Goal: Complete application form: Complete application form

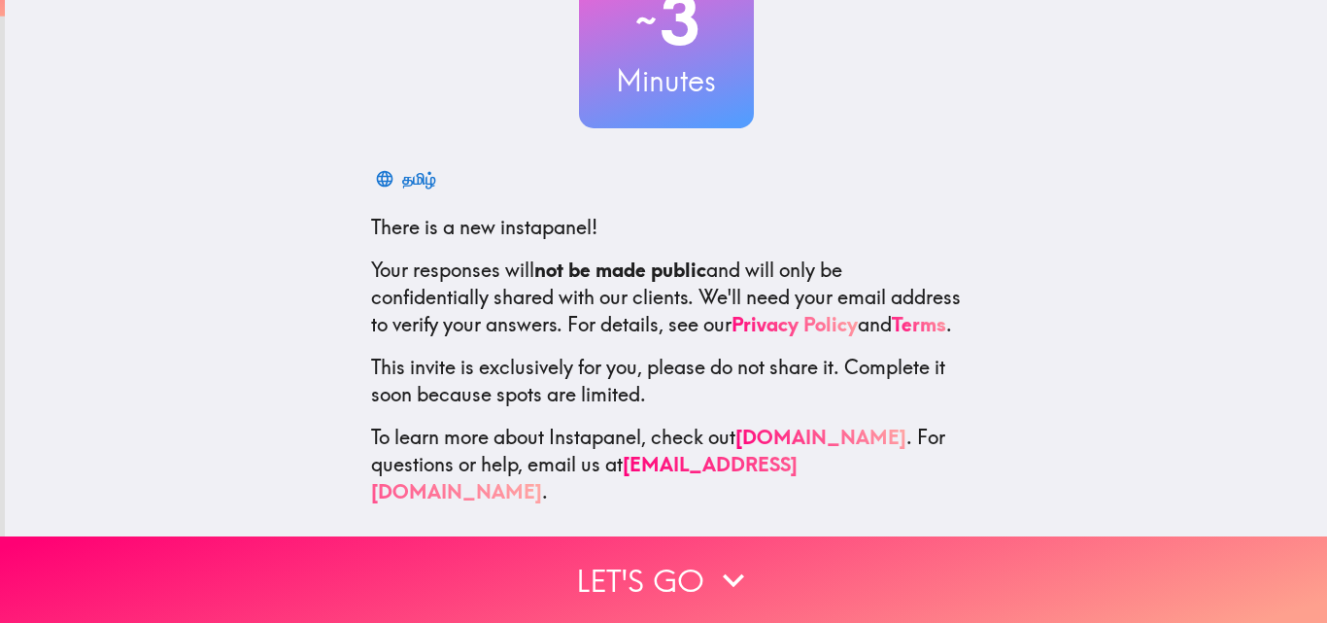
scroll to position [186, 0]
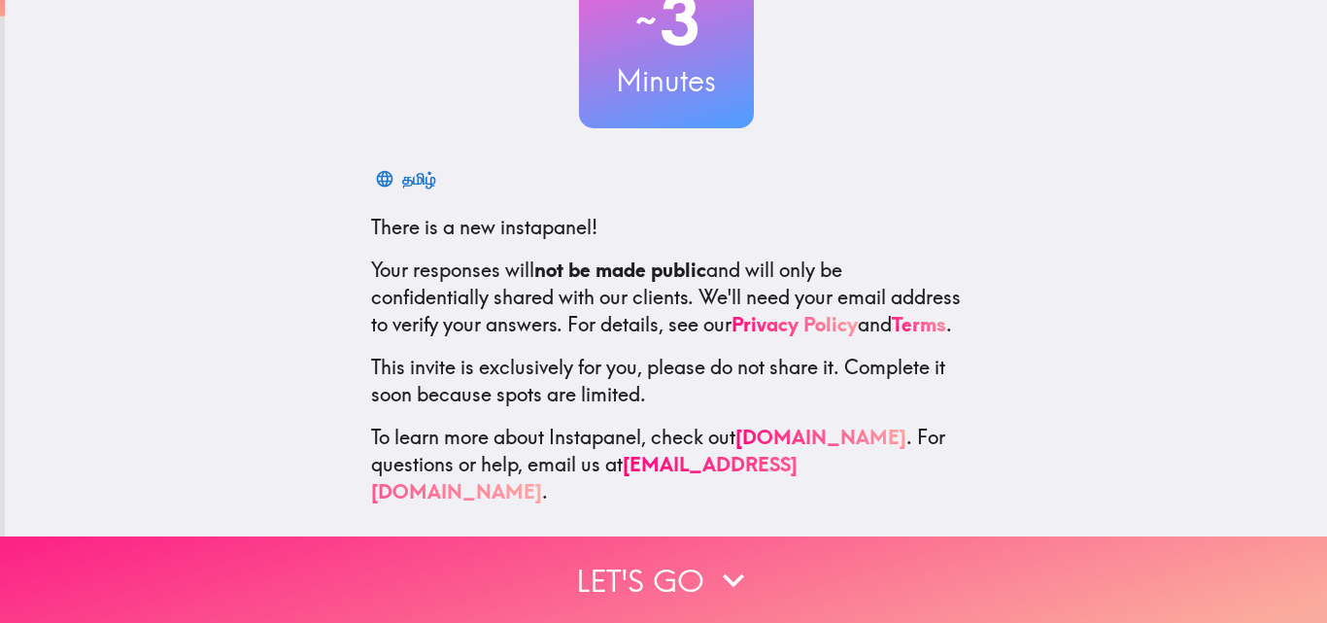
click at [664, 552] on button "Let's go" at bounding box center [663, 579] width 1327 height 86
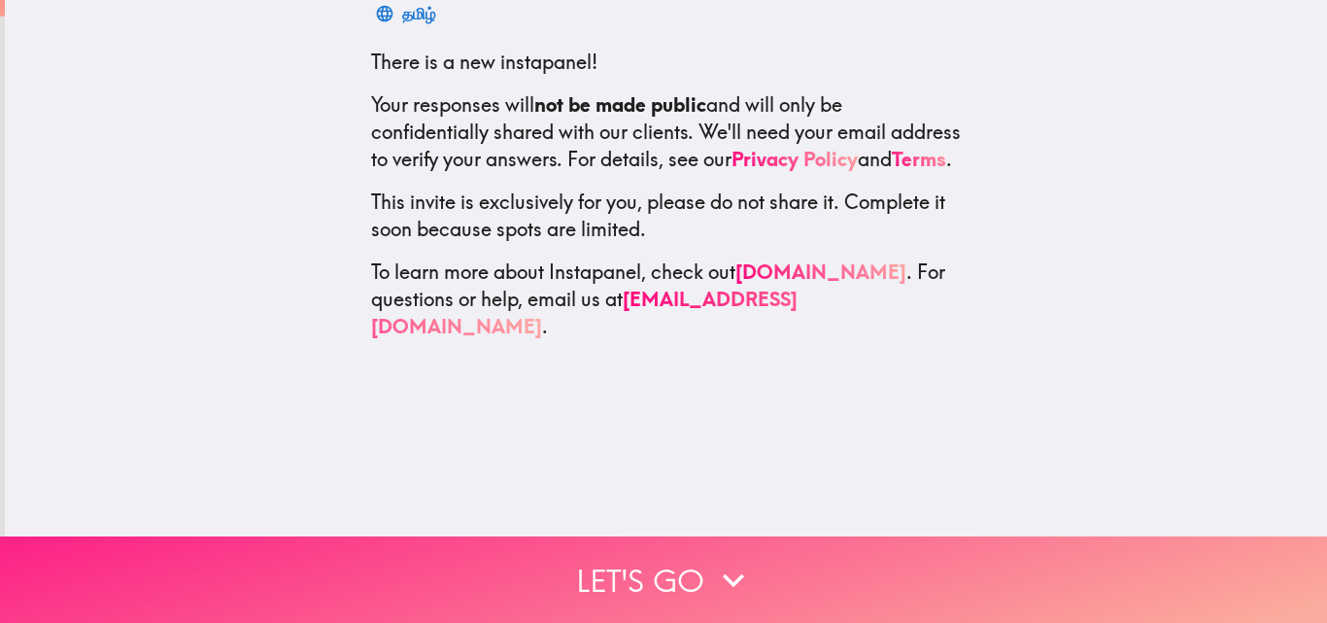
scroll to position [0, 0]
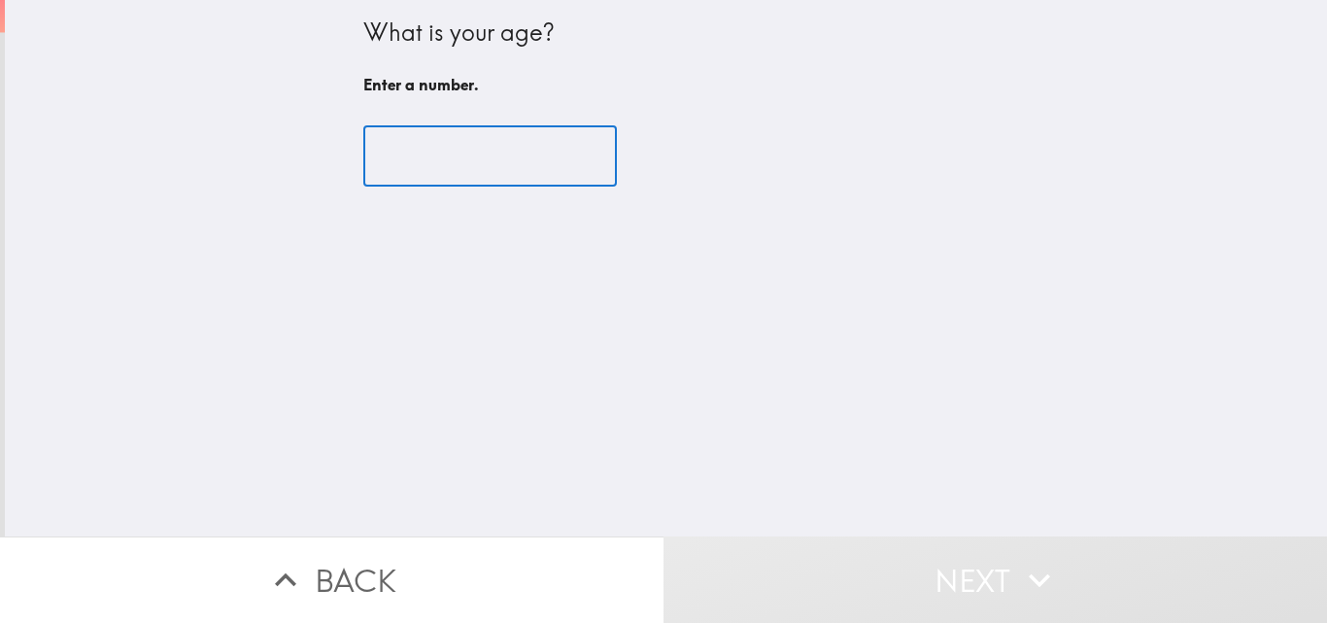
click at [490, 177] on input "number" at bounding box center [489, 156] width 253 height 60
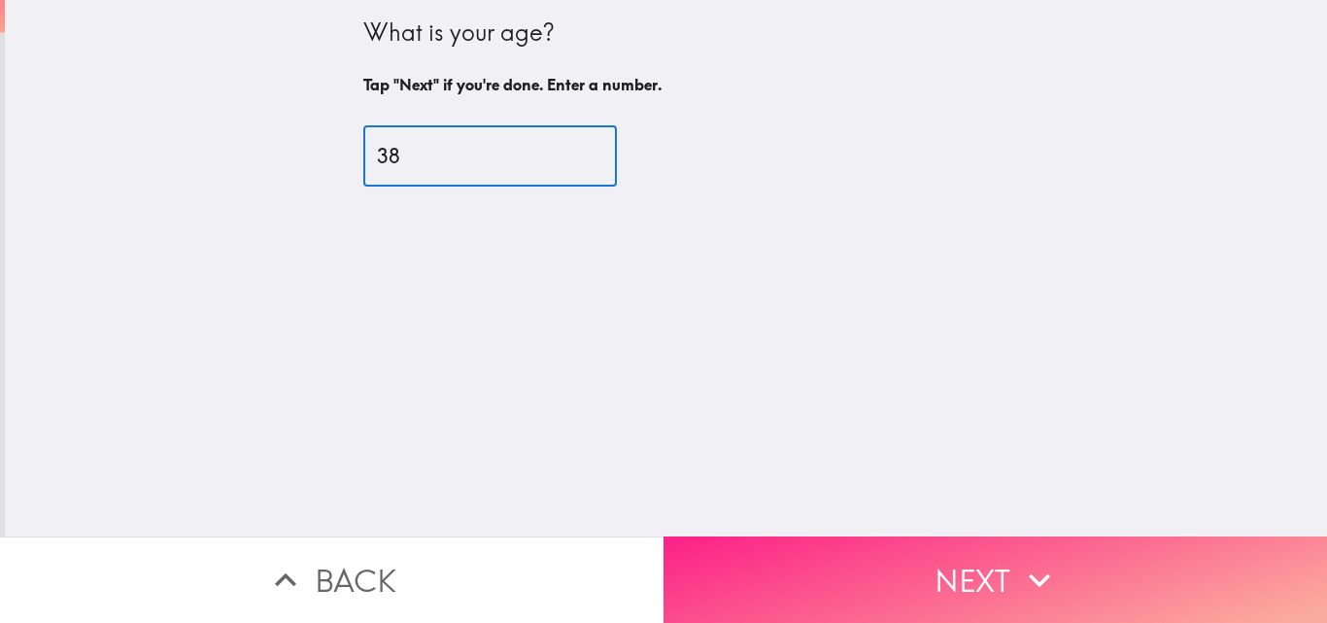
type input "38"
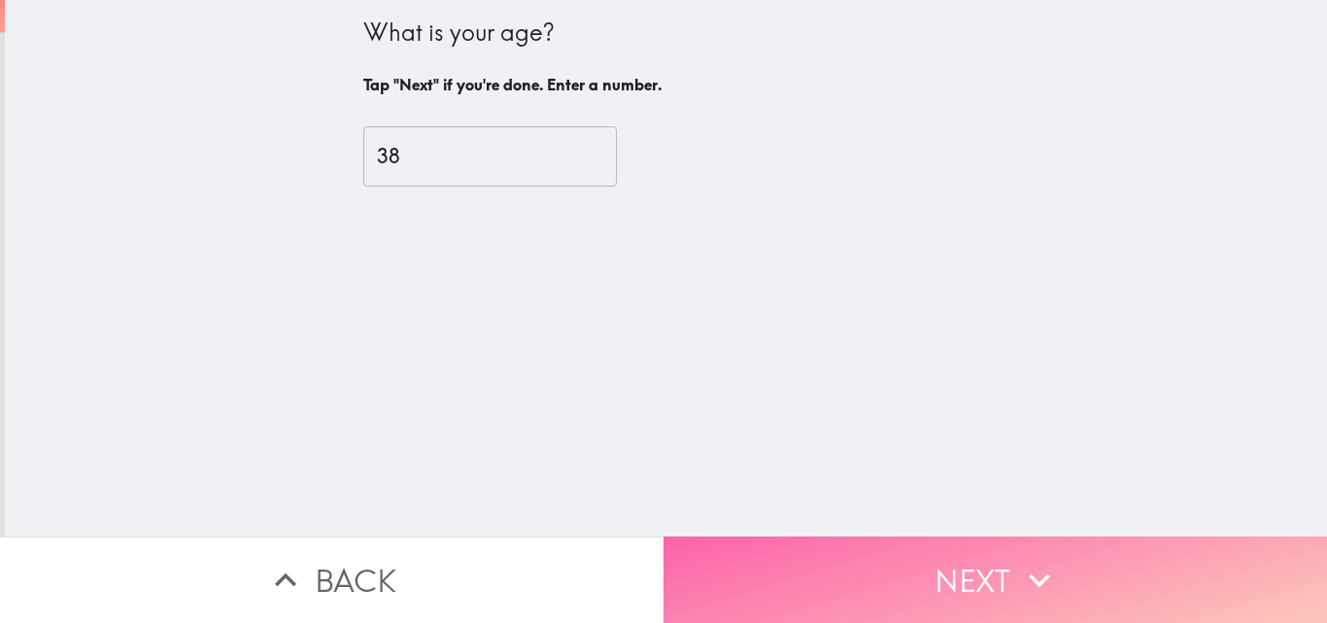
click at [844, 563] on button "Next" at bounding box center [994, 579] width 663 height 86
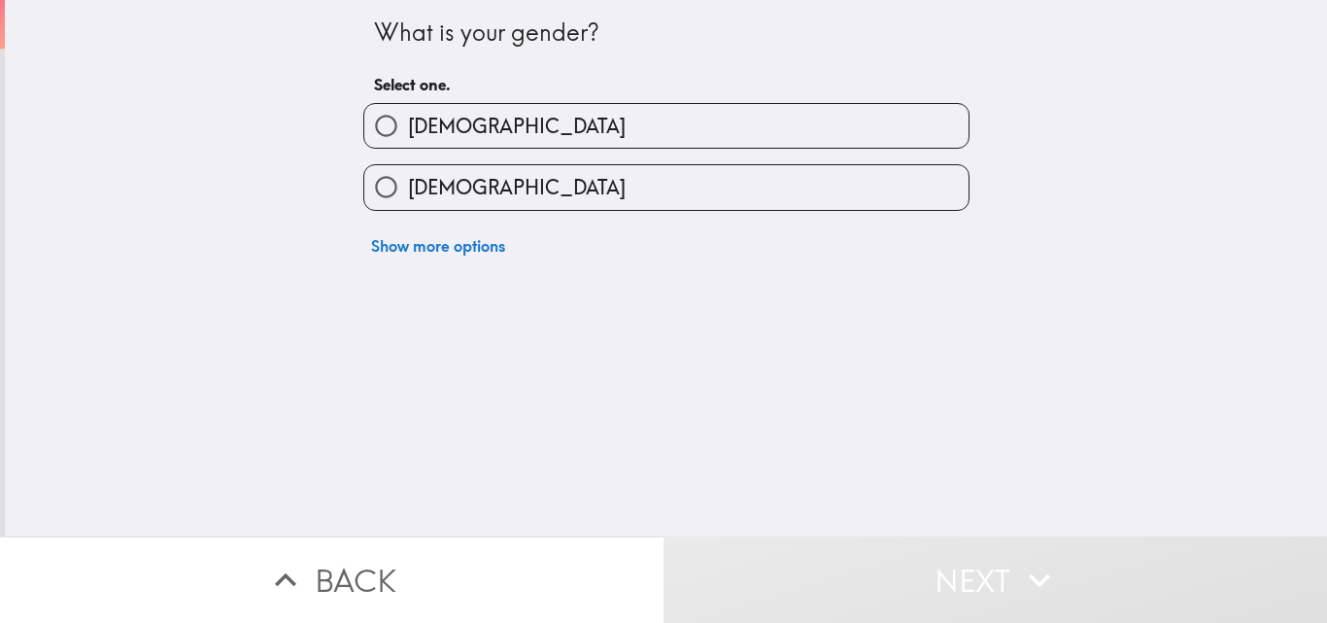
click at [477, 119] on label "[DEMOGRAPHIC_DATA]" at bounding box center [666, 126] width 604 height 44
click at [408, 119] on input "[DEMOGRAPHIC_DATA]" at bounding box center [386, 126] width 44 height 44
radio input "true"
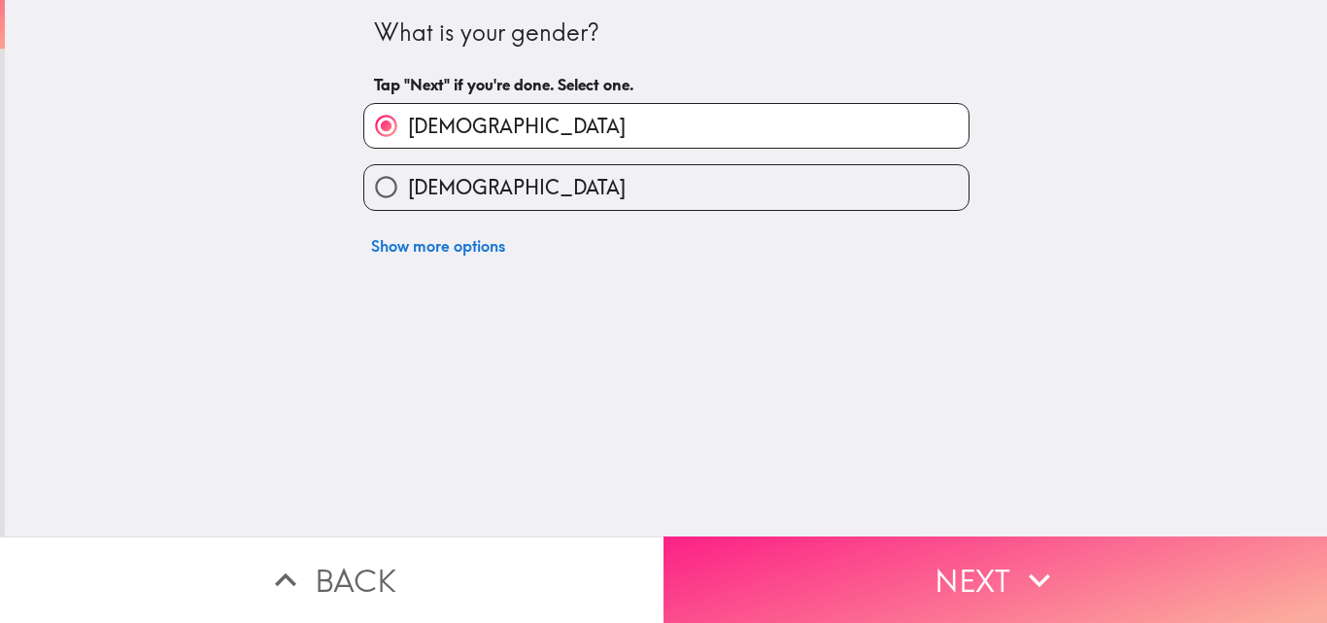
click at [732, 542] on button "Next" at bounding box center [994, 579] width 663 height 86
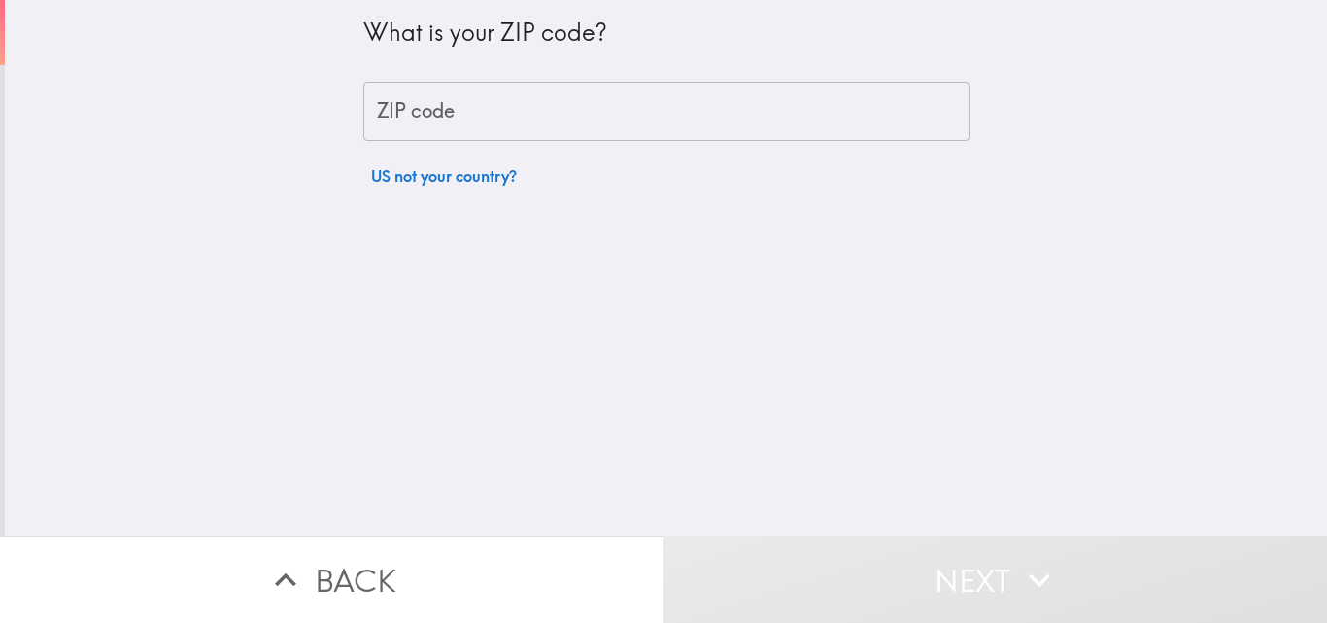
click at [482, 118] on input "ZIP code" at bounding box center [666, 112] width 606 height 60
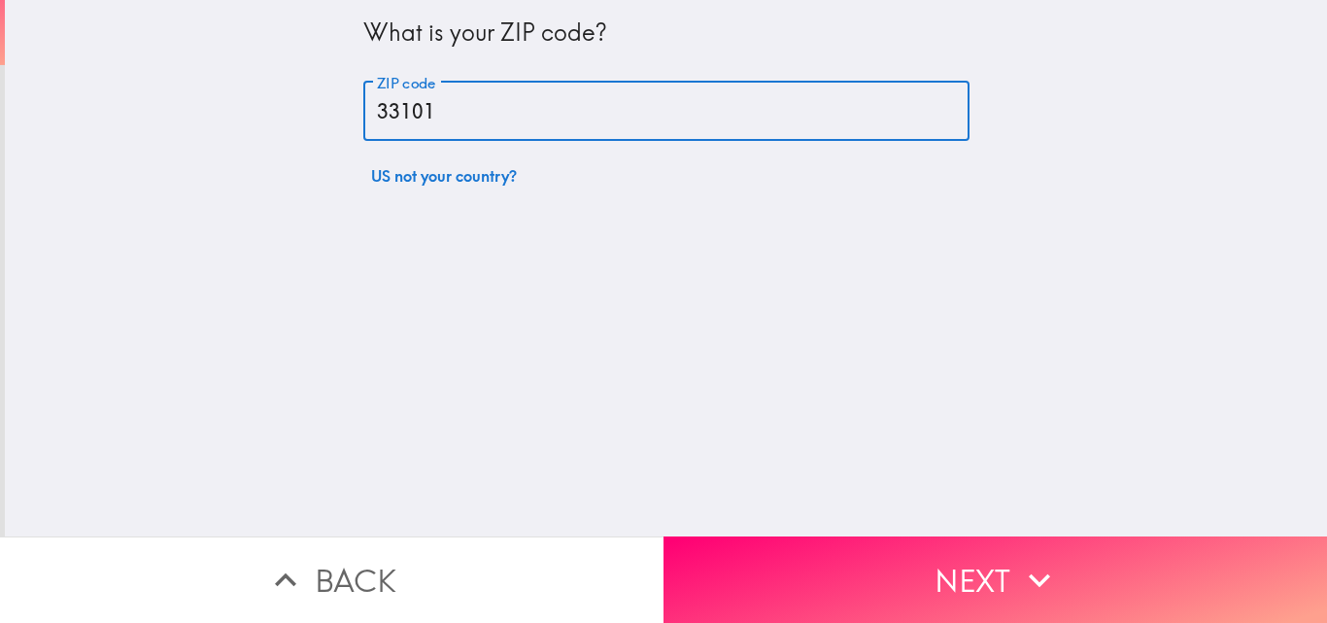
type input "33101"
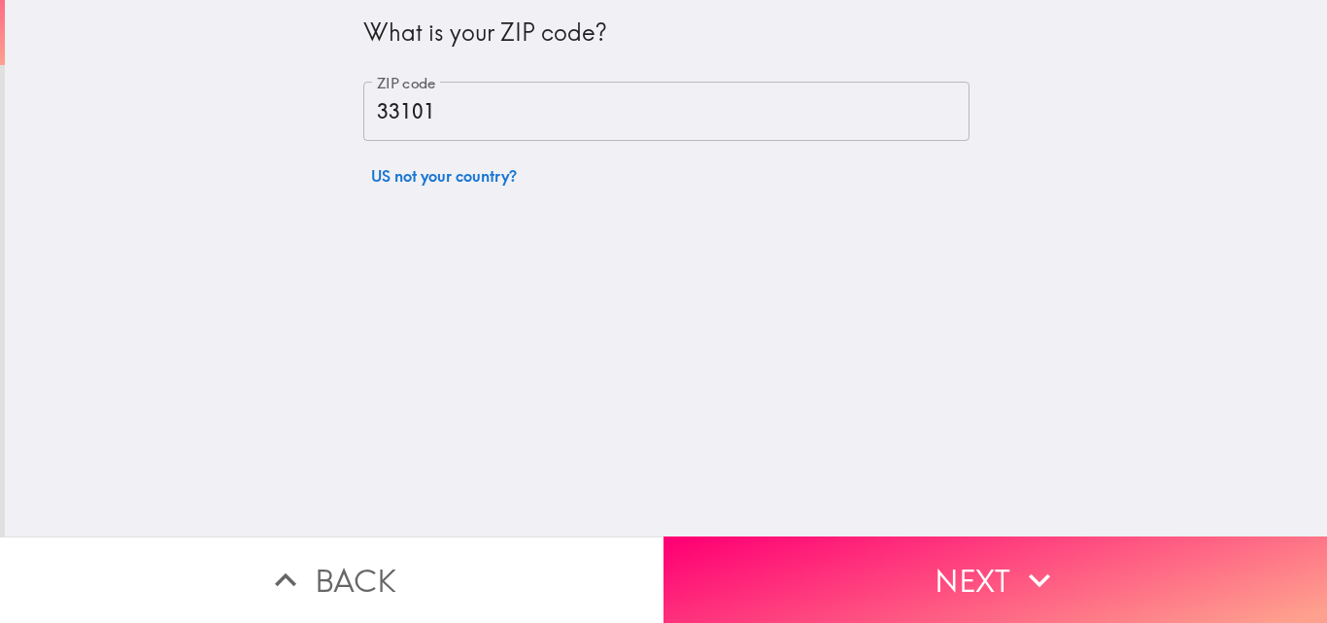
click at [723, 520] on div "What is your ZIP code? ZIP code 33101 ZIP code US not your country?" at bounding box center [666, 268] width 1322 height 536
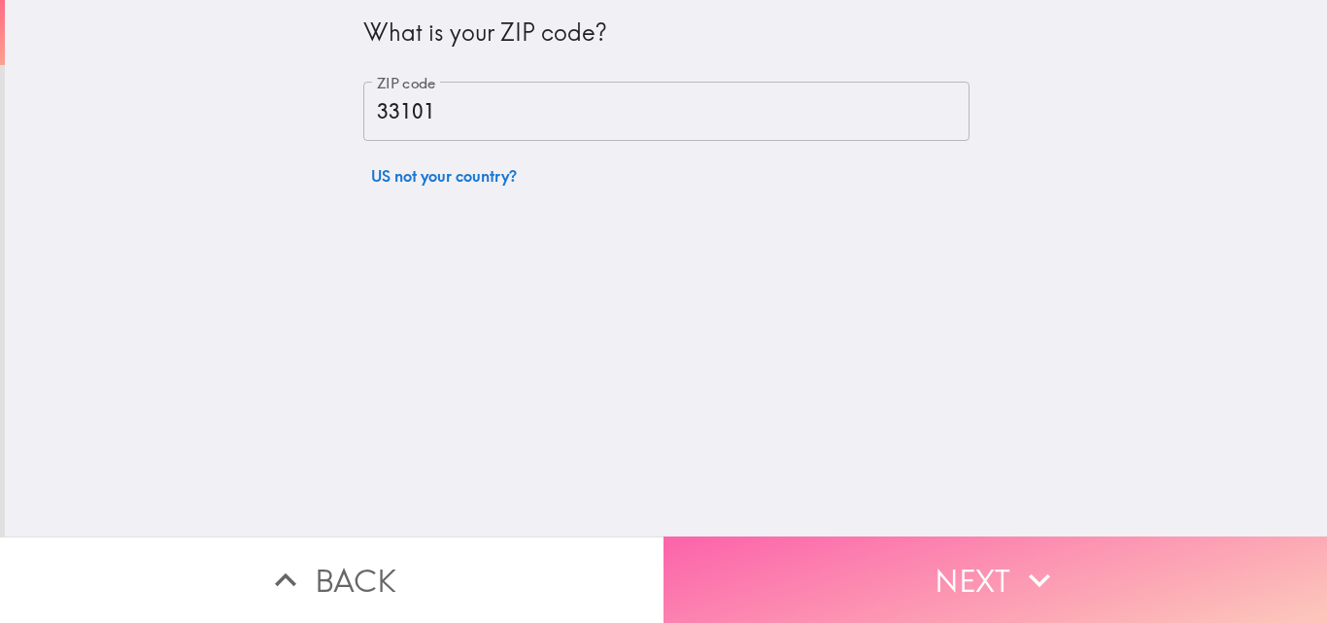
click at [746, 554] on button "Next" at bounding box center [994, 579] width 663 height 86
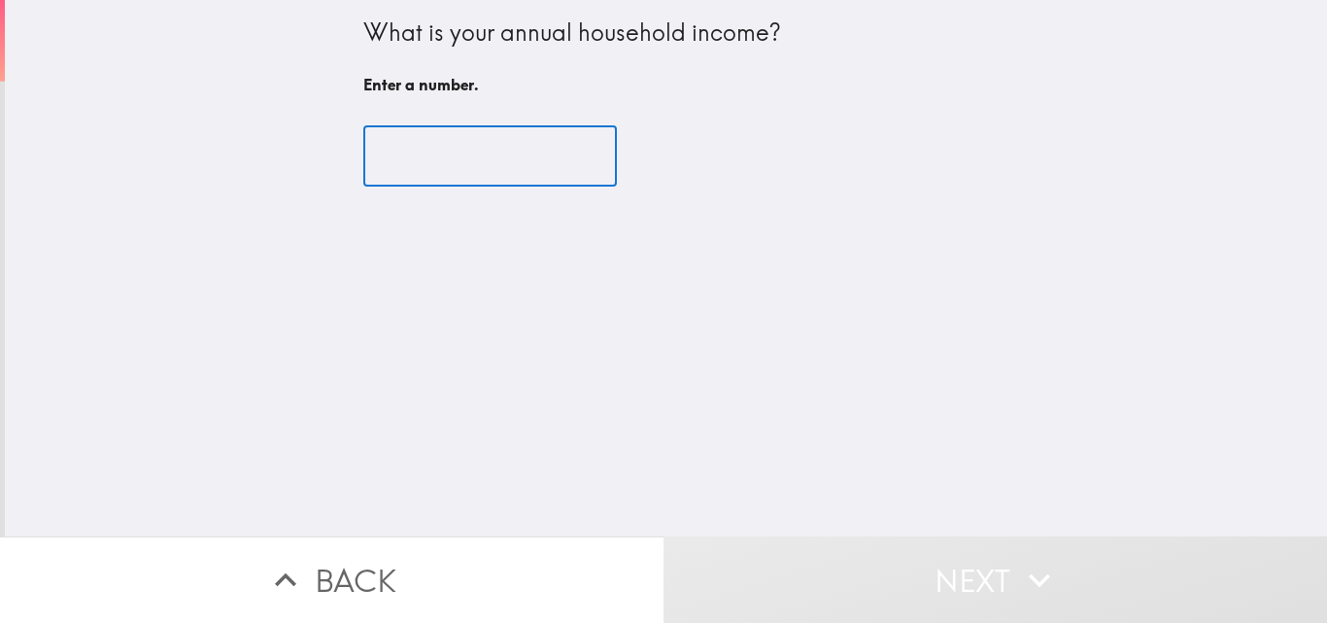
click at [508, 160] on input "number" at bounding box center [489, 156] width 253 height 60
click at [558, 162] on input "-1" at bounding box center [489, 156] width 253 height 60
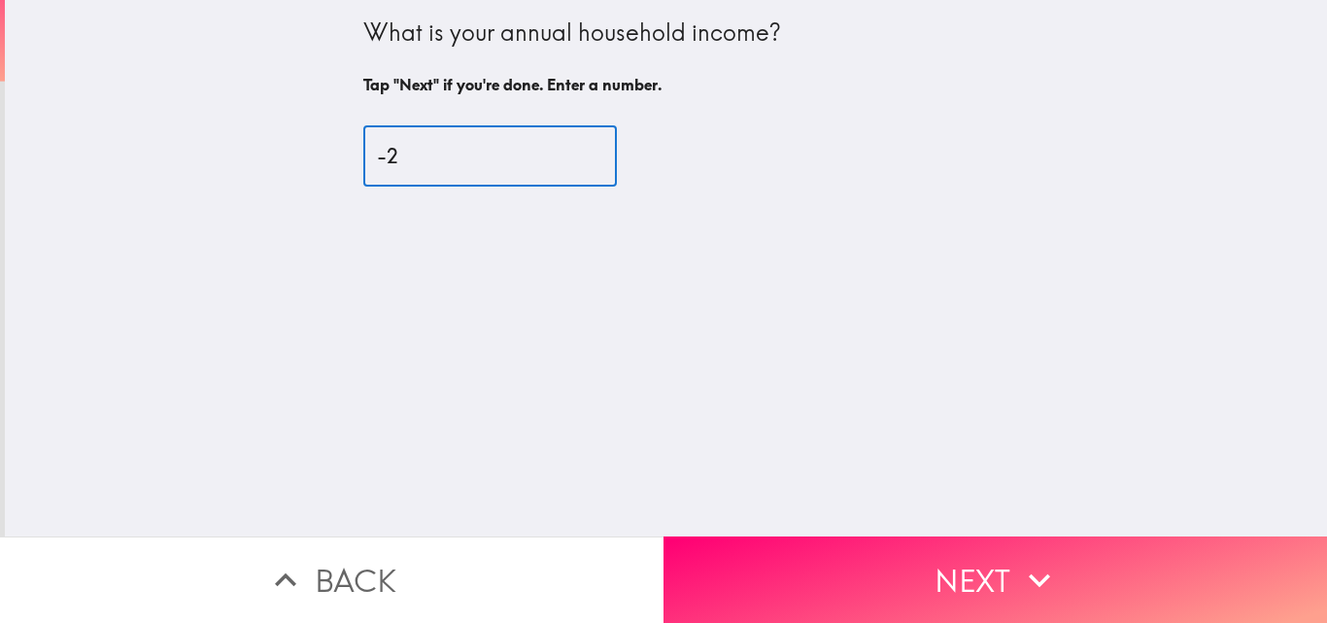
click at [558, 162] on input "-2" at bounding box center [489, 156] width 253 height 60
click at [559, 148] on input "-1" at bounding box center [489, 156] width 253 height 60
click at [559, 148] on input "0" at bounding box center [489, 156] width 253 height 60
type input "0"
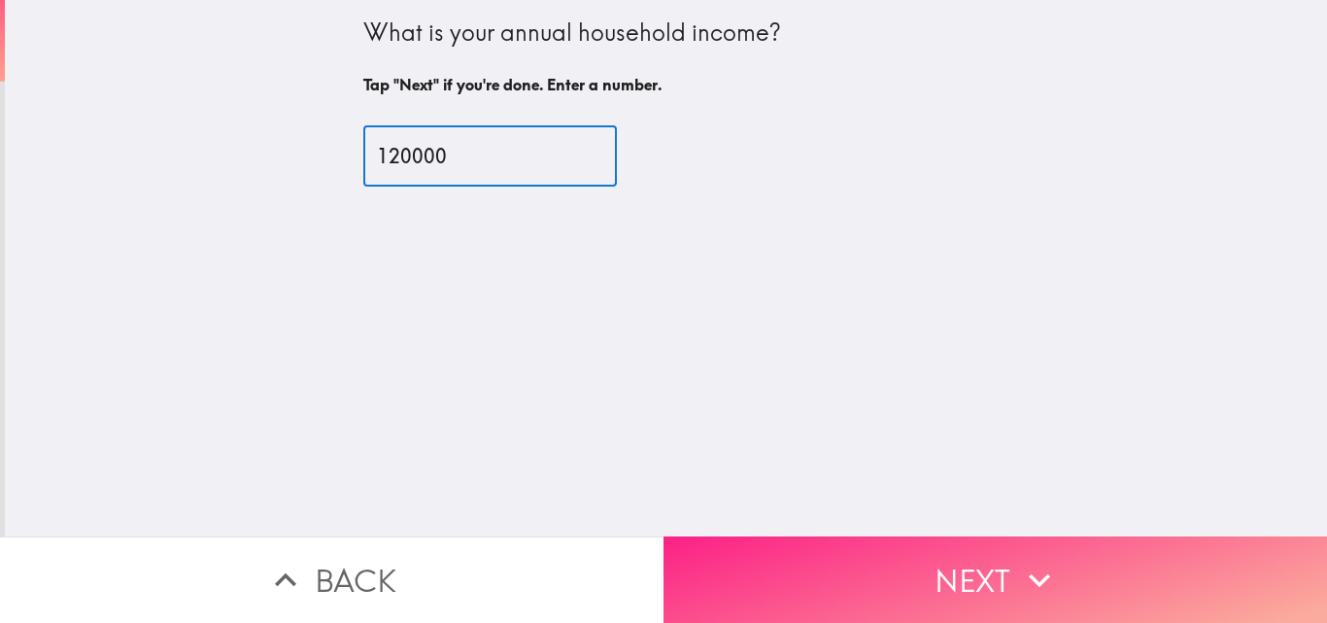
type input "120000"
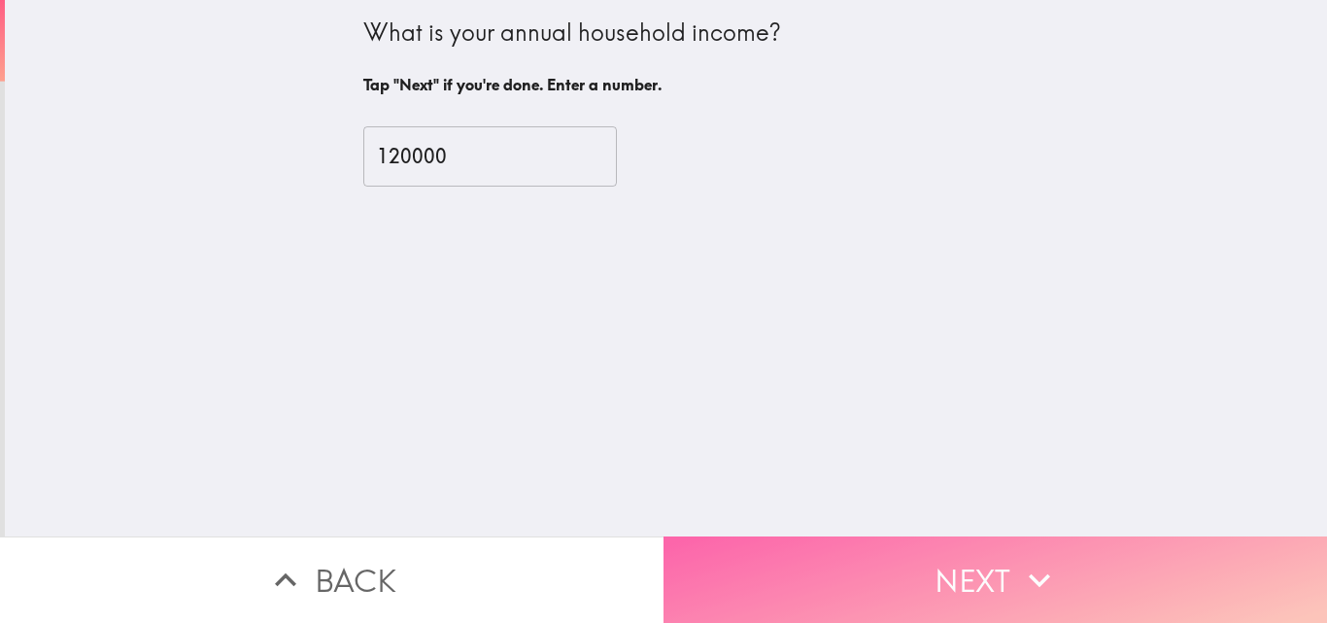
click at [767, 558] on button "Next" at bounding box center [994, 579] width 663 height 86
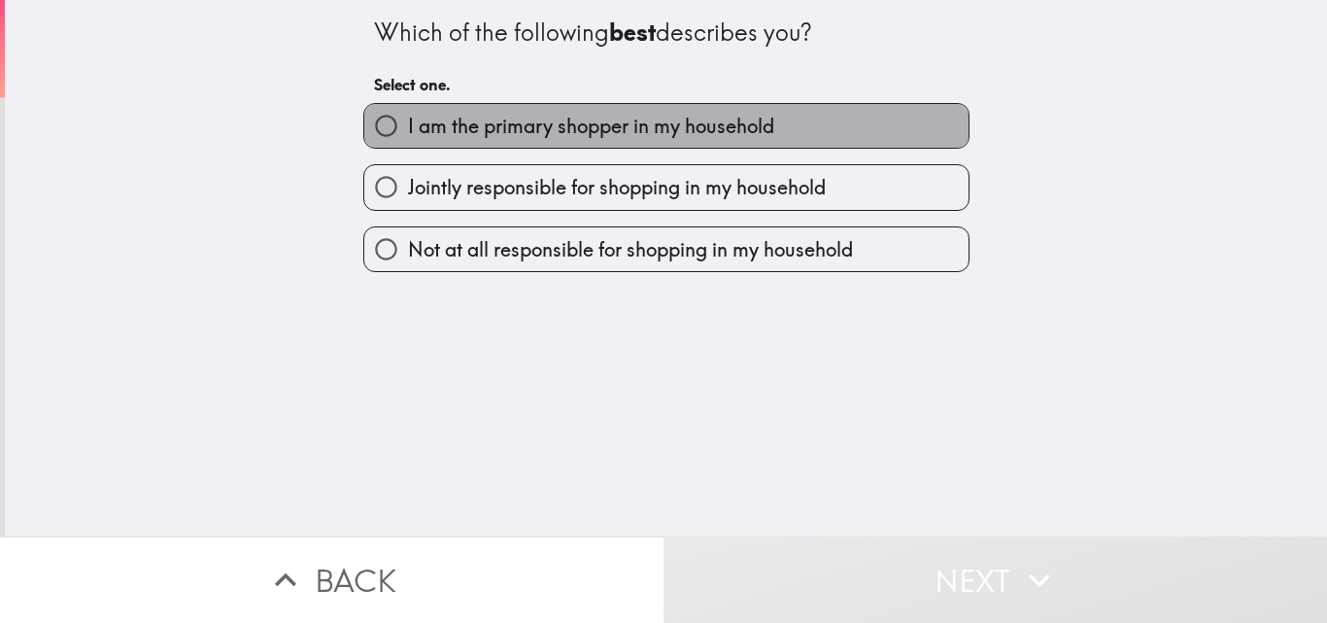
click at [602, 130] on span "I am the primary shopper in my household" at bounding box center [591, 126] width 366 height 27
click at [408, 130] on input "I am the primary shopper in my household" at bounding box center [386, 126] width 44 height 44
radio input "true"
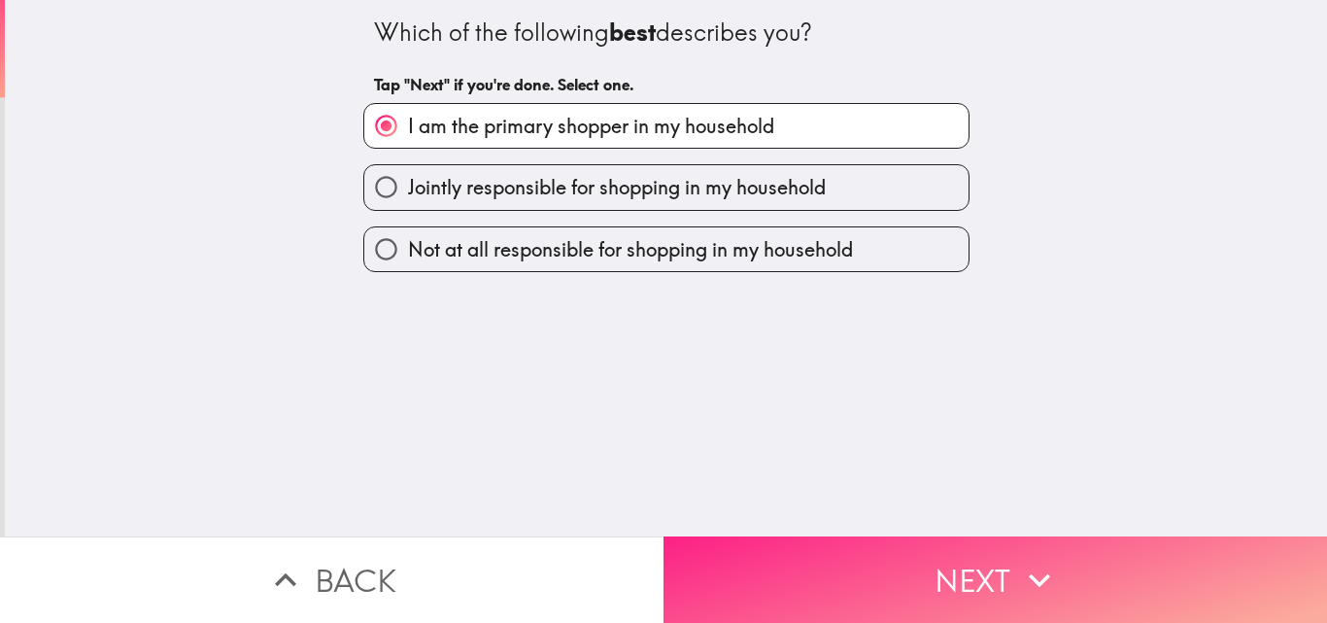
click at [730, 558] on button "Next" at bounding box center [994, 579] width 663 height 86
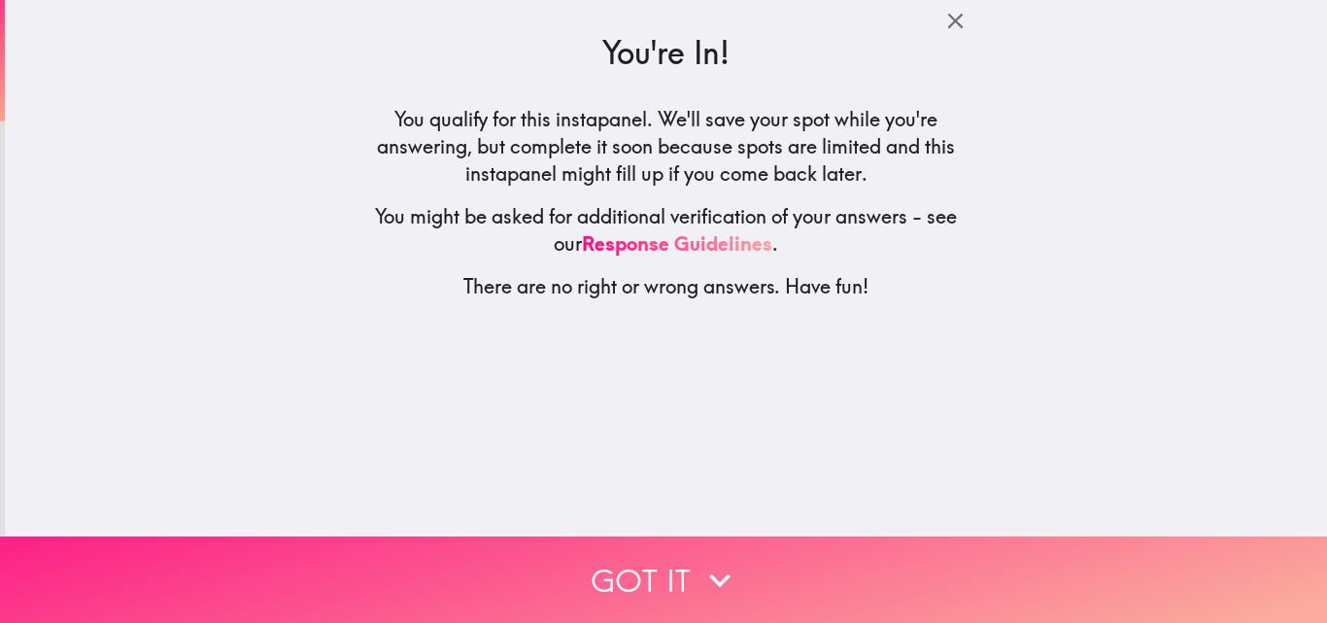
click at [644, 569] on button "Got it" at bounding box center [663, 579] width 1327 height 86
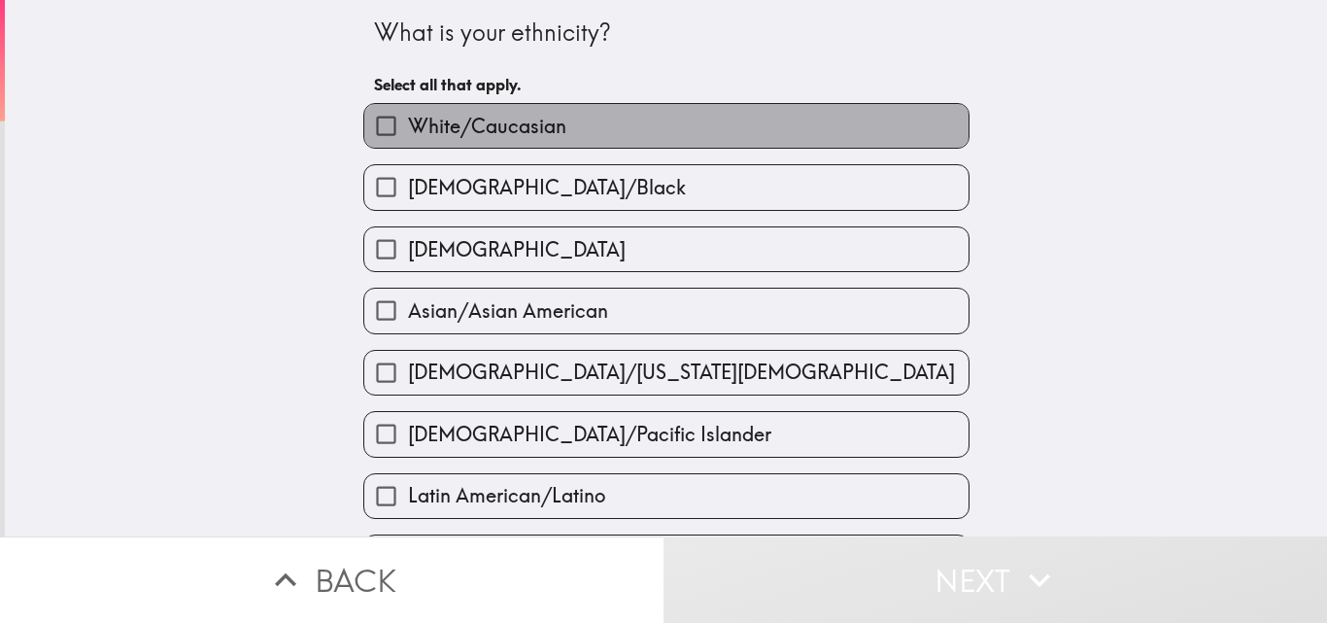
click at [559, 127] on label "White/Caucasian" at bounding box center [666, 126] width 604 height 44
click at [408, 127] on input "White/Caucasian" at bounding box center [386, 126] width 44 height 44
checkbox input "true"
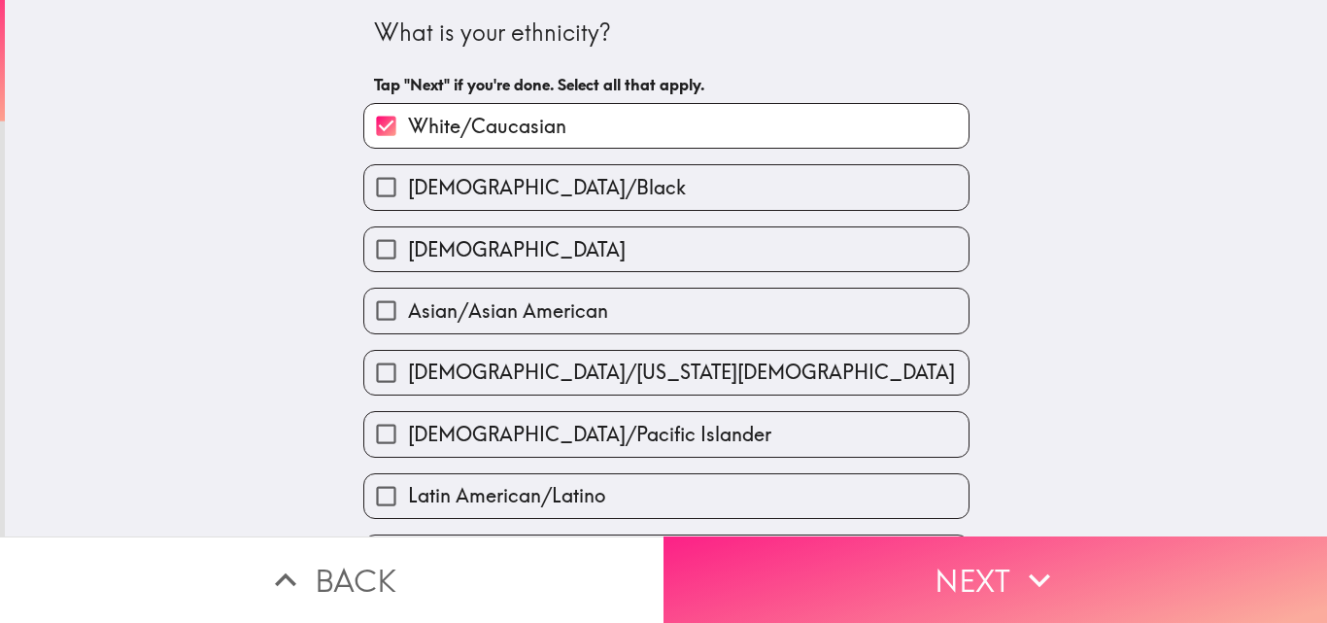
click at [707, 547] on button "Next" at bounding box center [994, 579] width 663 height 86
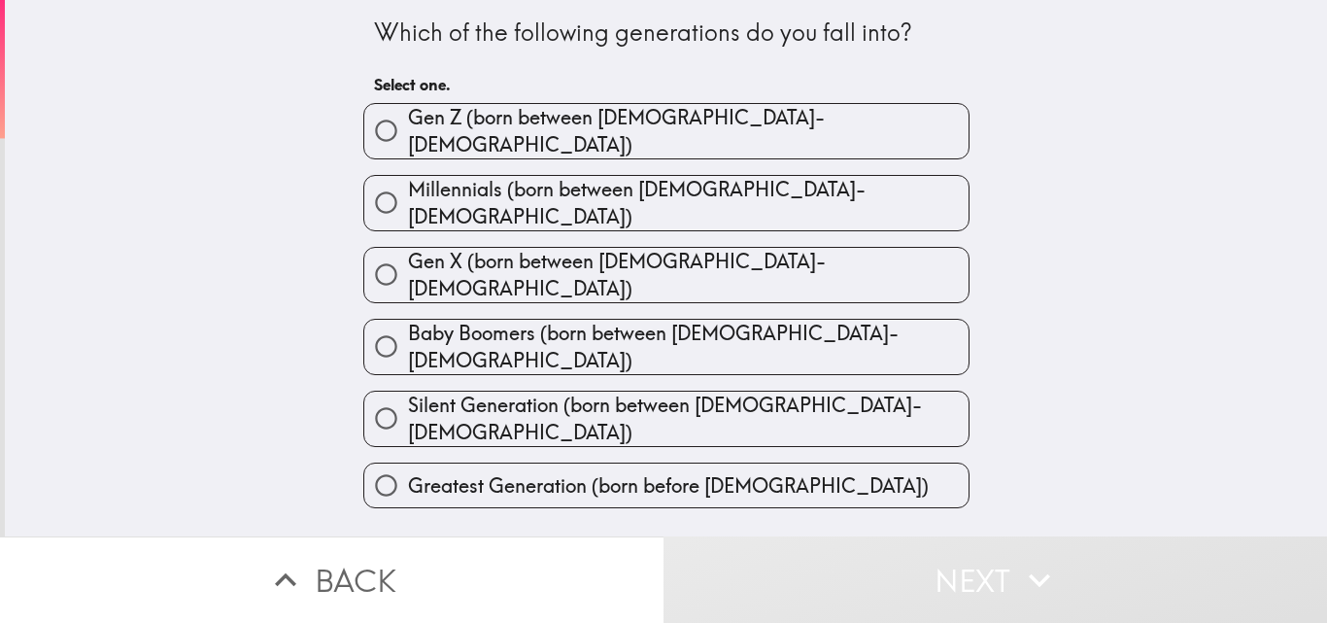
click at [617, 197] on span "Millennials (born between [DEMOGRAPHIC_DATA]-[DEMOGRAPHIC_DATA])" at bounding box center [688, 203] width 560 height 54
click at [408, 197] on input "Millennials (born between [DEMOGRAPHIC_DATA]-[DEMOGRAPHIC_DATA])" at bounding box center [386, 203] width 44 height 44
radio input "true"
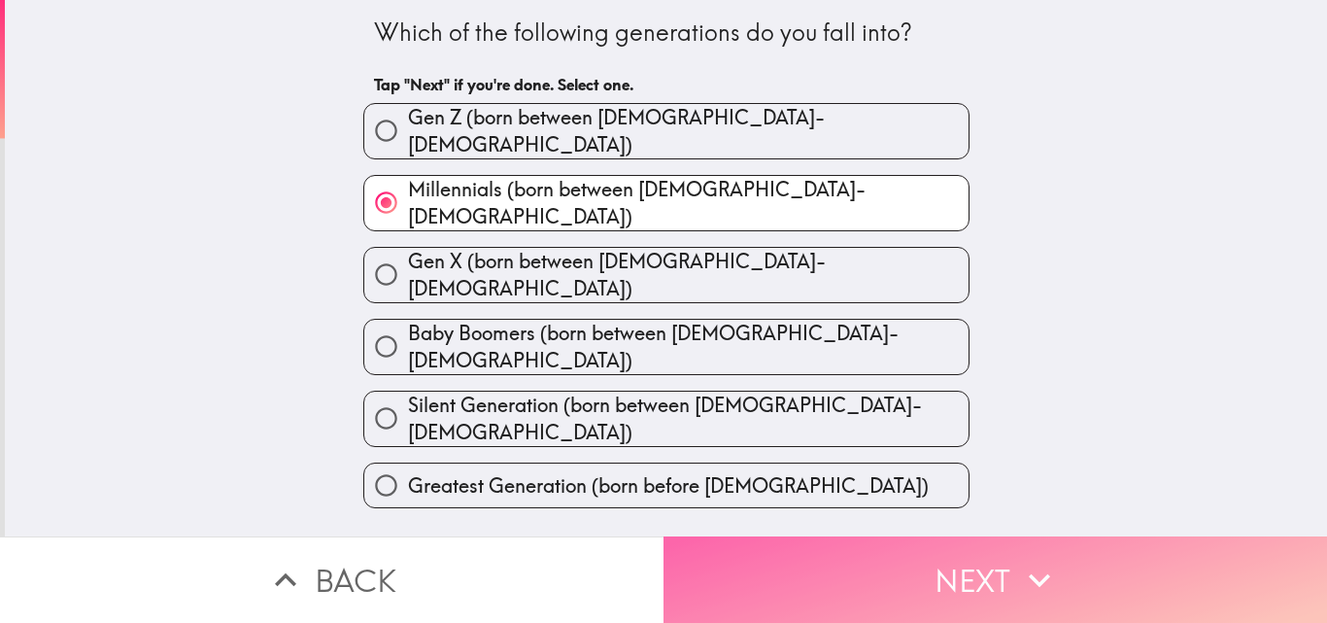
click at [713, 566] on button "Next" at bounding box center [994, 579] width 663 height 86
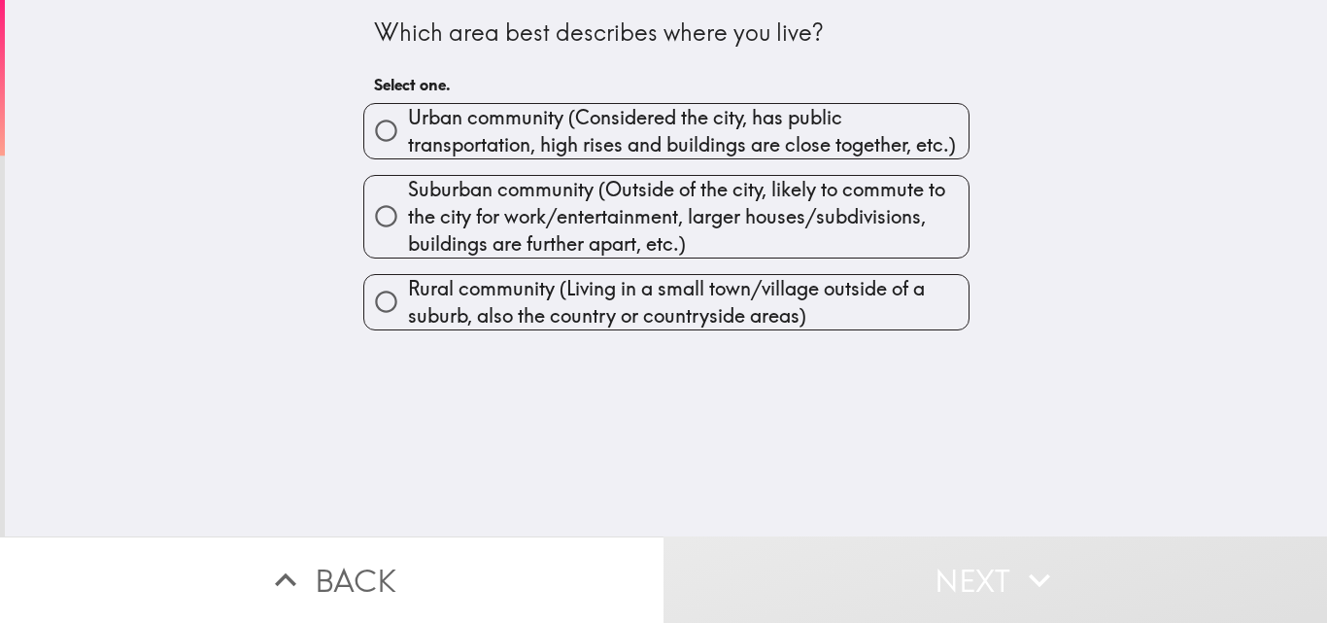
click at [506, 124] on span "Urban community (Considered the city, has public transportation, high rises and…" at bounding box center [688, 131] width 560 height 54
click at [408, 124] on input "Urban community (Considered the city, has public transportation, high rises and…" at bounding box center [386, 131] width 44 height 44
radio input "true"
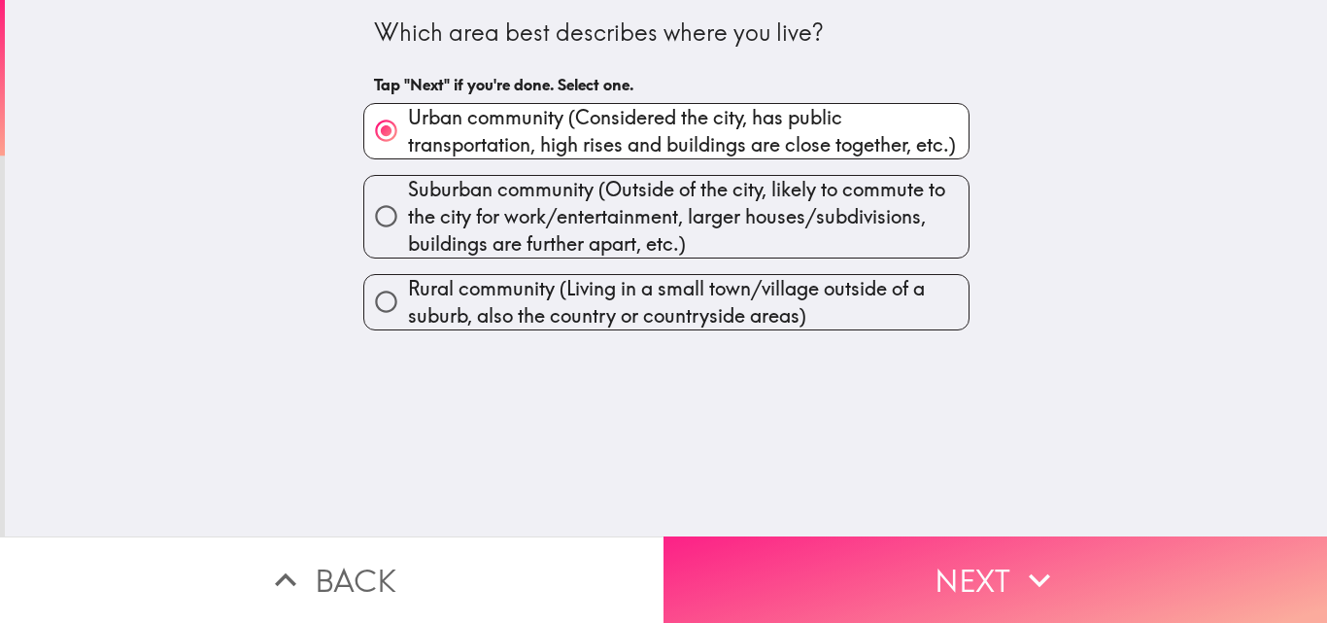
click at [757, 545] on button "Next" at bounding box center [994, 579] width 663 height 86
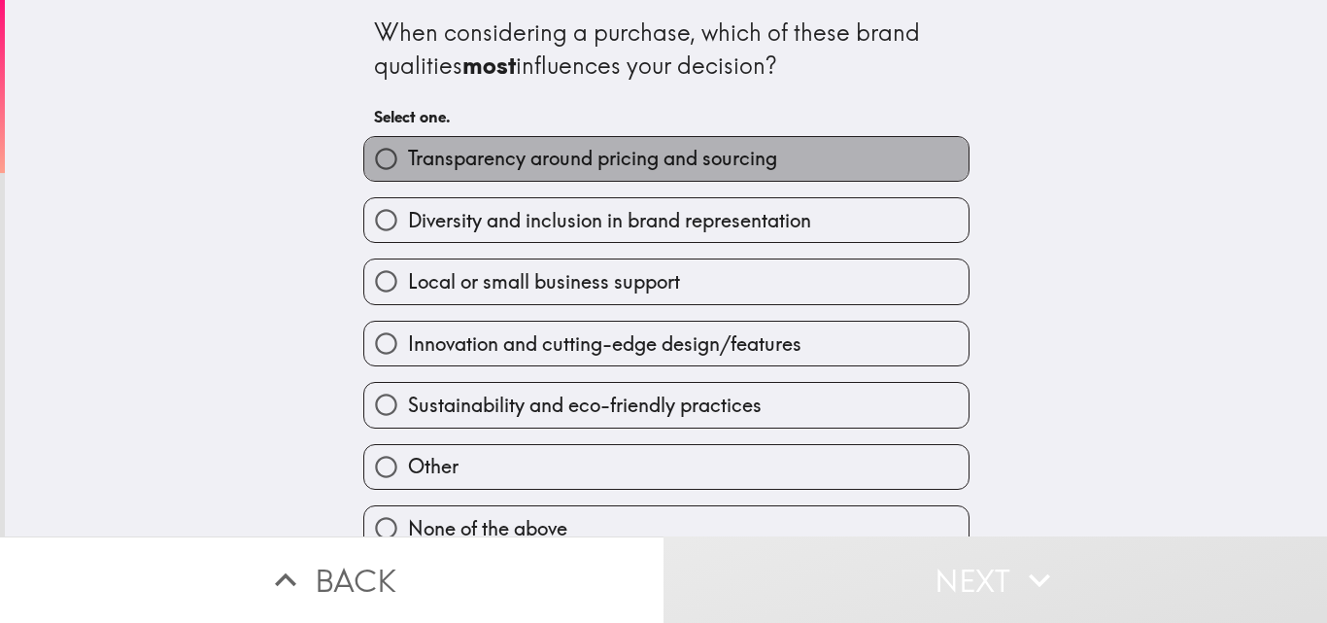
click at [569, 164] on span "Transparency around pricing and sourcing" at bounding box center [592, 158] width 369 height 27
click at [408, 164] on input "Transparency around pricing and sourcing" at bounding box center [386, 159] width 44 height 44
radio input "true"
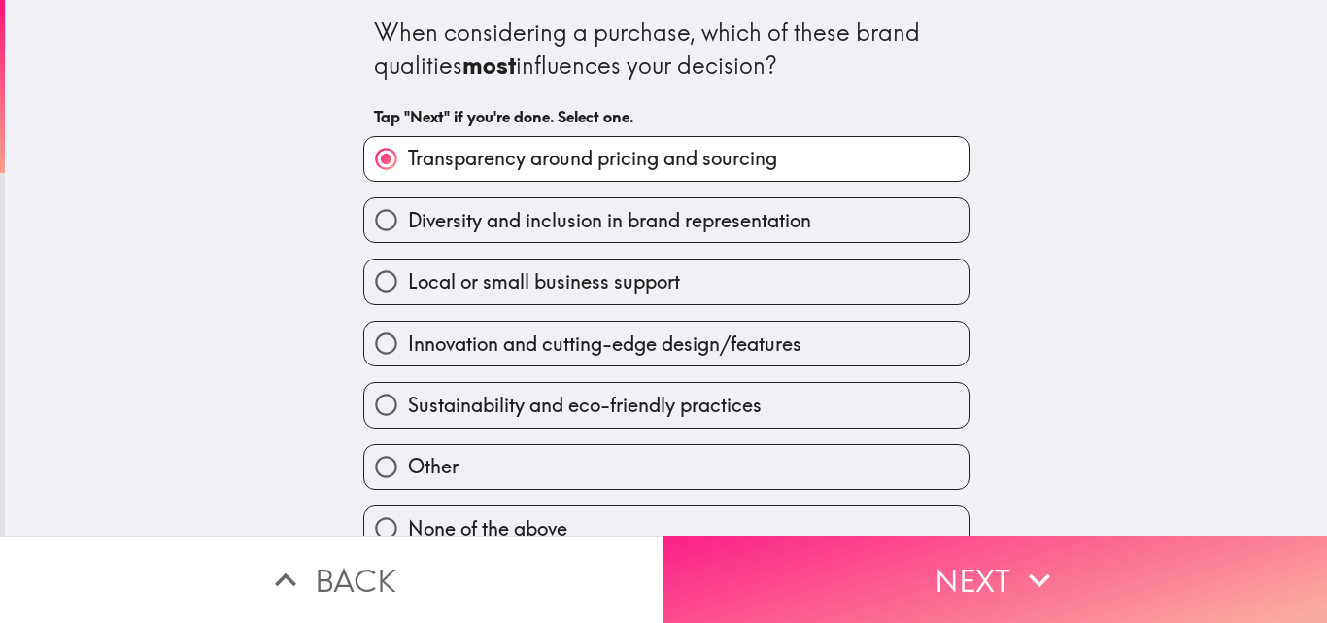
click at [695, 557] on button "Next" at bounding box center [994, 579] width 663 height 86
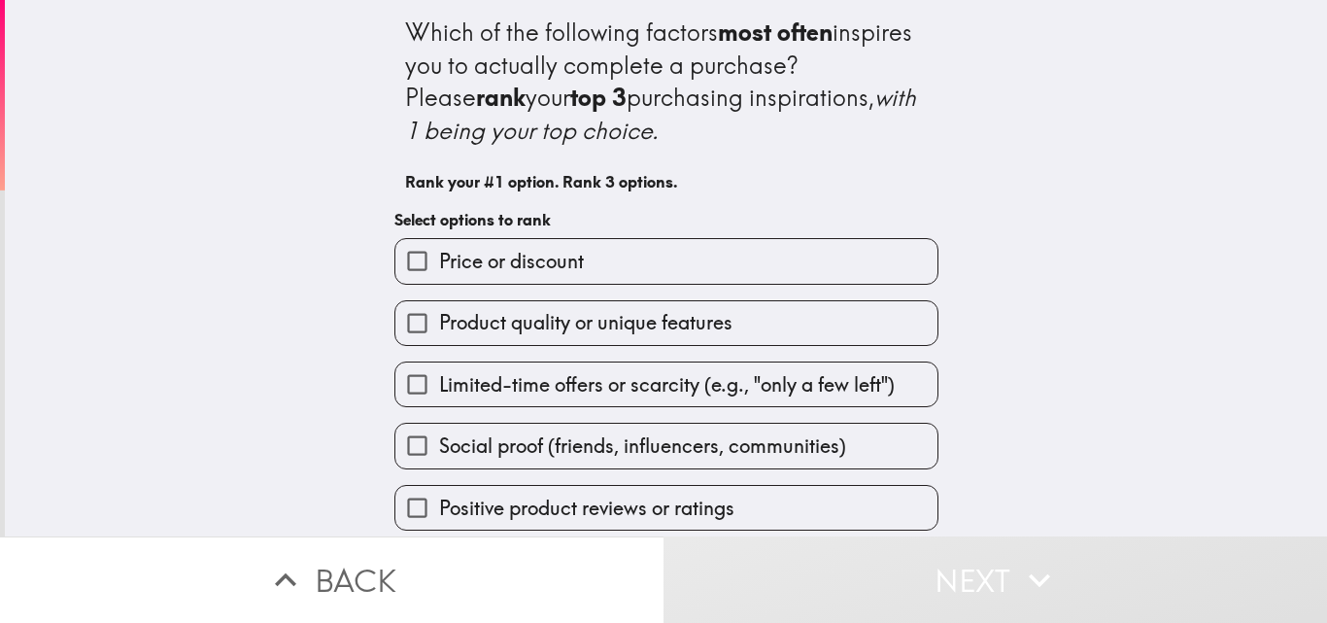
click at [553, 372] on span "Limited-time offers or scarcity (e.g., "only a few left")" at bounding box center [667, 384] width 456 height 27
click at [439, 372] on input "Limited-time offers or scarcity (e.g., "only a few left")" at bounding box center [417, 384] width 44 height 44
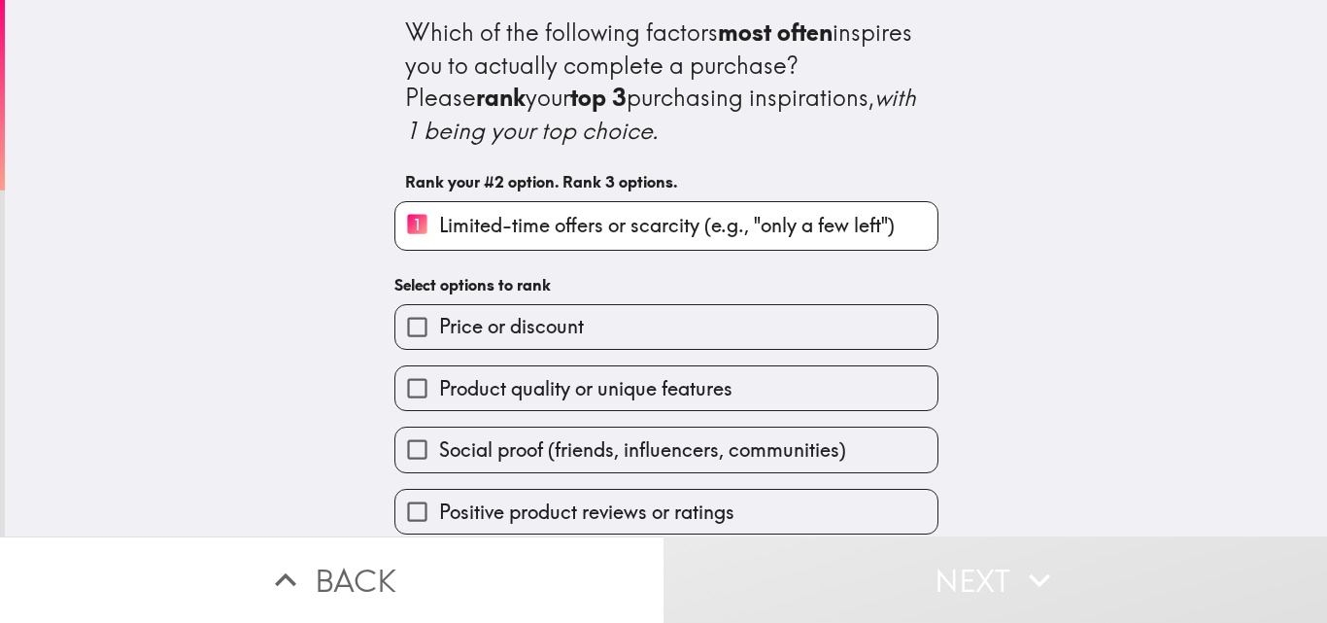
click at [537, 387] on span "Product quality or unique features" at bounding box center [585, 388] width 293 height 27
click at [439, 387] on input "Product quality or unique features" at bounding box center [417, 388] width 44 height 44
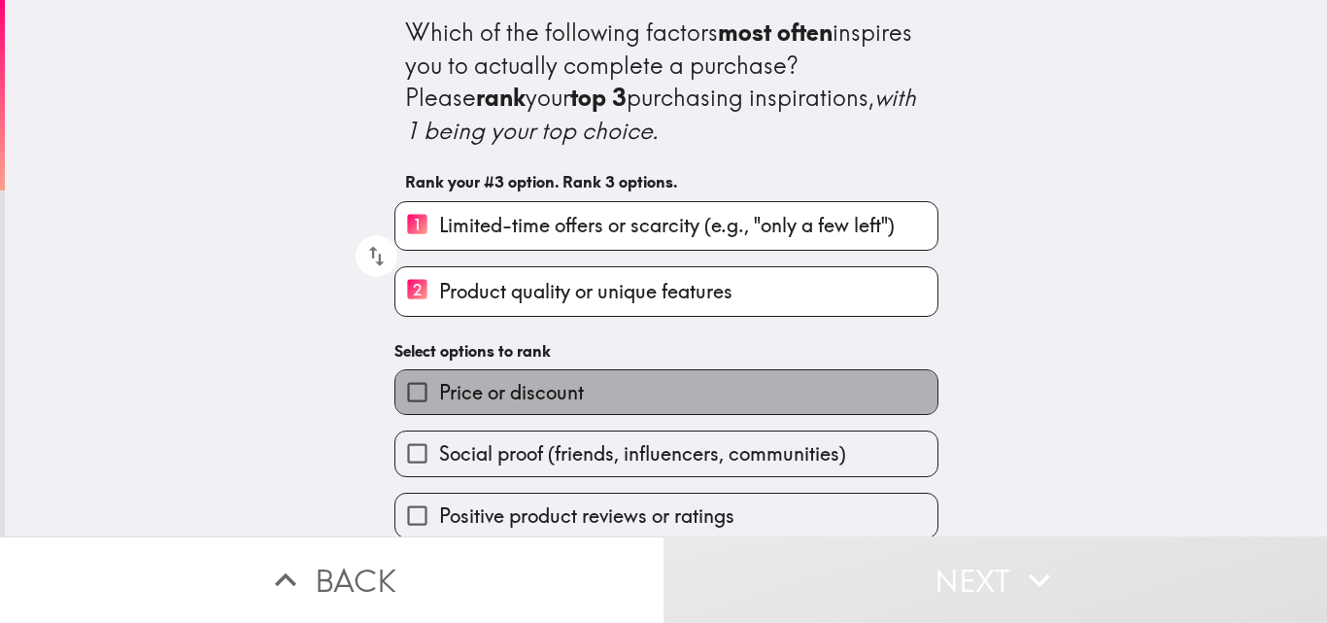
click at [537, 385] on span "Price or discount" at bounding box center [511, 392] width 145 height 27
click at [439, 385] on input "Price or discount" at bounding box center [417, 392] width 44 height 44
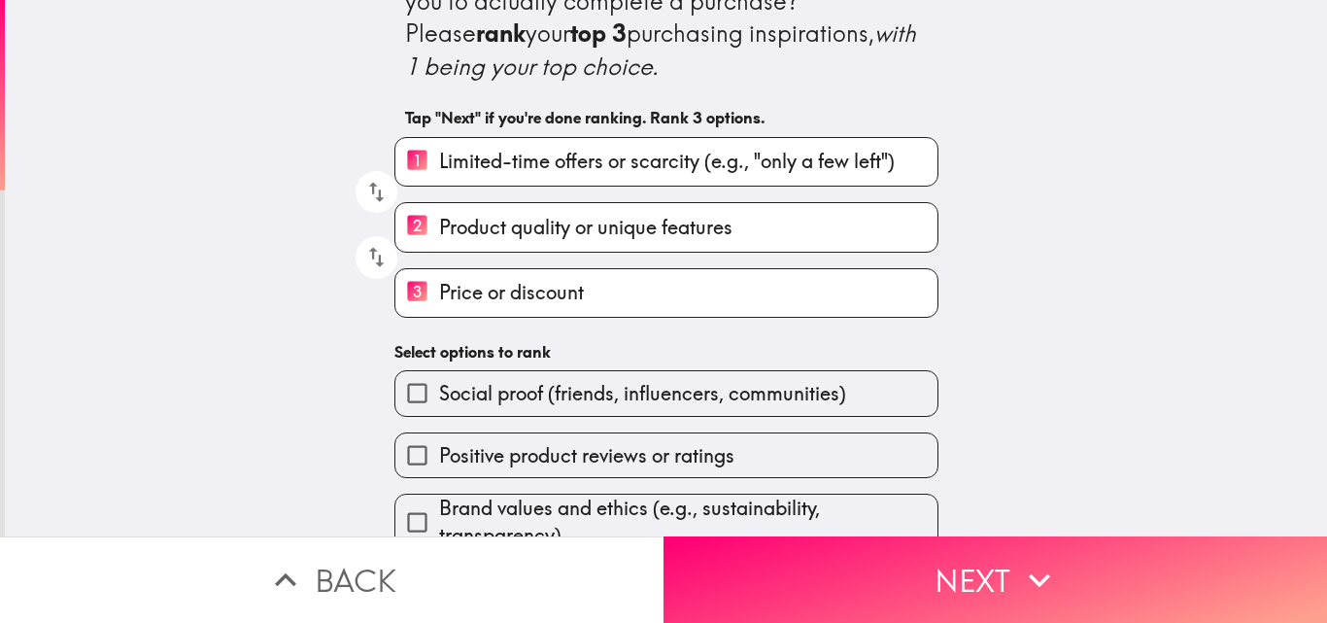
scroll to position [97, 0]
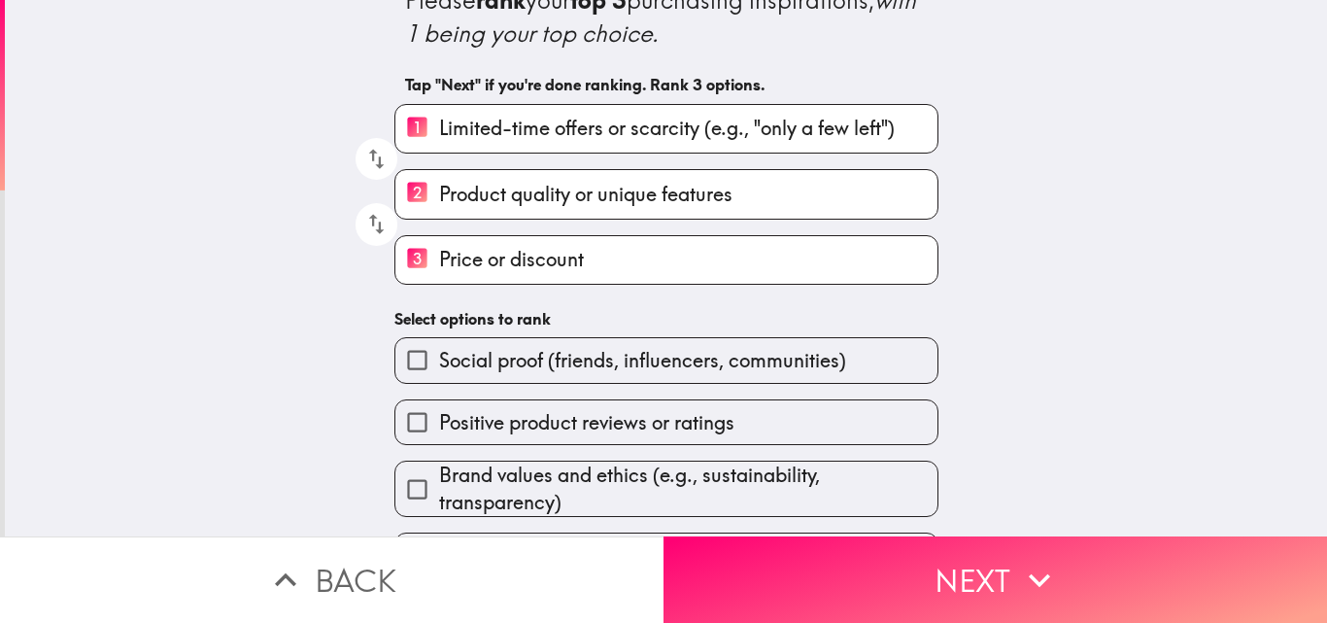
click at [509, 469] on span "Brand values and ethics (e.g., sustainability, transparency)" at bounding box center [688, 488] width 498 height 54
click at [439, 469] on input "Brand values and ethics (e.g., sustainability, transparency)" at bounding box center [417, 489] width 44 height 44
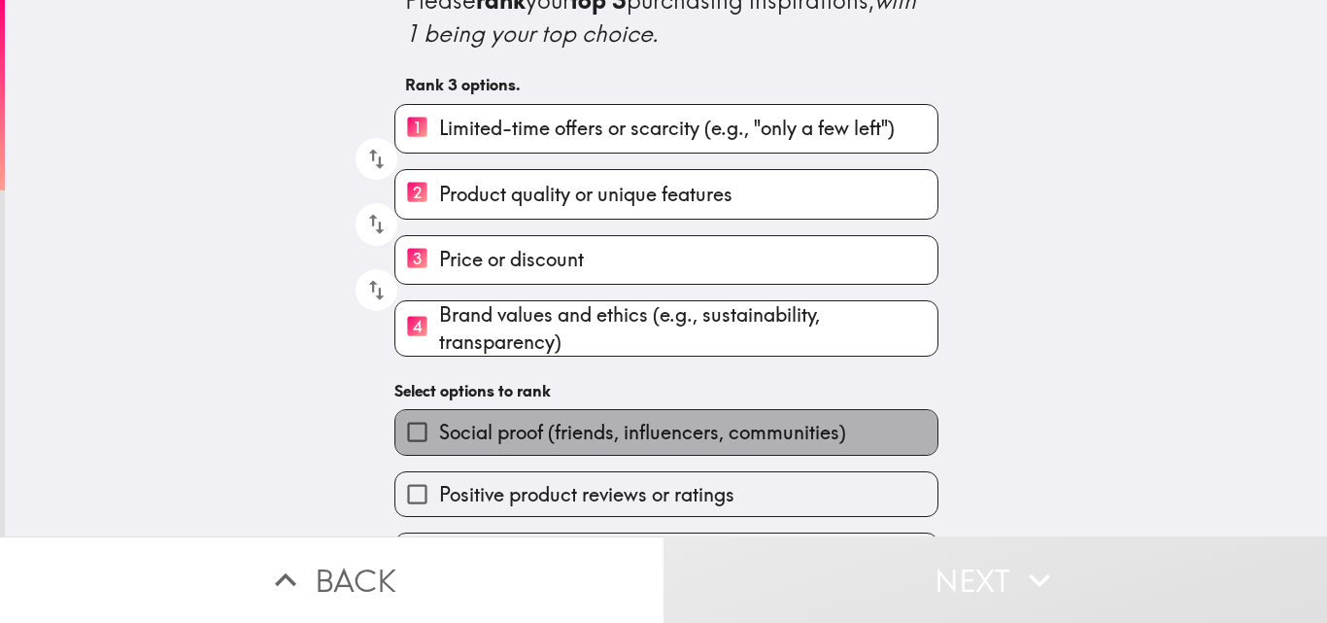
click at [503, 431] on span "Social proof (friends, influencers, communities)" at bounding box center [642, 432] width 407 height 27
click at [439, 431] on input "Social proof (friends, influencers, communities)" at bounding box center [417, 432] width 44 height 44
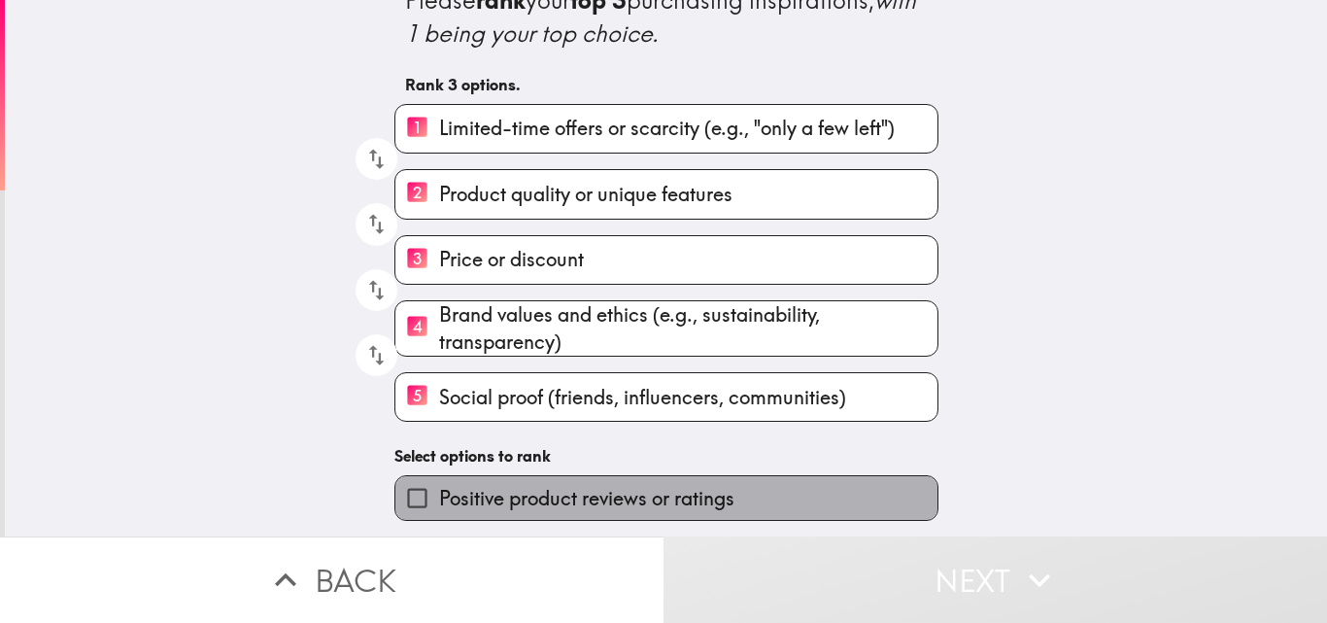
click at [501, 501] on span "Positive product reviews or ratings" at bounding box center [586, 498] width 295 height 27
click at [439, 501] on input "Positive product reviews or ratings" at bounding box center [417, 498] width 44 height 44
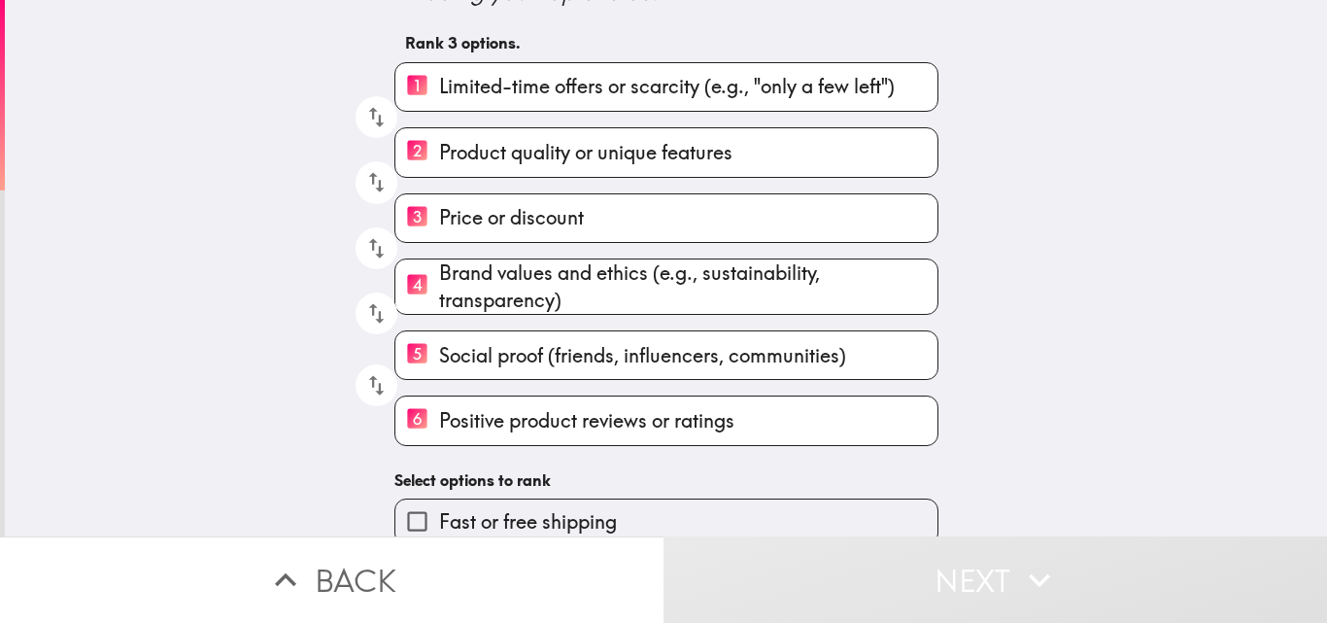
scroll to position [162, 0]
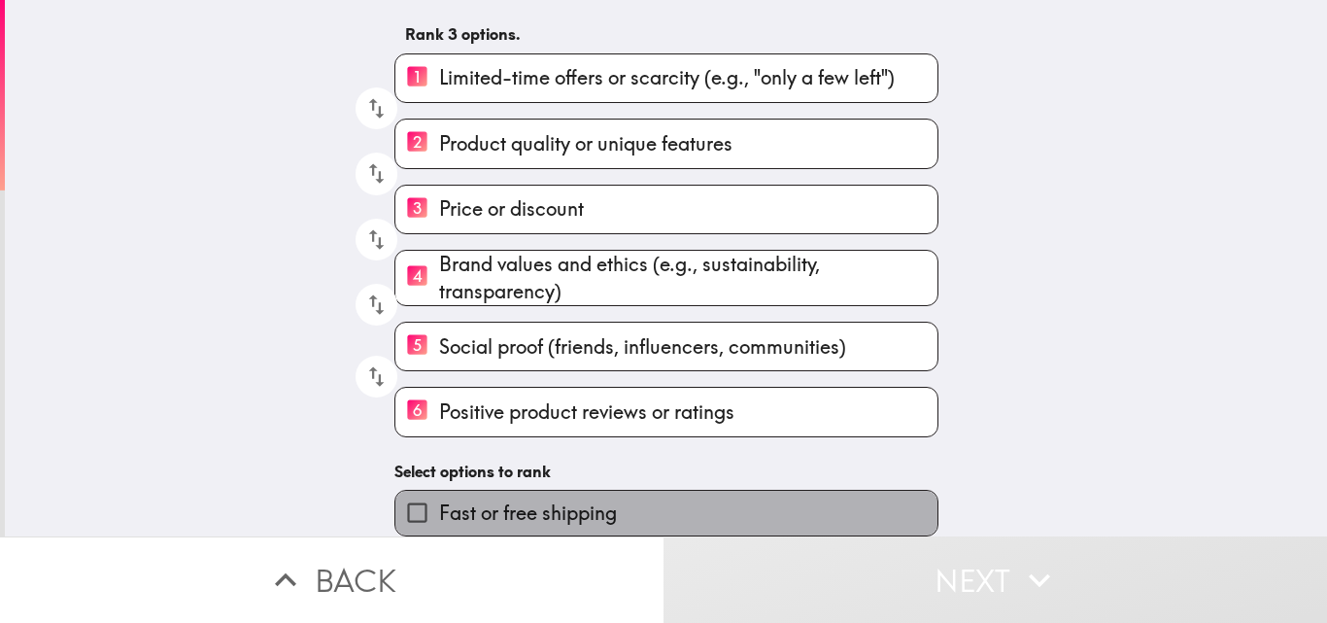
click at [560, 506] on span "Fast or free shipping" at bounding box center [528, 512] width 178 height 27
click at [439, 506] on input "Fast or free shipping" at bounding box center [417, 512] width 44 height 44
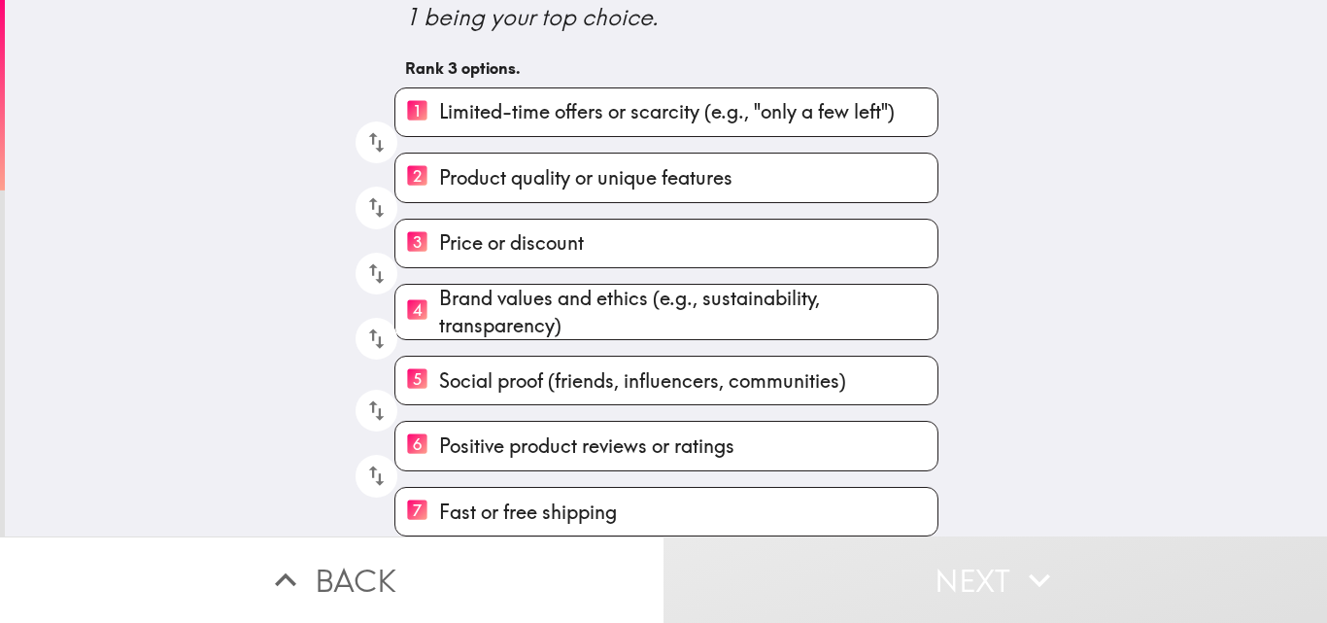
drag, startPoint x: 561, startPoint y: 427, endPoint x: 581, endPoint y: 356, distance: 73.5
click at [581, 356] on div "1 Limited-time offers or scarcity (e.g., "only a few left") 2 Product quality o…" at bounding box center [658, 304] width 559 height 465
click at [367, 397] on icon "button" at bounding box center [376, 410] width 26 height 26
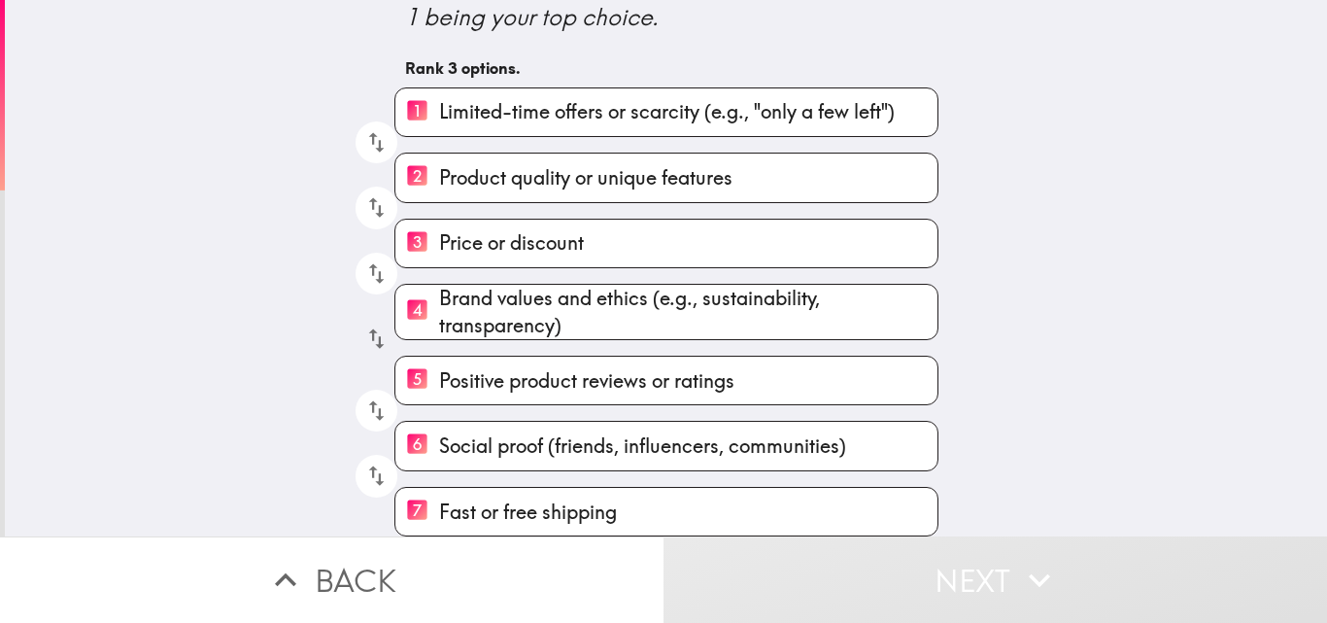
click at [371, 325] on icon "button" at bounding box center [376, 338] width 26 height 26
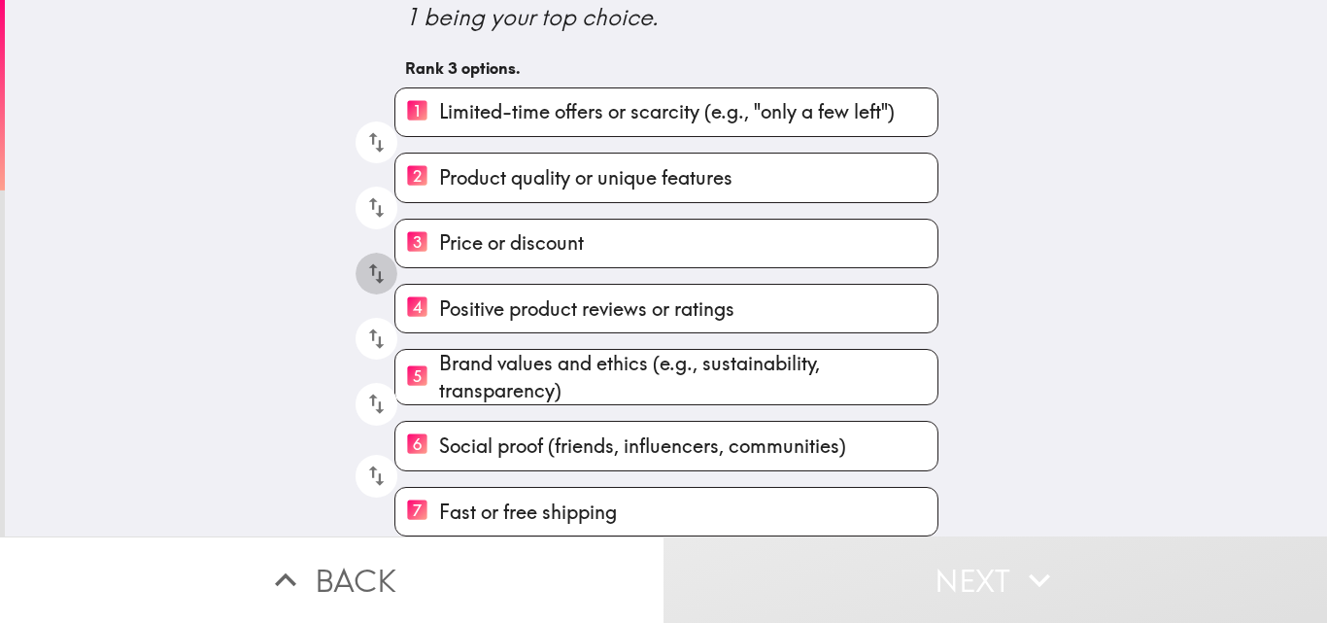
click at [374, 274] on button "button" at bounding box center [376, 274] width 42 height 42
click at [372, 203] on icon "button" at bounding box center [376, 207] width 26 height 26
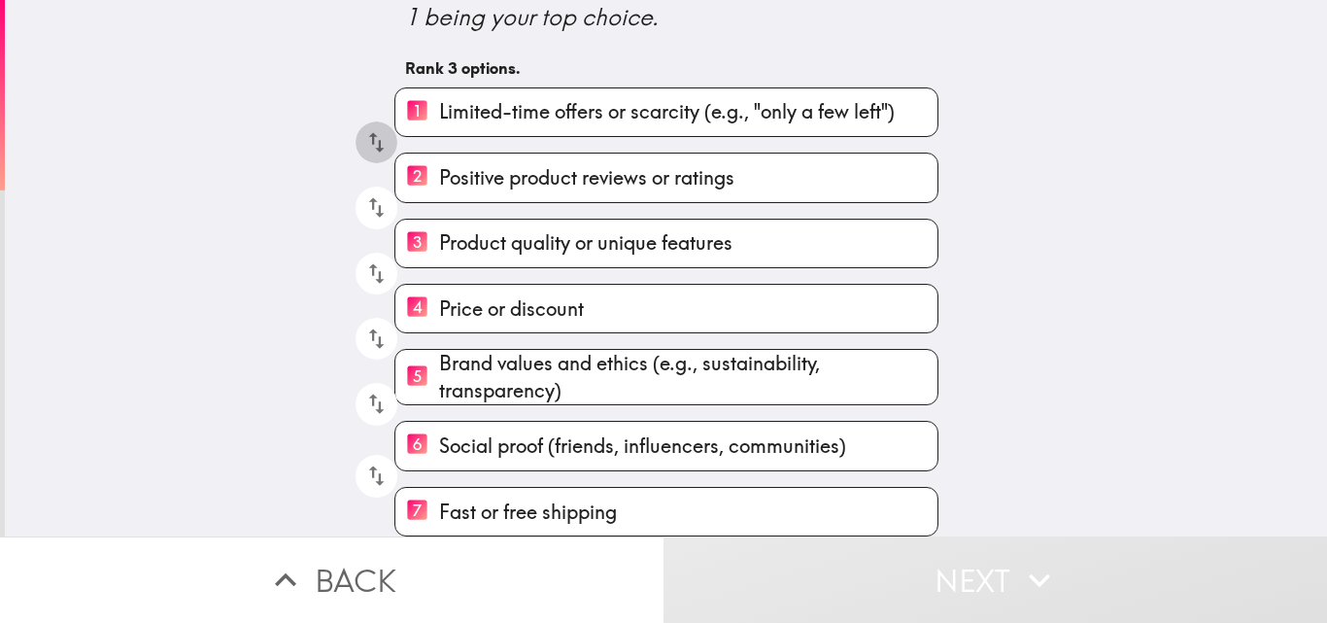
click at [369, 138] on icon "button" at bounding box center [376, 142] width 26 height 26
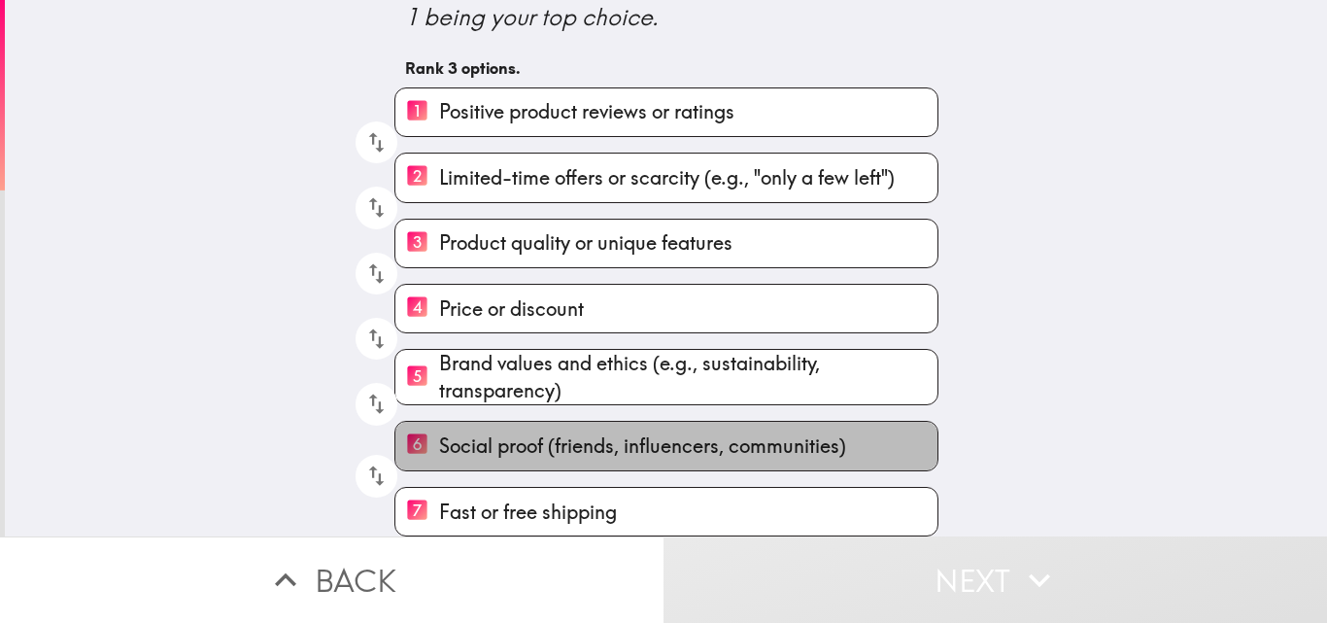
click at [507, 432] on span "Social proof (friends, influencers, communities)" at bounding box center [642, 445] width 407 height 27
click at [439, 429] on input "6 Social proof (friends, influencers, communities)" at bounding box center [417, 446] width 44 height 48
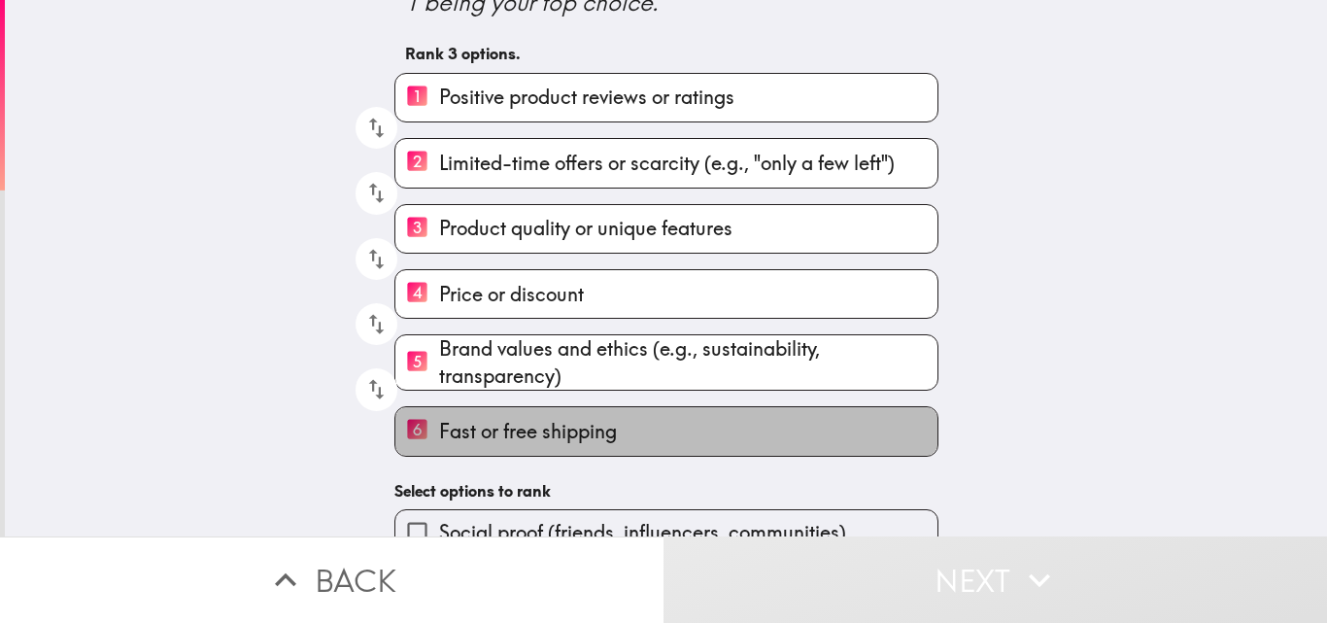
click at [512, 431] on span "Fast or free shipping" at bounding box center [528, 431] width 178 height 27
click at [439, 431] on input "6 Fast or free shipping" at bounding box center [417, 431] width 44 height 48
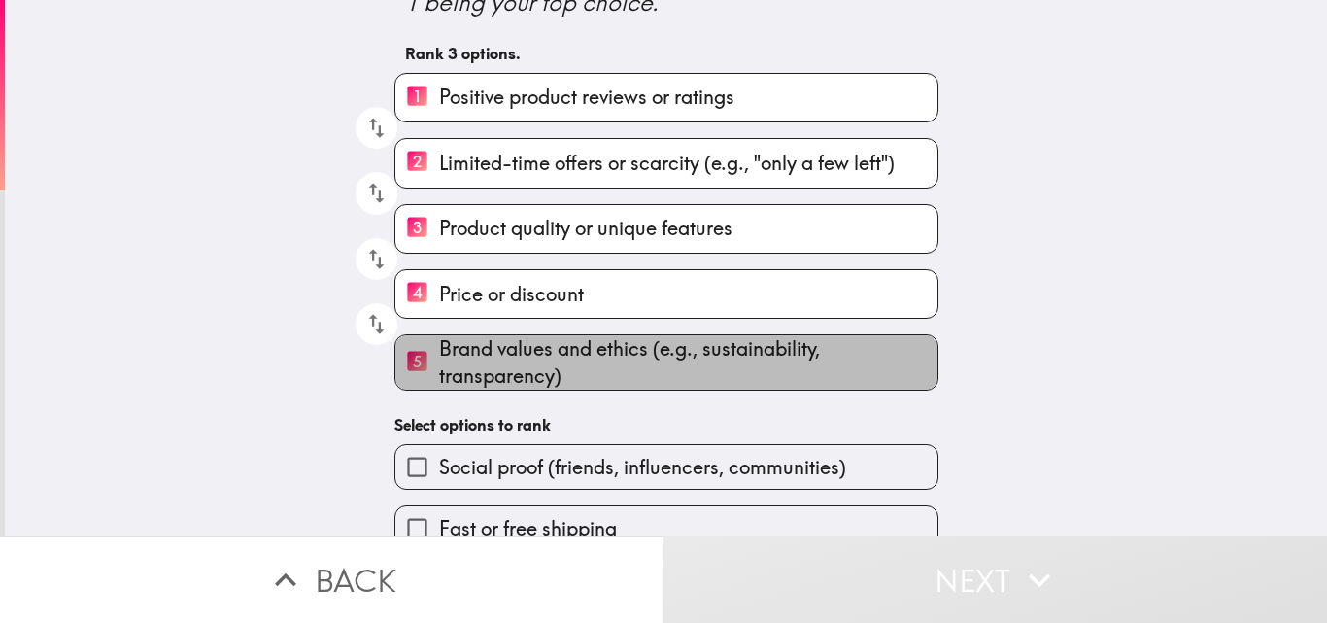
click at [513, 376] on span "Brand values and ethics (e.g., sustainability, transparency)" at bounding box center [688, 362] width 498 height 54
click at [439, 376] on input "5 Brand values and ethics (e.g., sustainability, transparency)" at bounding box center [417, 363] width 44 height 48
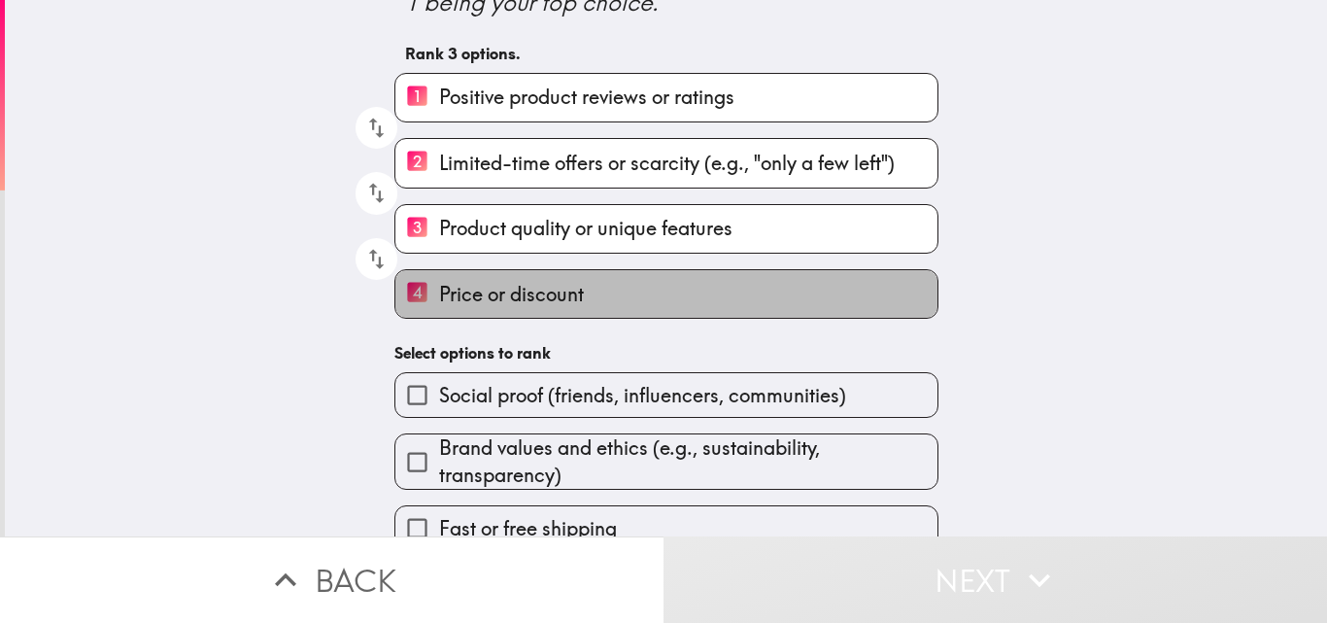
click at [513, 307] on span "Price or discount" at bounding box center [511, 294] width 145 height 27
click at [439, 307] on input "4 Price or discount" at bounding box center [417, 294] width 44 height 48
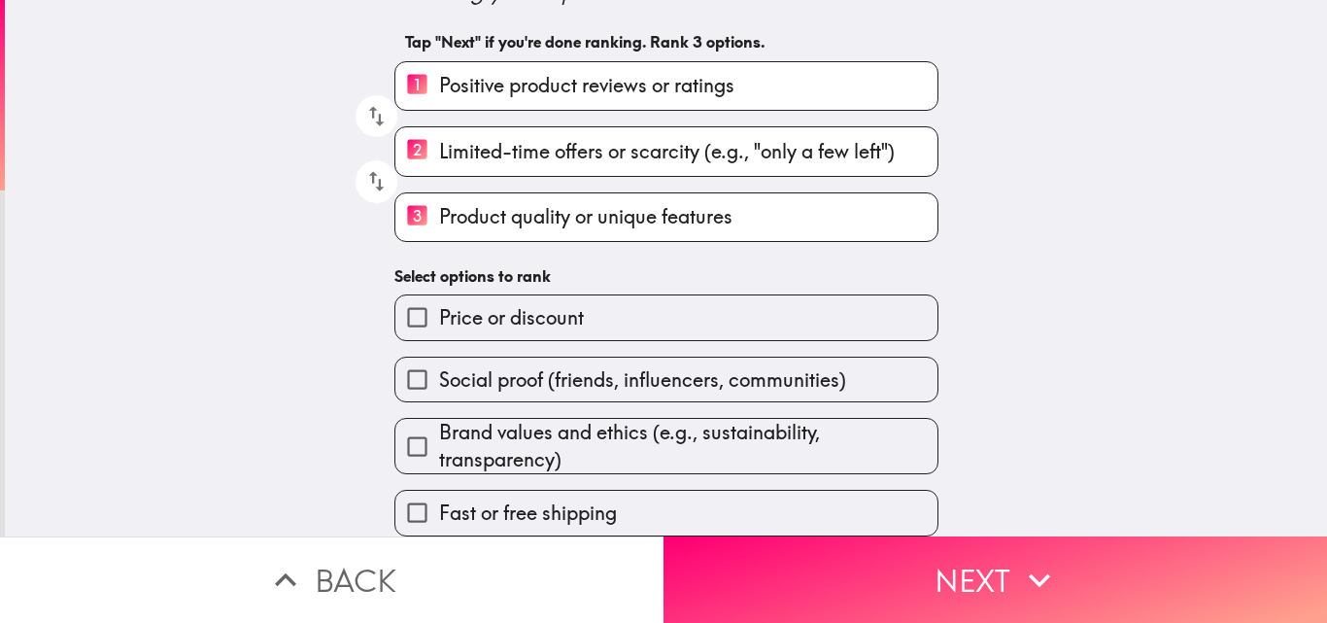
scroll to position [154, 0]
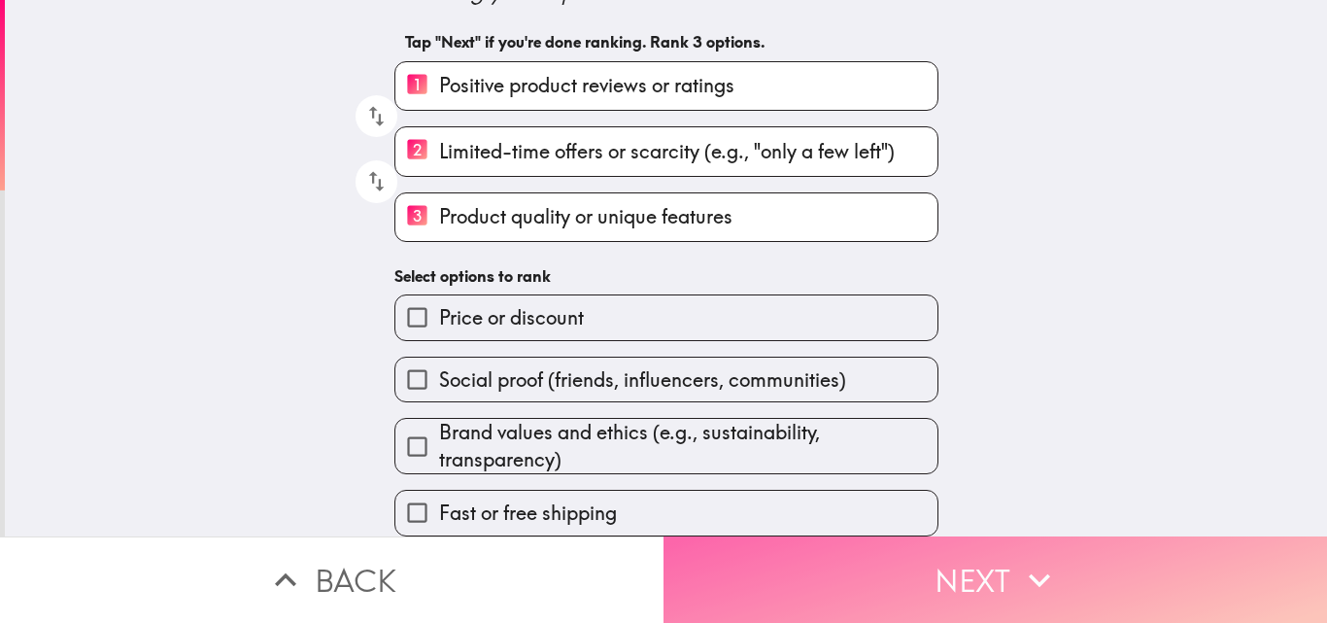
click at [721, 571] on button "Next" at bounding box center [994, 579] width 663 height 86
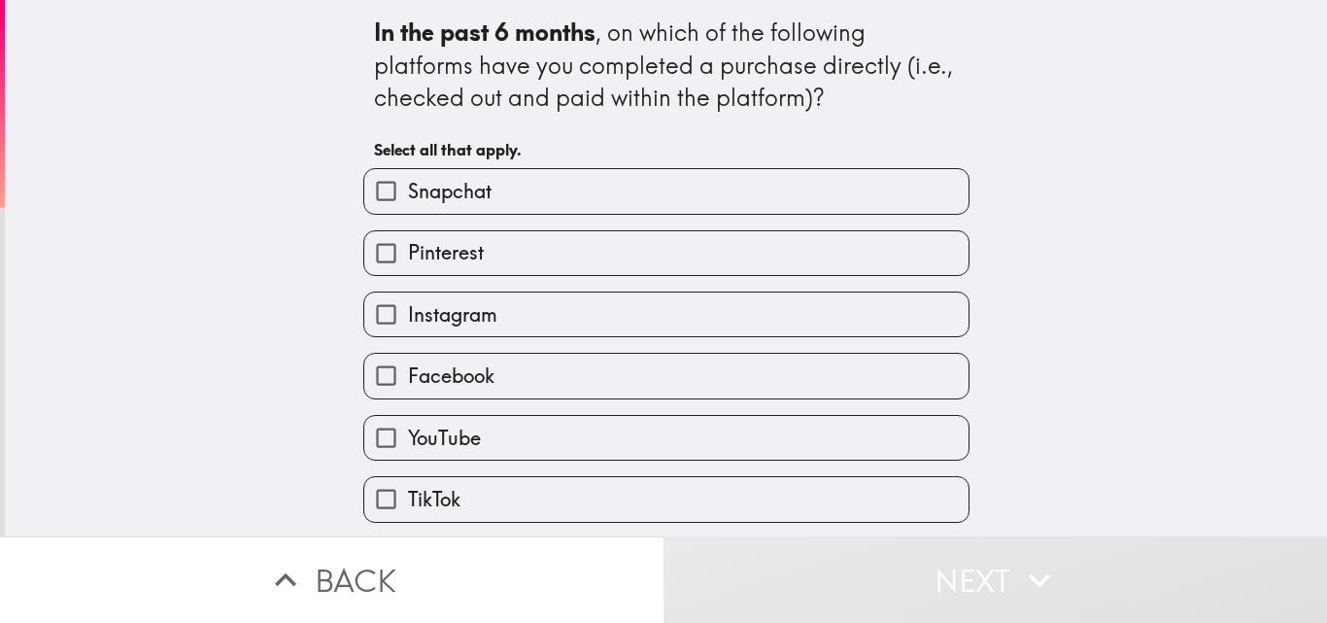
click at [495, 321] on label "Instagram" at bounding box center [666, 314] width 604 height 44
click at [408, 321] on input "Instagram" at bounding box center [386, 314] width 44 height 44
checkbox input "true"
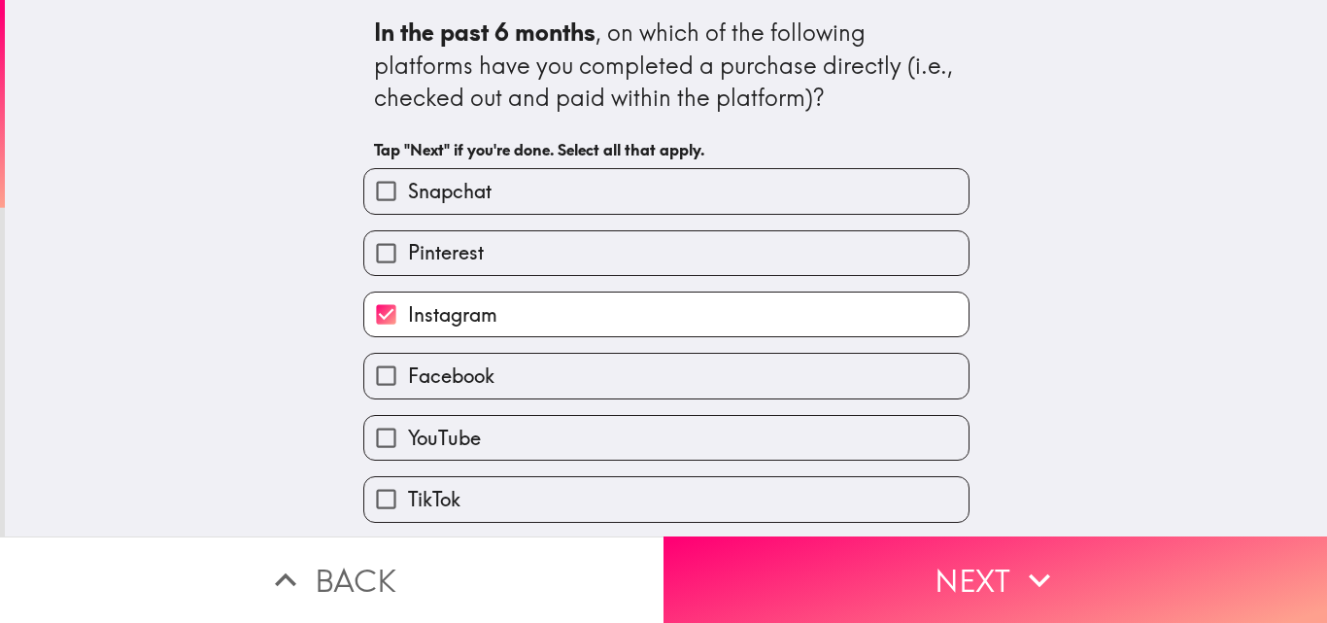
click at [477, 375] on span "Facebook" at bounding box center [451, 375] width 86 height 27
click at [408, 375] on input "Facebook" at bounding box center [386, 376] width 44 height 44
checkbox input "true"
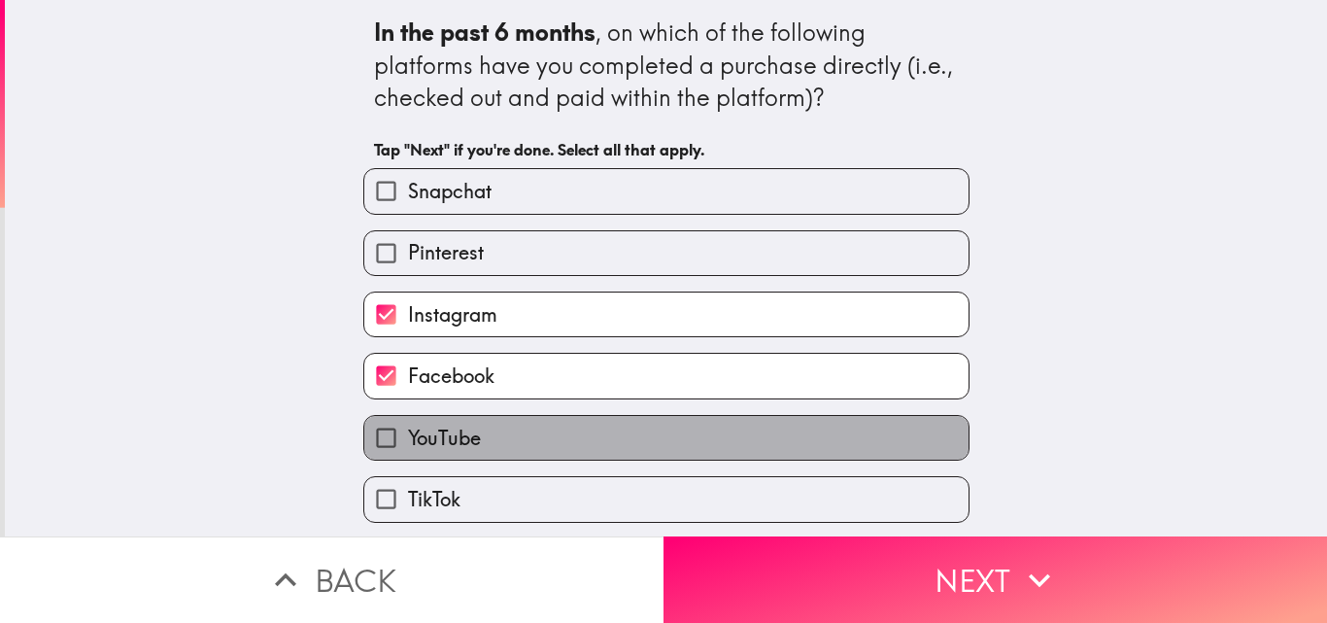
click at [448, 437] on span "YouTube" at bounding box center [444, 437] width 73 height 27
click at [408, 437] on input "YouTube" at bounding box center [386, 438] width 44 height 44
checkbox input "true"
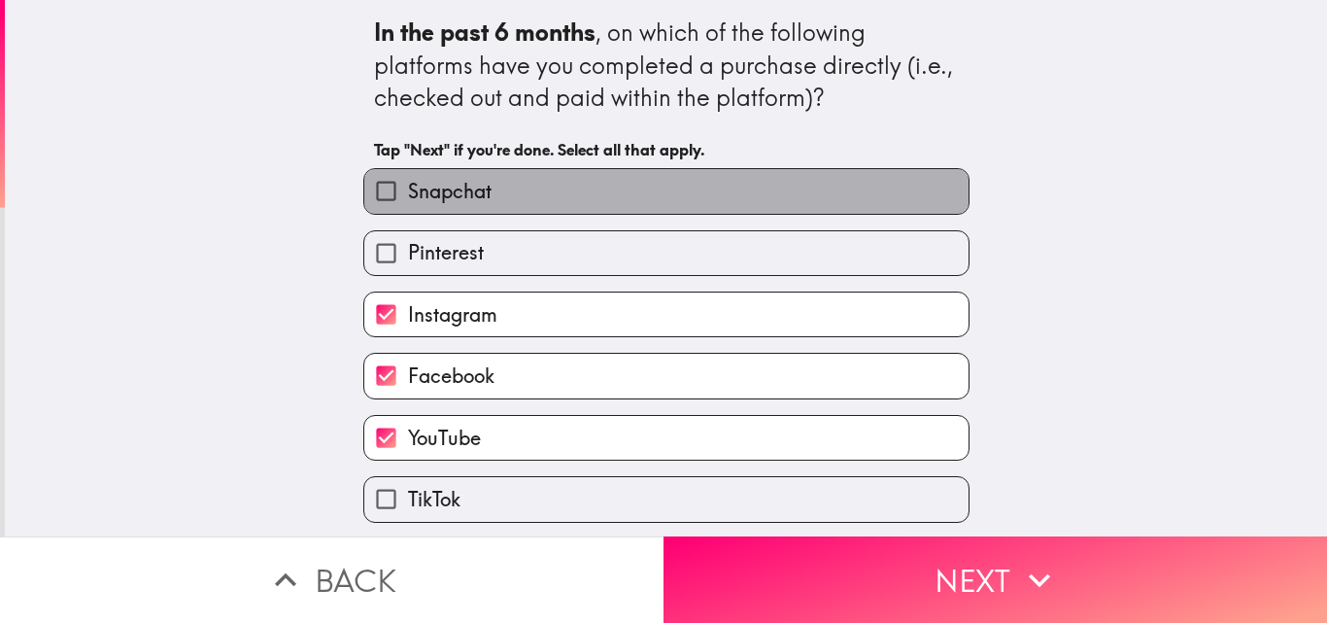
click at [457, 194] on span "Snapchat" at bounding box center [450, 191] width 84 height 27
click at [408, 194] on input "Snapchat" at bounding box center [386, 191] width 44 height 44
checkbox input "true"
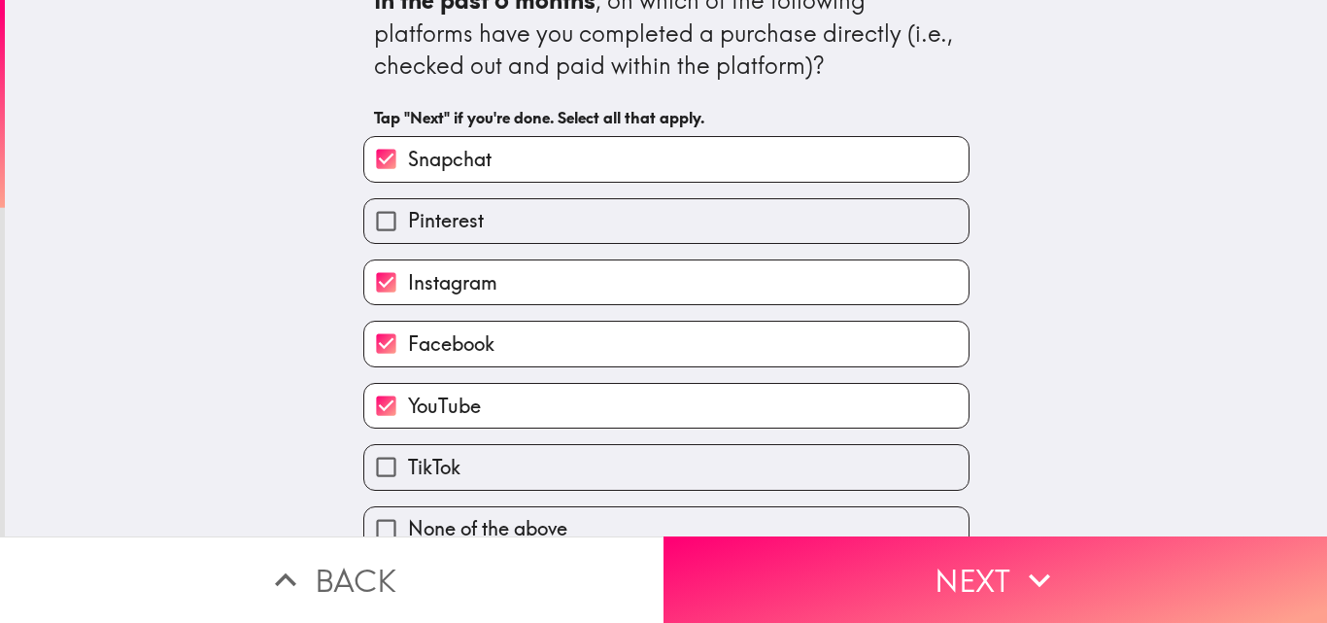
scroll to position [62, 0]
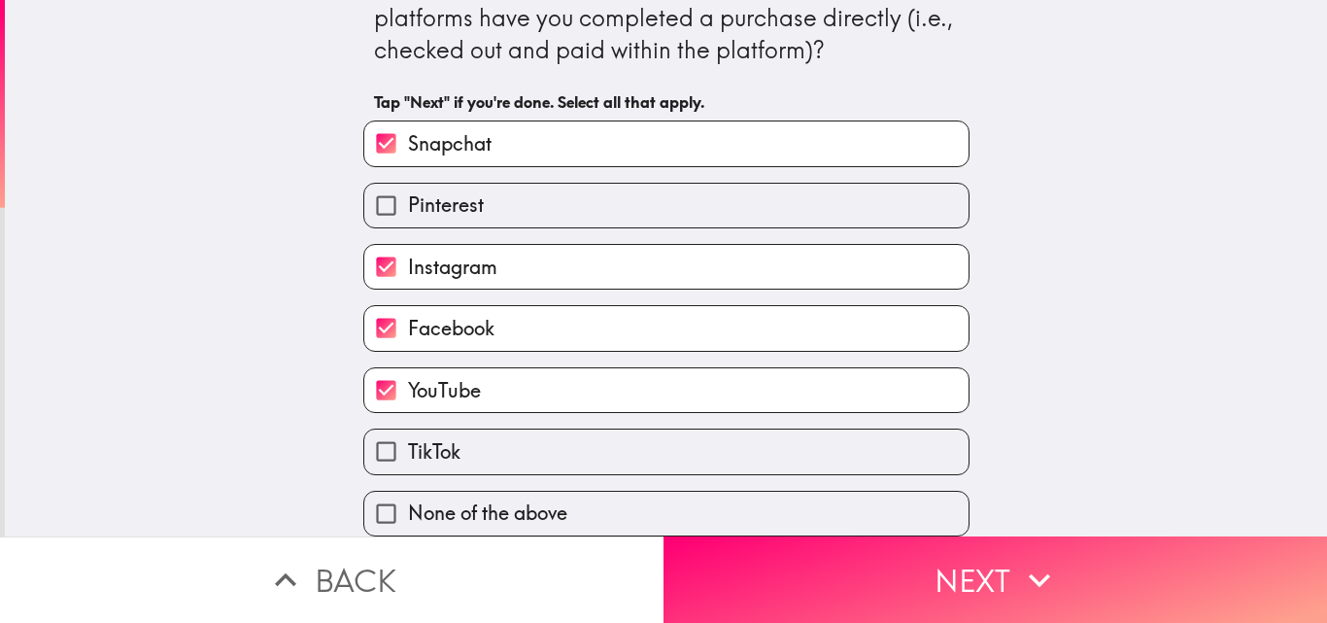
click at [482, 434] on label "TikTok" at bounding box center [666, 451] width 604 height 44
click at [408, 434] on input "TikTok" at bounding box center [386, 451] width 44 height 44
checkbox input "true"
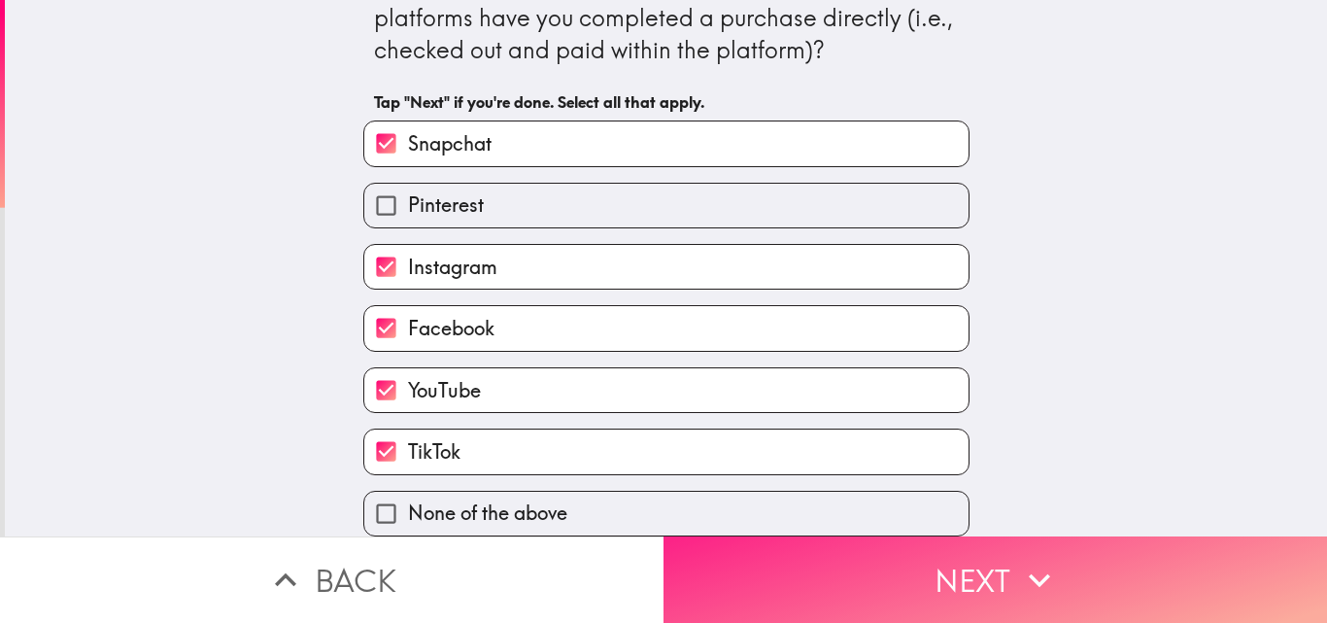
click at [705, 576] on button "Next" at bounding box center [994, 579] width 663 height 86
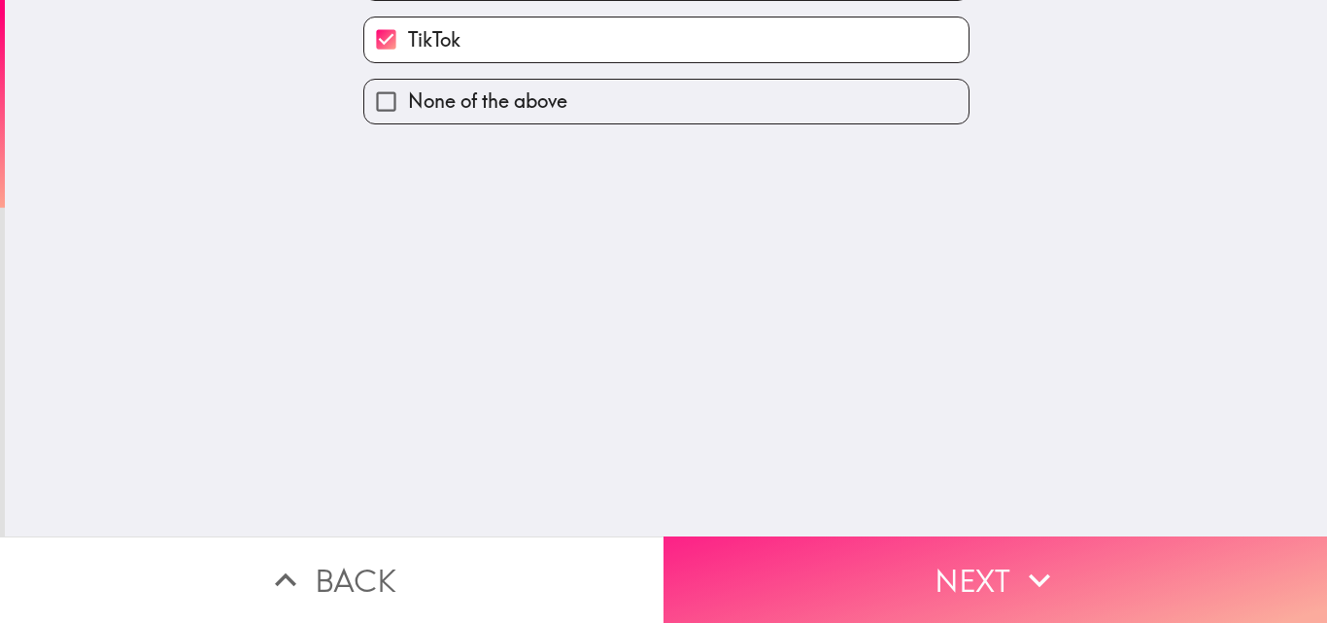
scroll to position [0, 0]
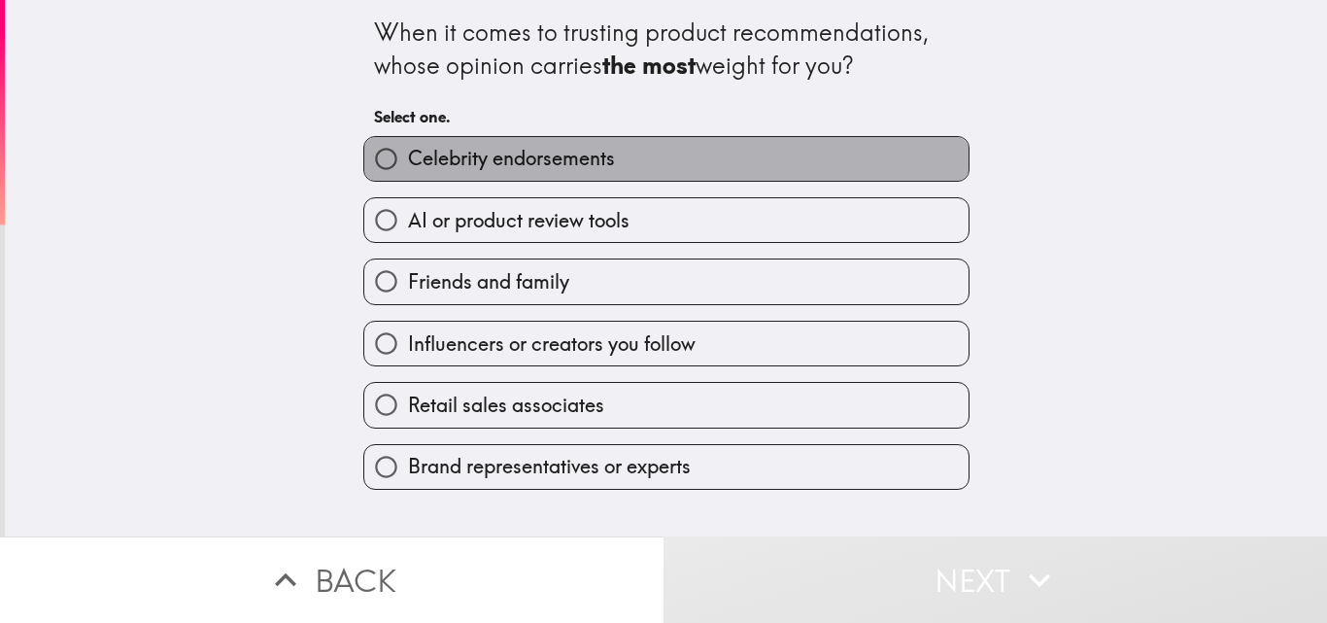
click at [549, 160] on span "Celebrity endorsements" at bounding box center [511, 158] width 207 height 27
click at [408, 160] on input "Celebrity endorsements" at bounding box center [386, 159] width 44 height 44
radio input "true"
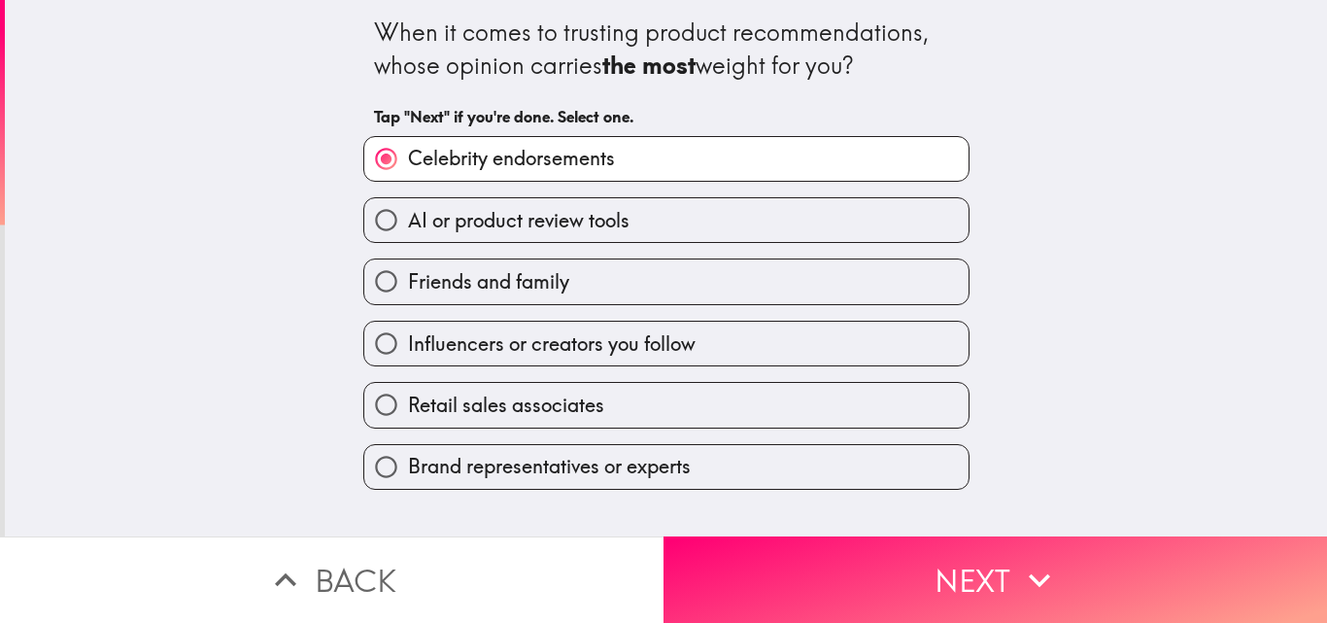
click at [552, 225] on span "AI or product review tools" at bounding box center [518, 220] width 221 height 27
click at [408, 225] on input "AI or product review tools" at bounding box center [386, 220] width 44 height 44
radio input "true"
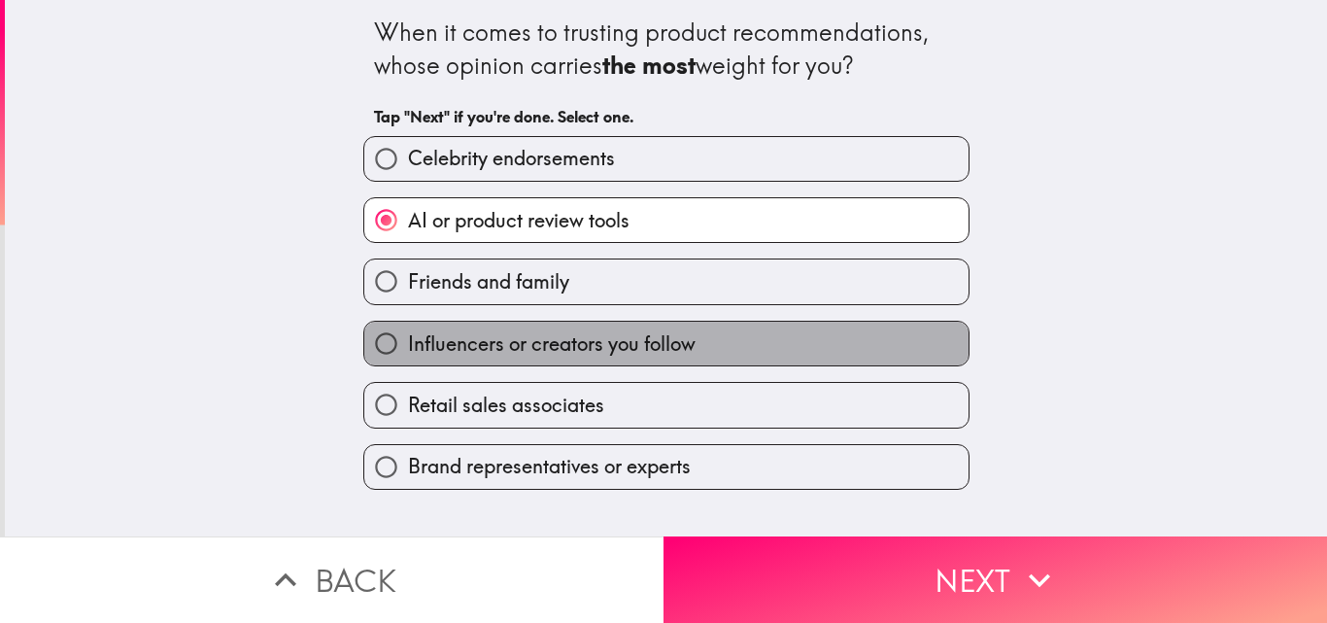
click at [506, 360] on label "Influencers or creators you follow" at bounding box center [666, 343] width 604 height 44
click at [408, 360] on input "Influencers or creators you follow" at bounding box center [386, 343] width 44 height 44
radio input "true"
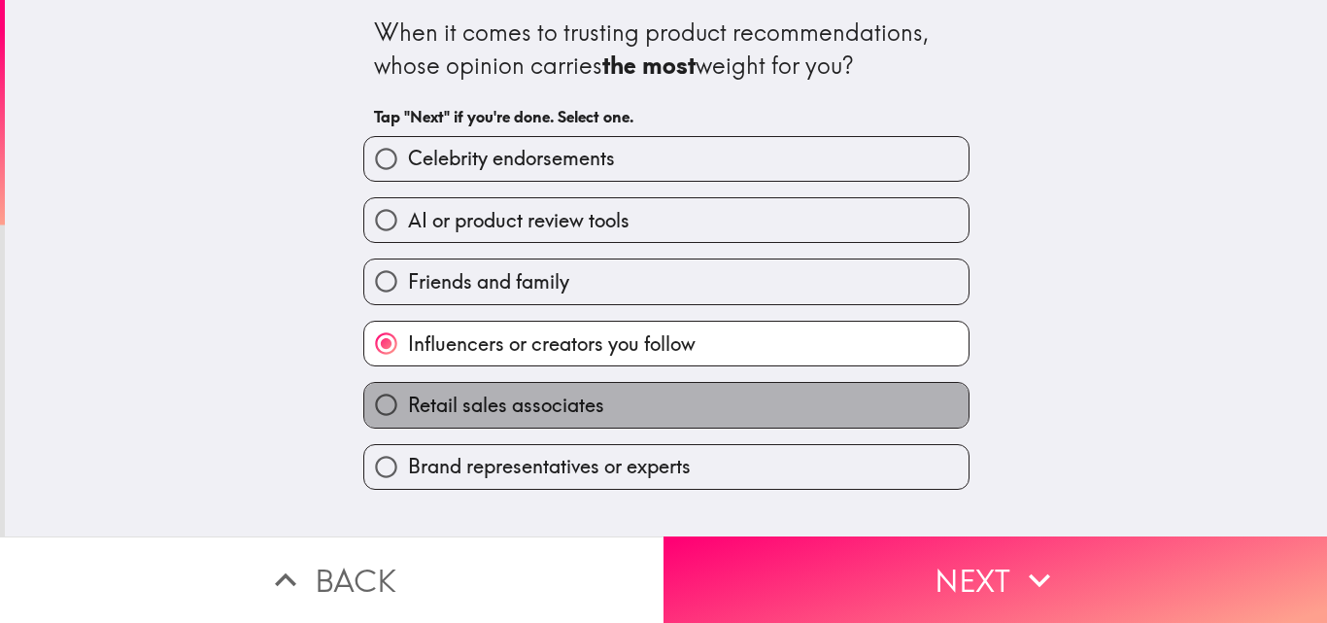
click at [493, 414] on span "Retail sales associates" at bounding box center [506, 404] width 196 height 27
click at [408, 414] on input "Retail sales associates" at bounding box center [386, 405] width 44 height 44
radio input "true"
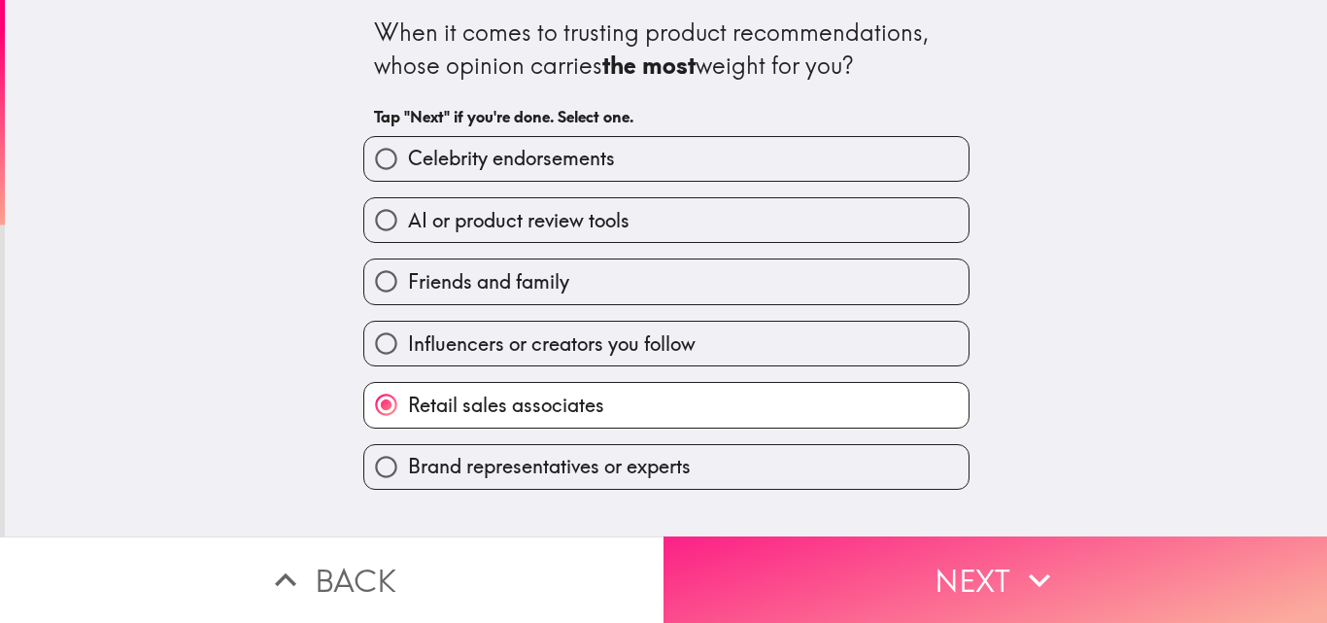
click at [709, 558] on button "Next" at bounding box center [994, 579] width 663 height 86
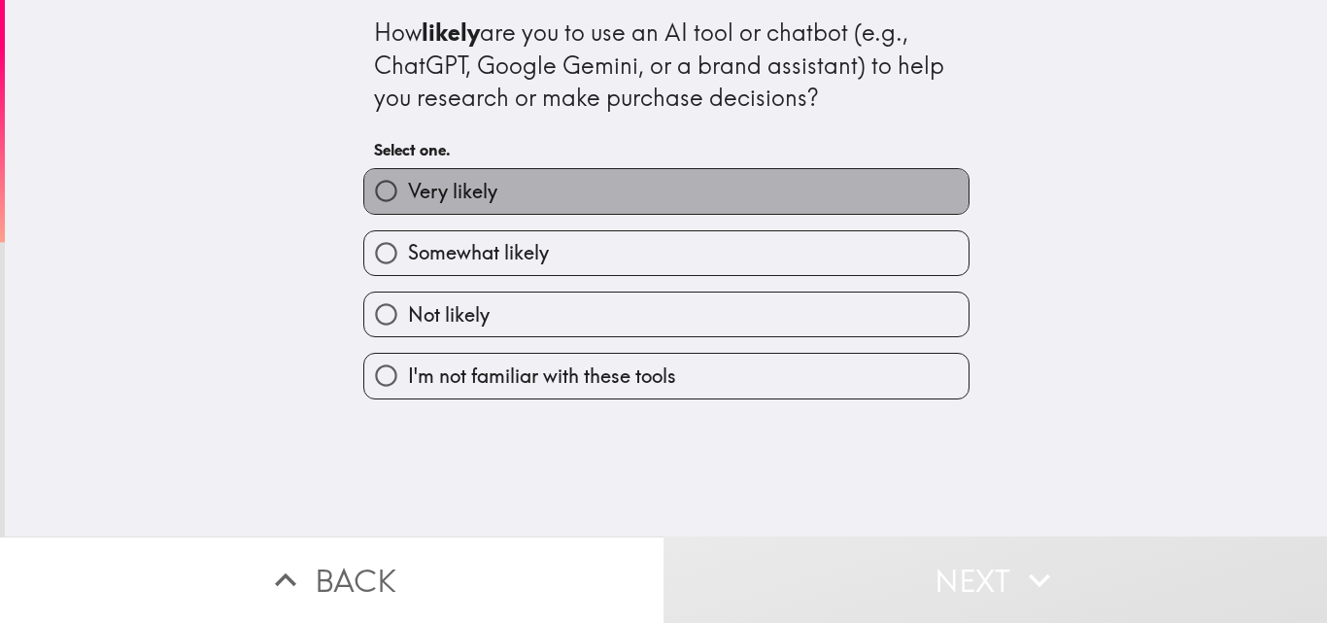
click at [451, 193] on span "Very likely" at bounding box center [452, 191] width 89 height 27
click at [408, 193] on input "Very likely" at bounding box center [386, 191] width 44 height 44
radio input "true"
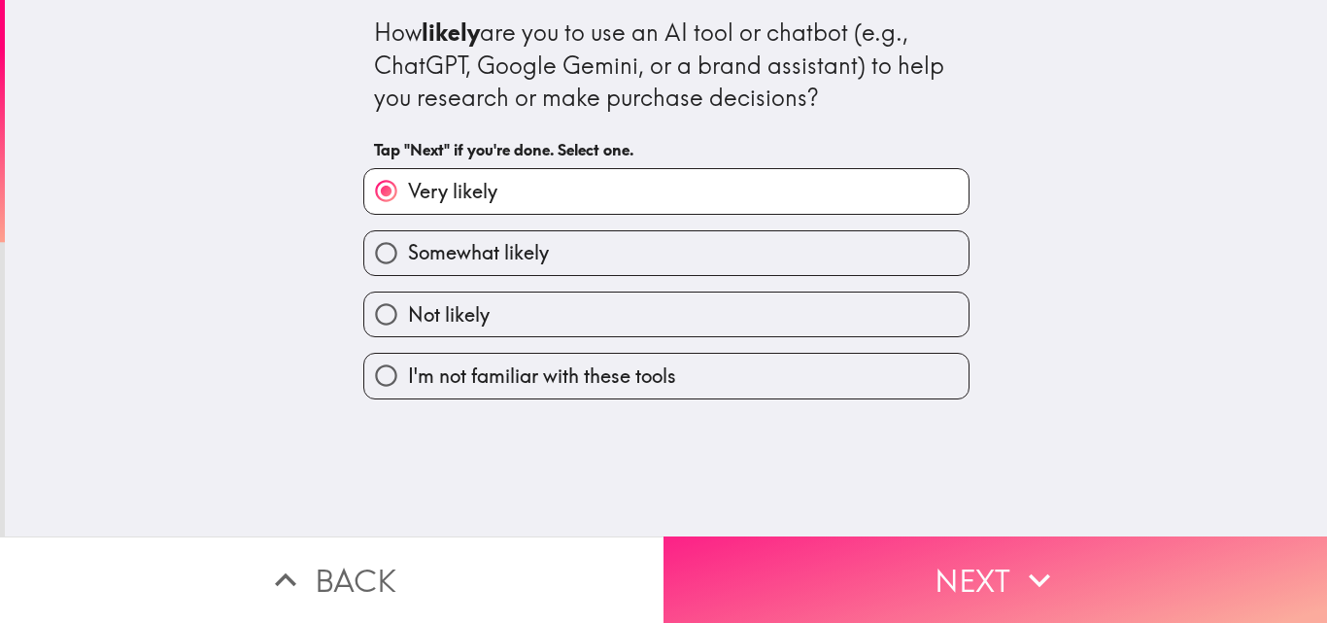
click at [734, 570] on button "Next" at bounding box center [994, 579] width 663 height 86
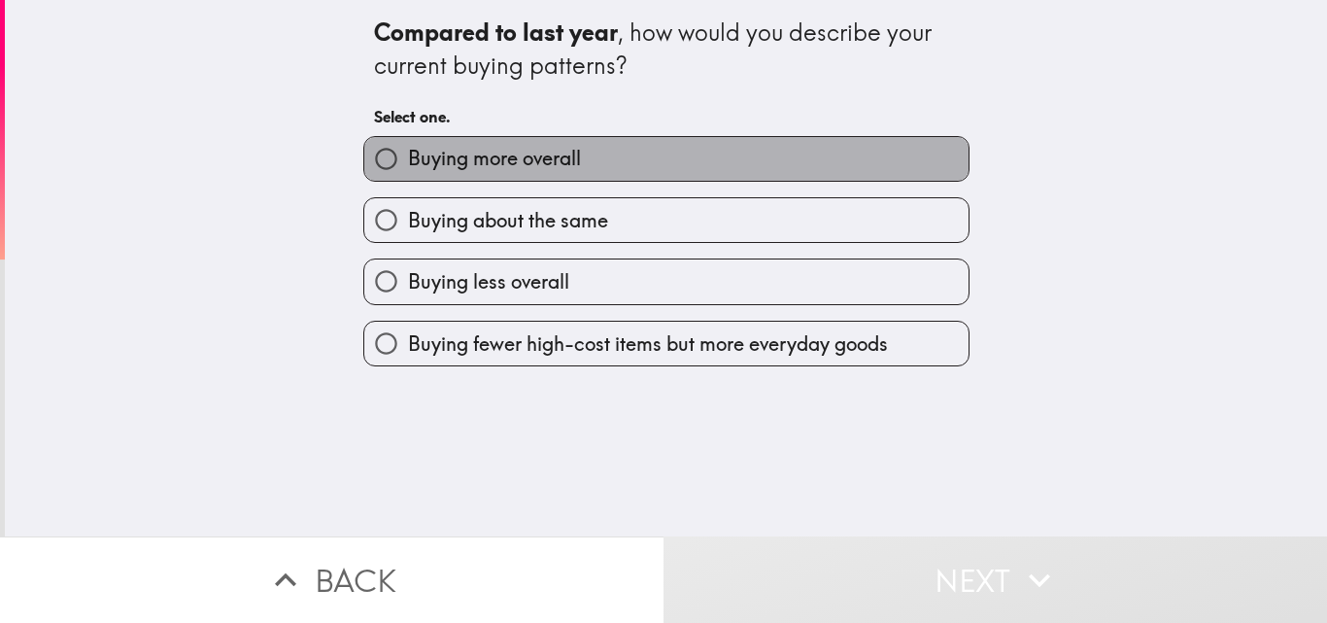
click at [485, 168] on span "Buying more overall" at bounding box center [494, 158] width 173 height 27
click at [408, 168] on input "Buying more overall" at bounding box center [386, 159] width 44 height 44
radio input "true"
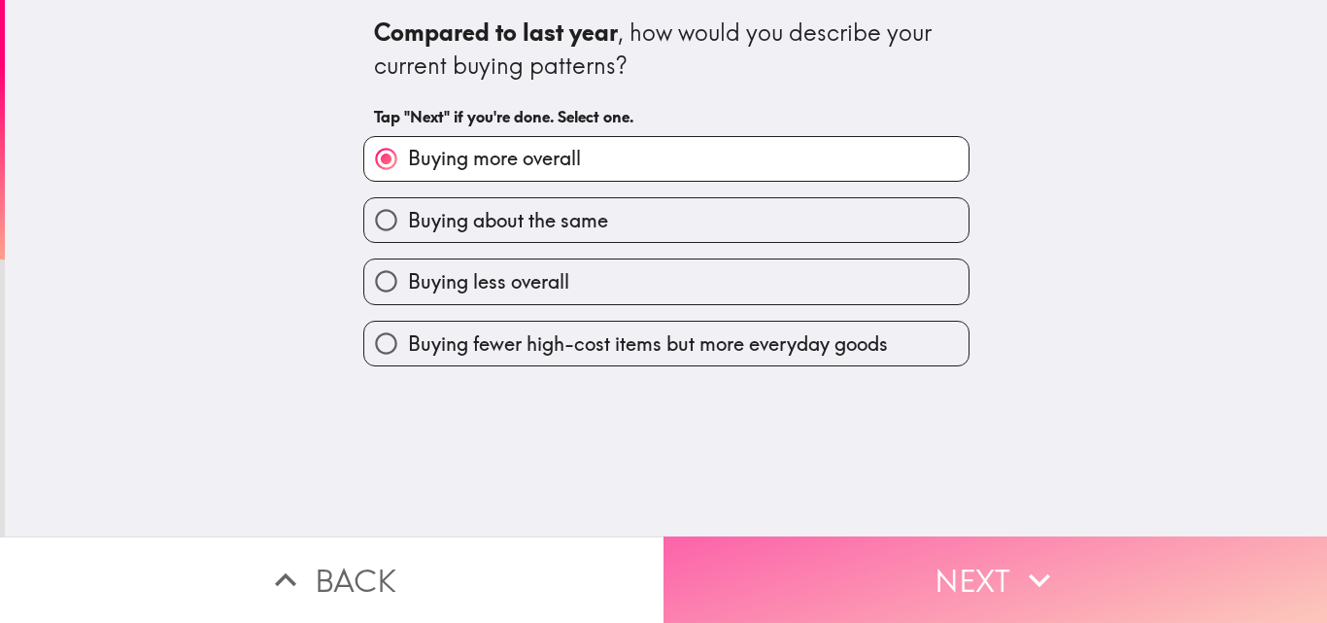
click at [756, 562] on button "Next" at bounding box center [994, 579] width 663 height 86
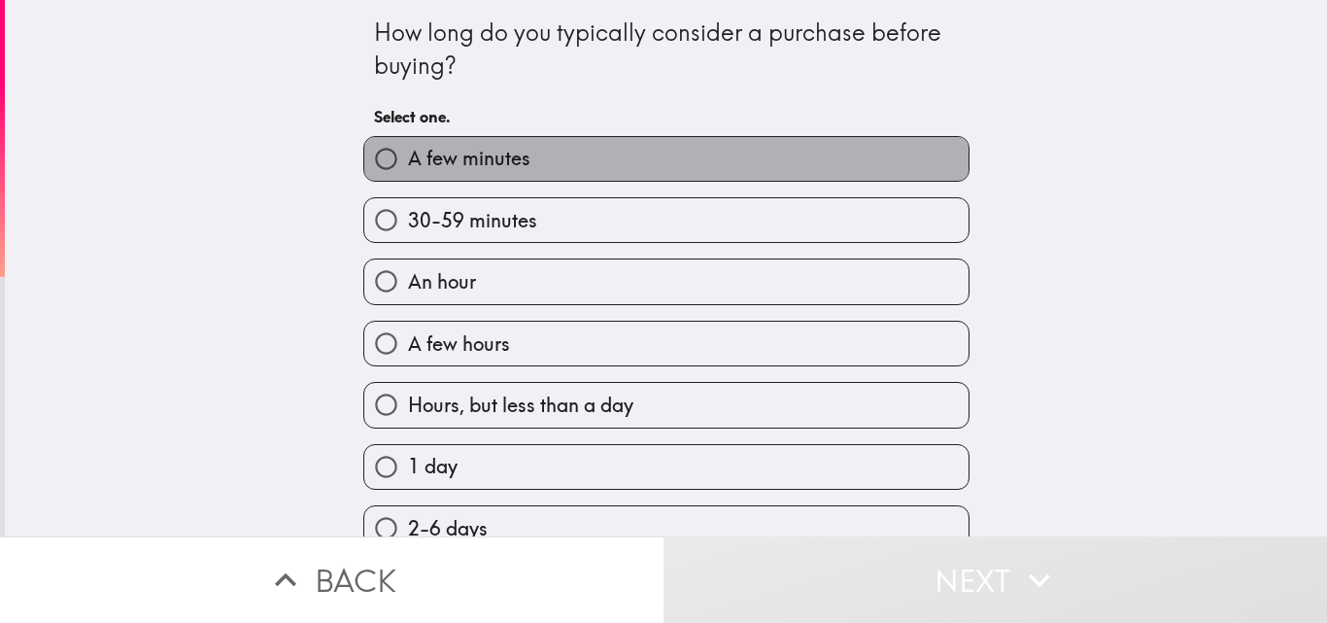
click at [515, 172] on span "A few minutes" at bounding box center [469, 158] width 122 height 27
click at [408, 172] on input "A few minutes" at bounding box center [386, 159] width 44 height 44
radio input "true"
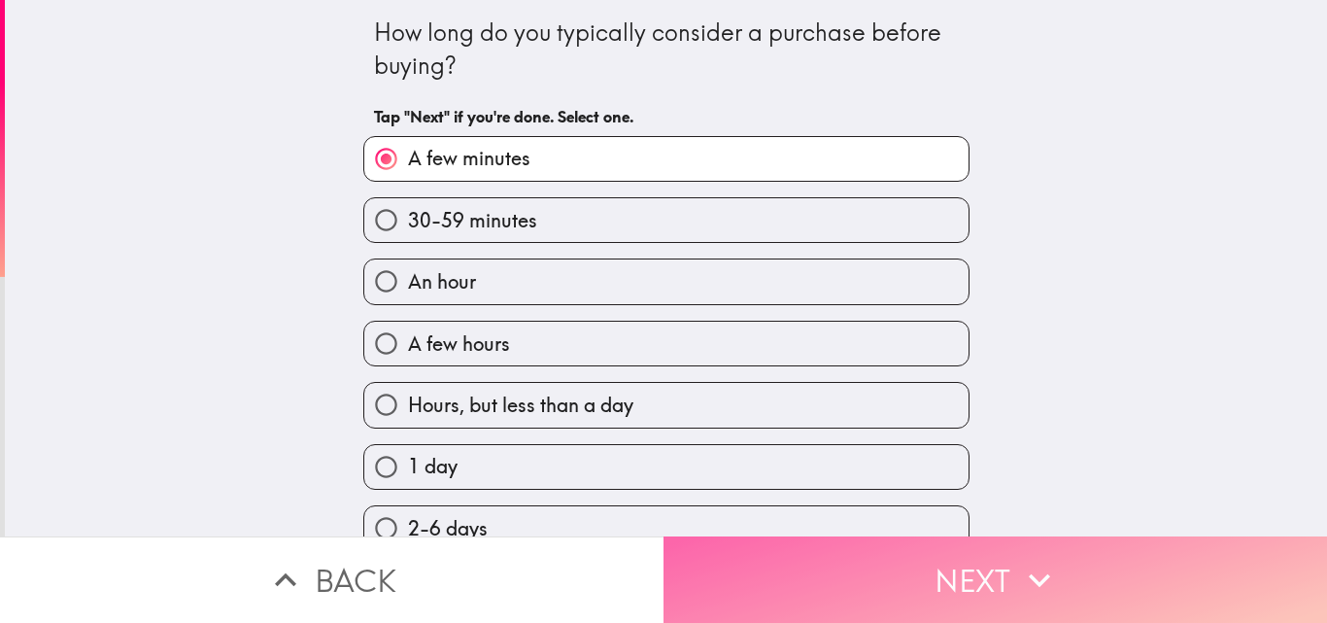
click at [737, 572] on button "Next" at bounding box center [994, 579] width 663 height 86
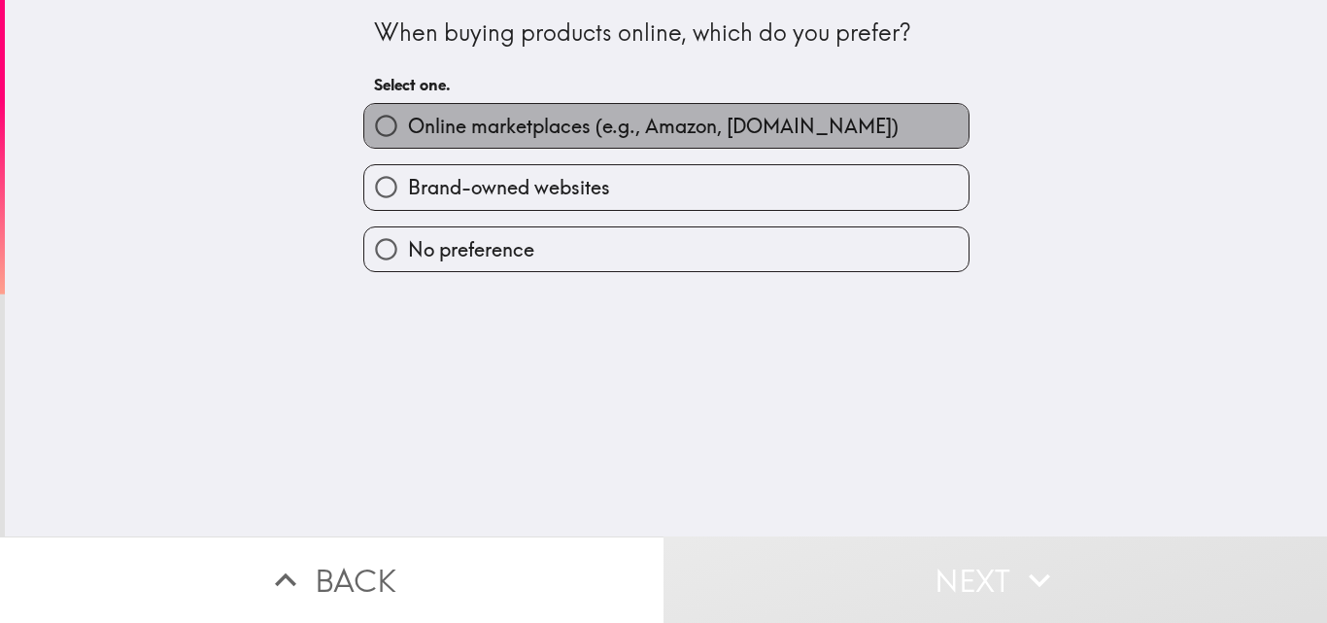
click at [521, 125] on span "Online marketplaces (e.g., Amazon, [DOMAIN_NAME])" at bounding box center [653, 126] width 490 height 27
click at [408, 125] on input "Online marketplaces (e.g., Amazon, [DOMAIN_NAME])" at bounding box center [386, 126] width 44 height 44
radio input "true"
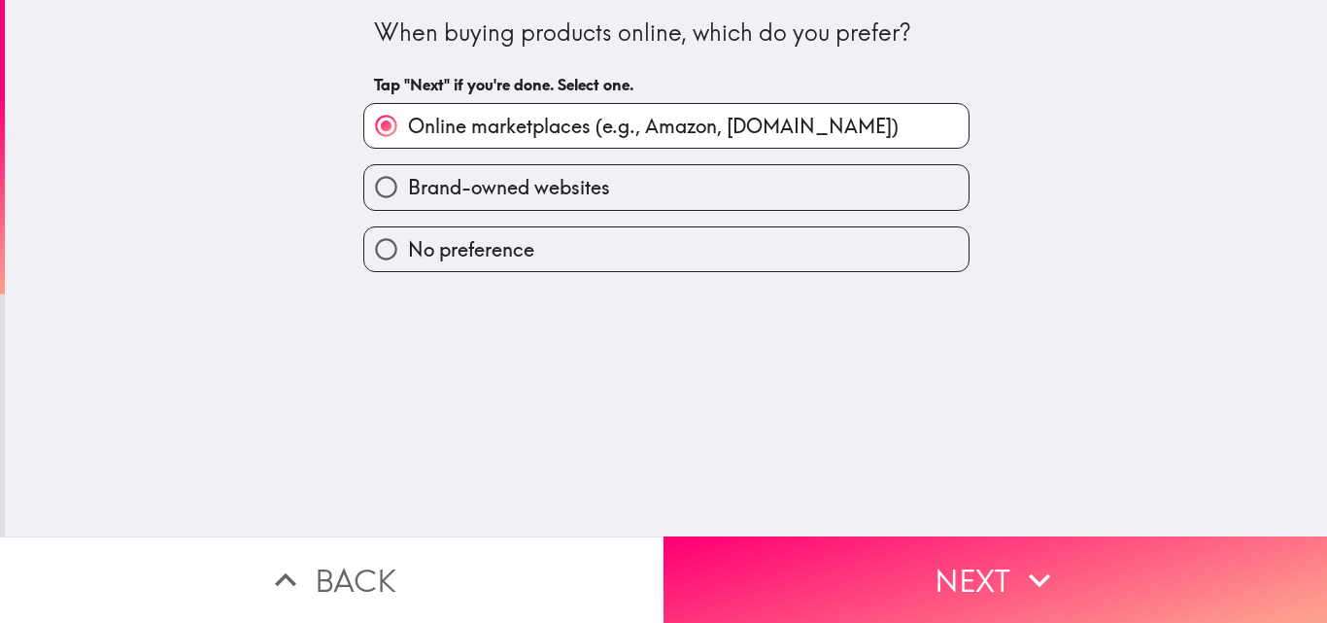
click at [617, 184] on label "Brand-owned websites" at bounding box center [666, 187] width 604 height 44
click at [408, 184] on input "Brand-owned websites" at bounding box center [386, 187] width 44 height 44
radio input "true"
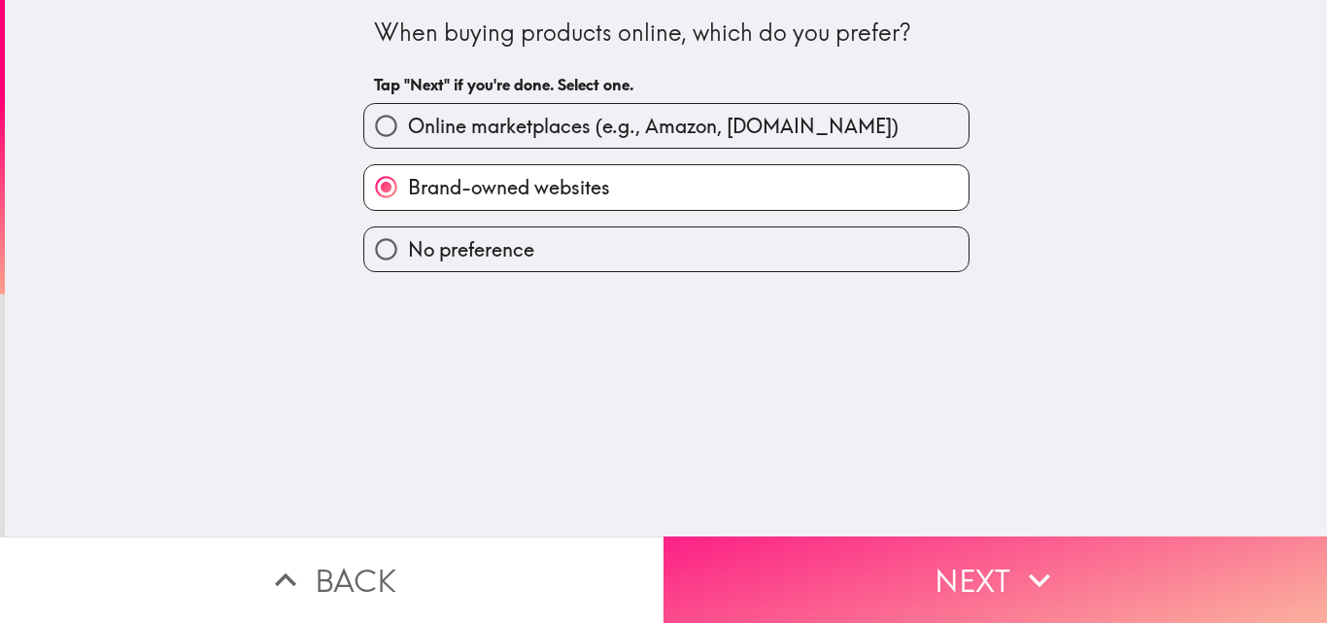
click at [731, 544] on button "Next" at bounding box center [994, 579] width 663 height 86
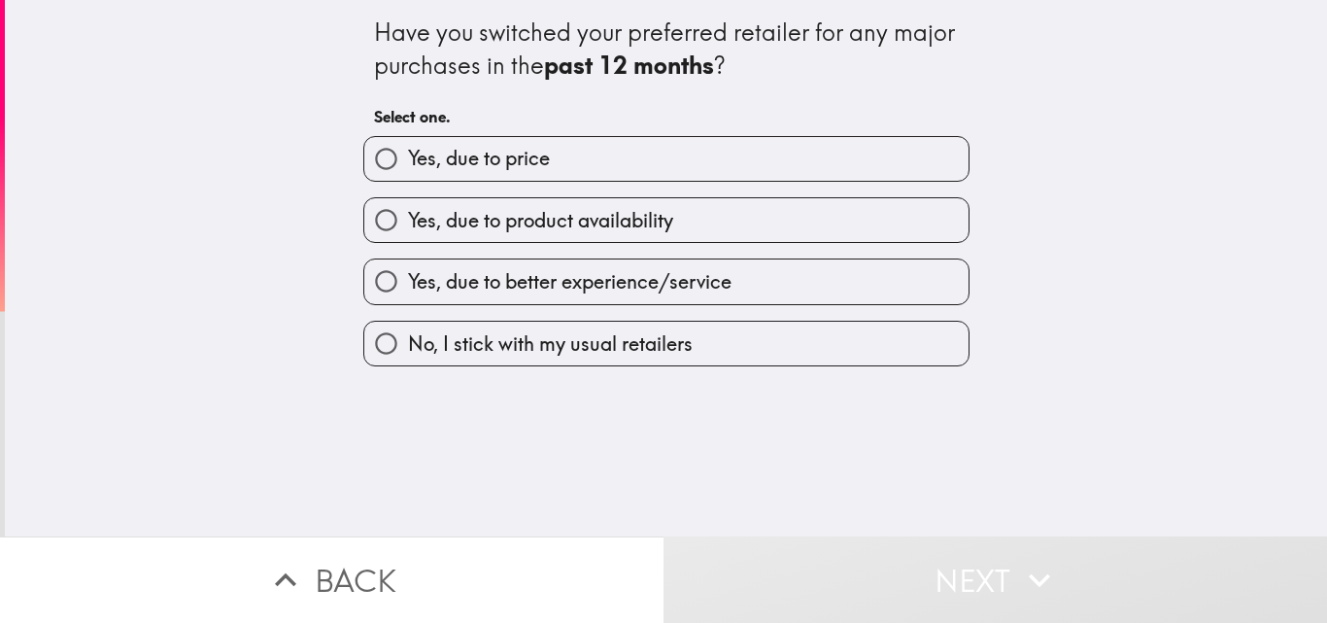
click at [536, 352] on span "No, I stick with my usual retailers" at bounding box center [550, 343] width 285 height 27
click at [408, 352] on input "No, I stick with my usual retailers" at bounding box center [386, 343] width 44 height 44
radio input "true"
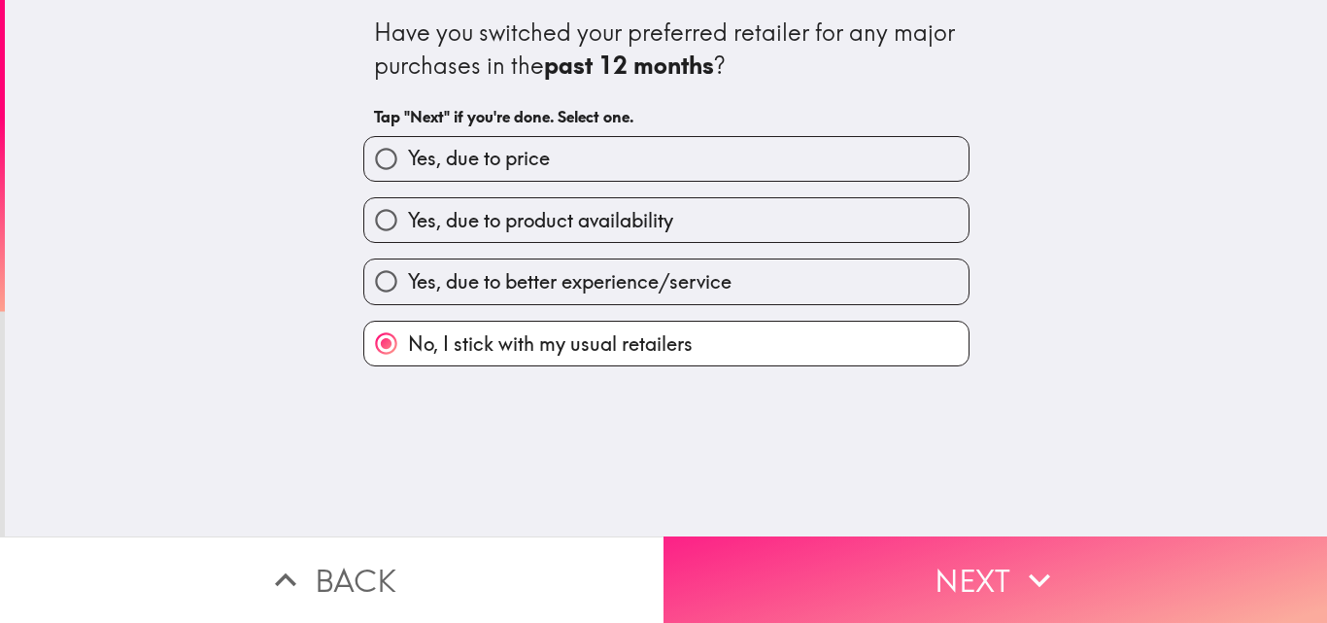
click at [716, 554] on button "Next" at bounding box center [994, 579] width 663 height 86
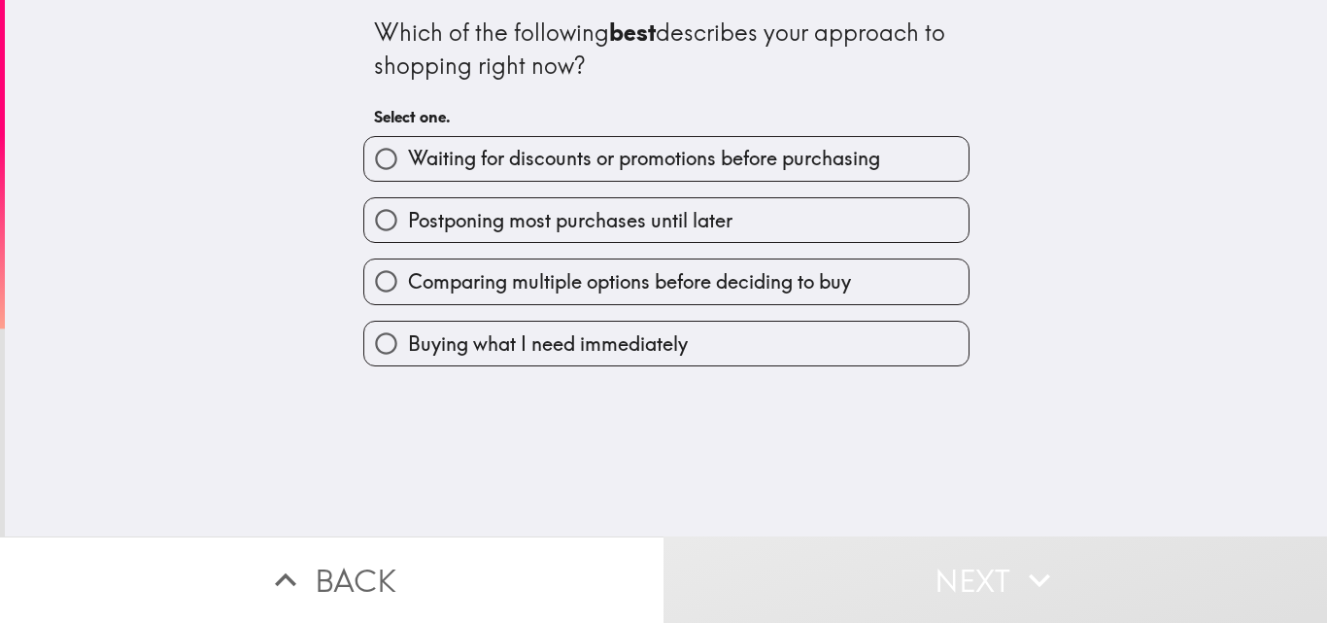
click at [539, 223] on span "Postponing most purchases until later" at bounding box center [570, 220] width 324 height 27
click at [408, 223] on input "Postponing most purchases until later" at bounding box center [386, 220] width 44 height 44
radio input "true"
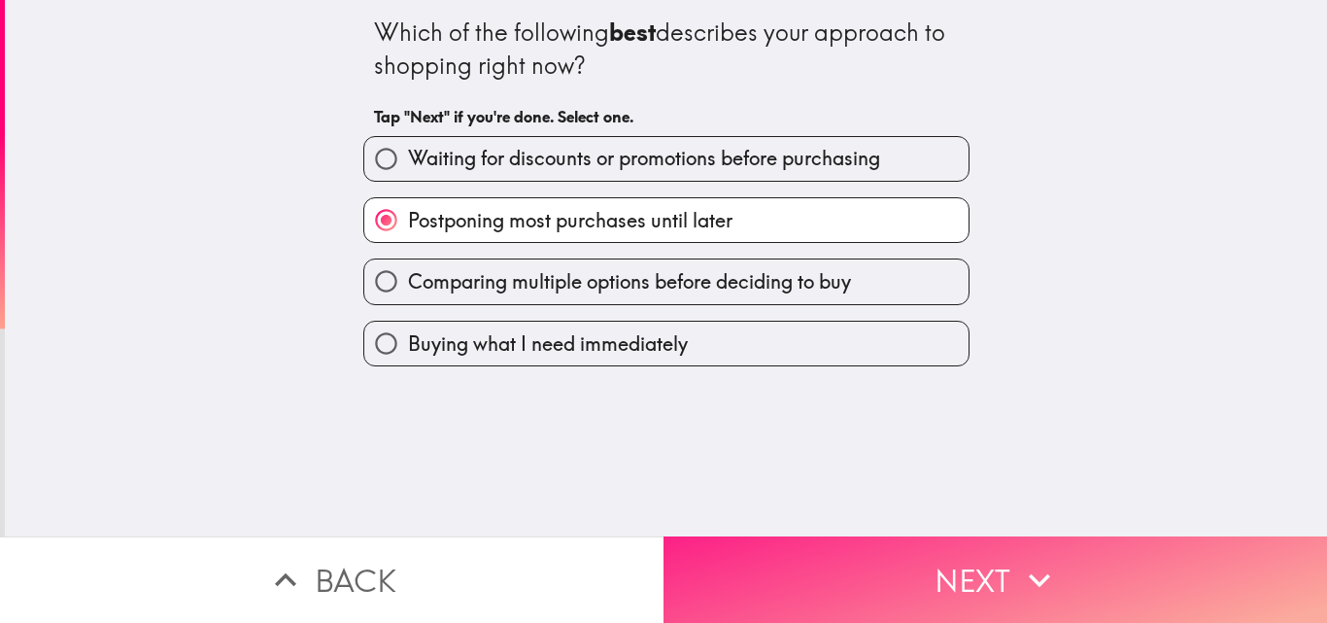
click at [810, 573] on button "Next" at bounding box center [994, 579] width 663 height 86
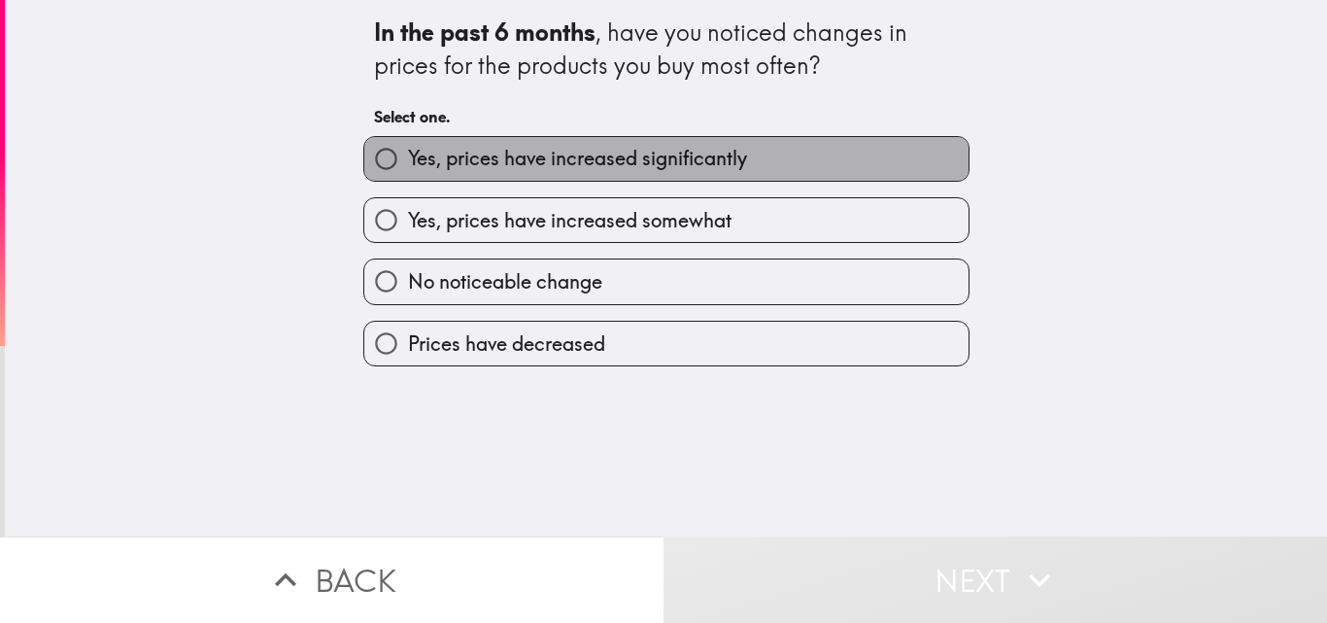
click at [573, 169] on span "Yes, prices have increased significantly" at bounding box center [577, 158] width 339 height 27
click at [408, 169] on input "Yes, prices have increased significantly" at bounding box center [386, 159] width 44 height 44
radio input "true"
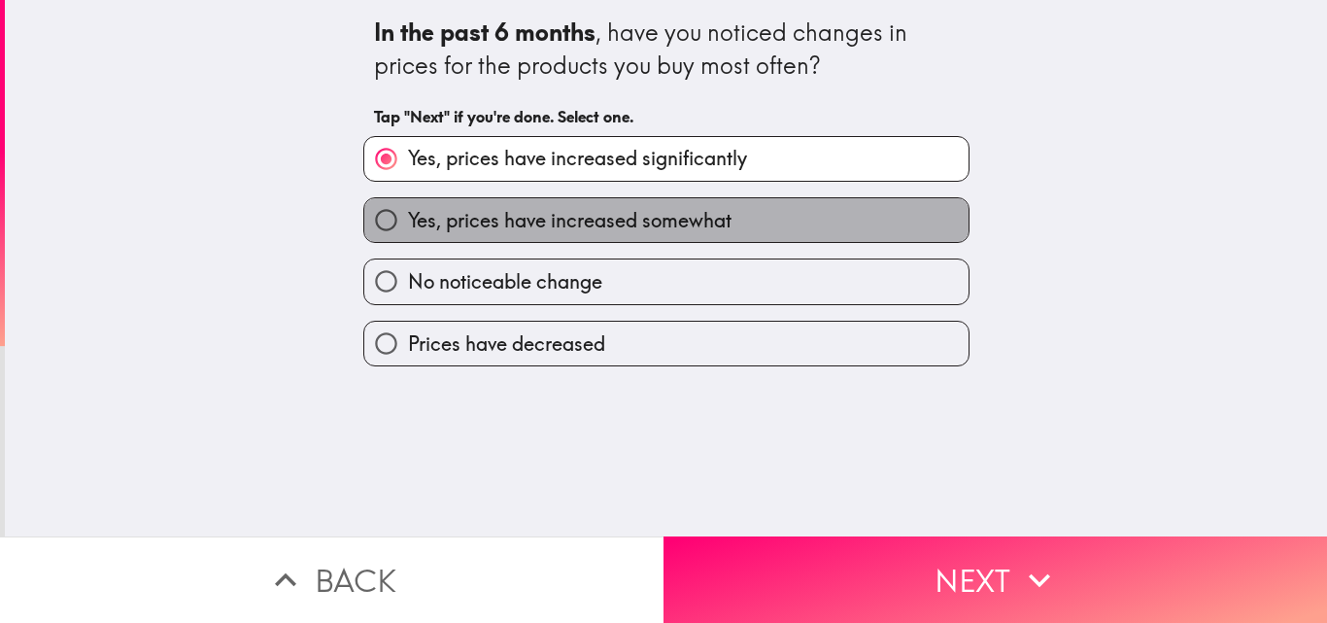
click at [576, 223] on span "Yes, prices have increased somewhat" at bounding box center [569, 220] width 323 height 27
click at [408, 223] on input "Yes, prices have increased somewhat" at bounding box center [386, 220] width 44 height 44
radio input "true"
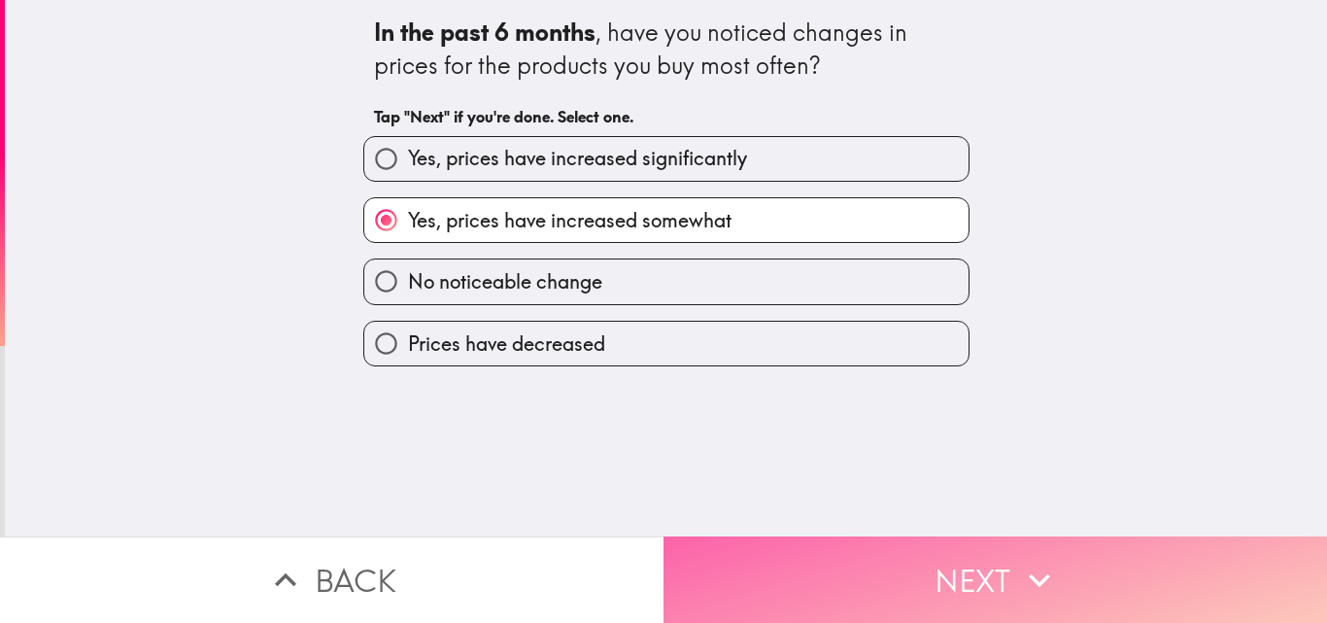
click at [799, 556] on button "Next" at bounding box center [994, 579] width 663 height 86
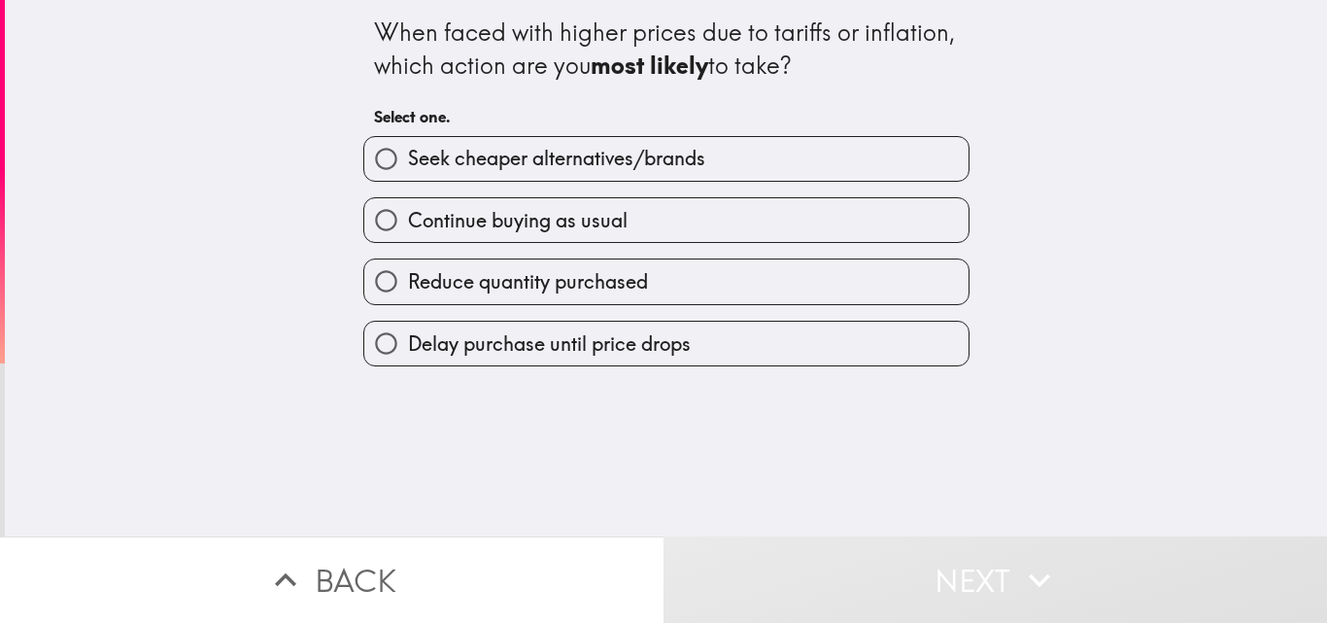
click at [592, 231] on span "Continue buying as usual" at bounding box center [518, 220] width 220 height 27
click at [408, 231] on input "Continue buying as usual" at bounding box center [386, 220] width 44 height 44
radio input "true"
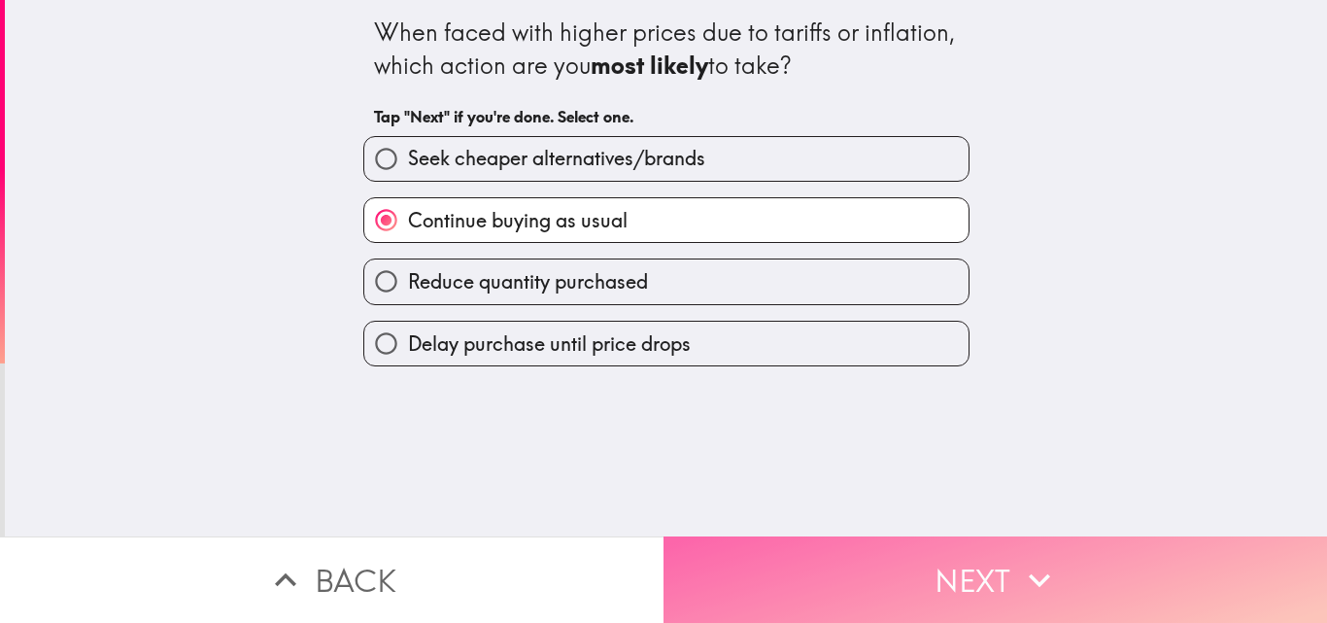
click at [760, 584] on button "Next" at bounding box center [994, 579] width 663 height 86
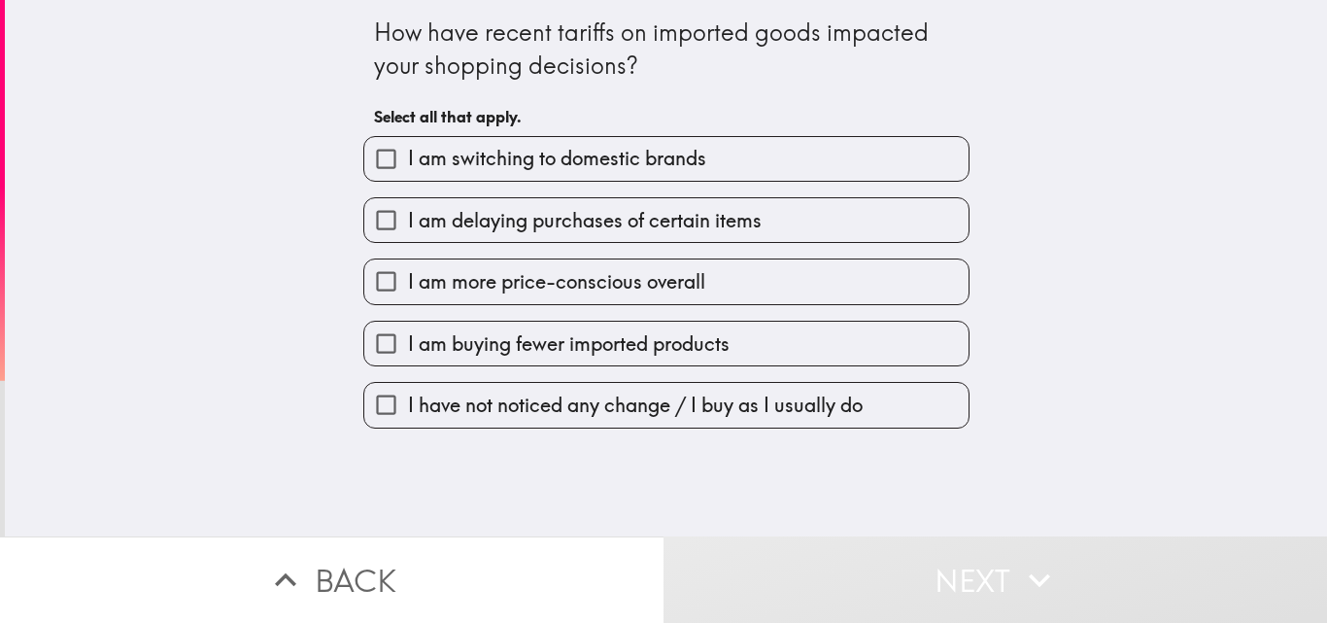
click at [575, 226] on span "I am delaying purchases of certain items" at bounding box center [585, 220] width 354 height 27
click at [408, 226] on input "I am delaying purchases of certain items" at bounding box center [386, 220] width 44 height 44
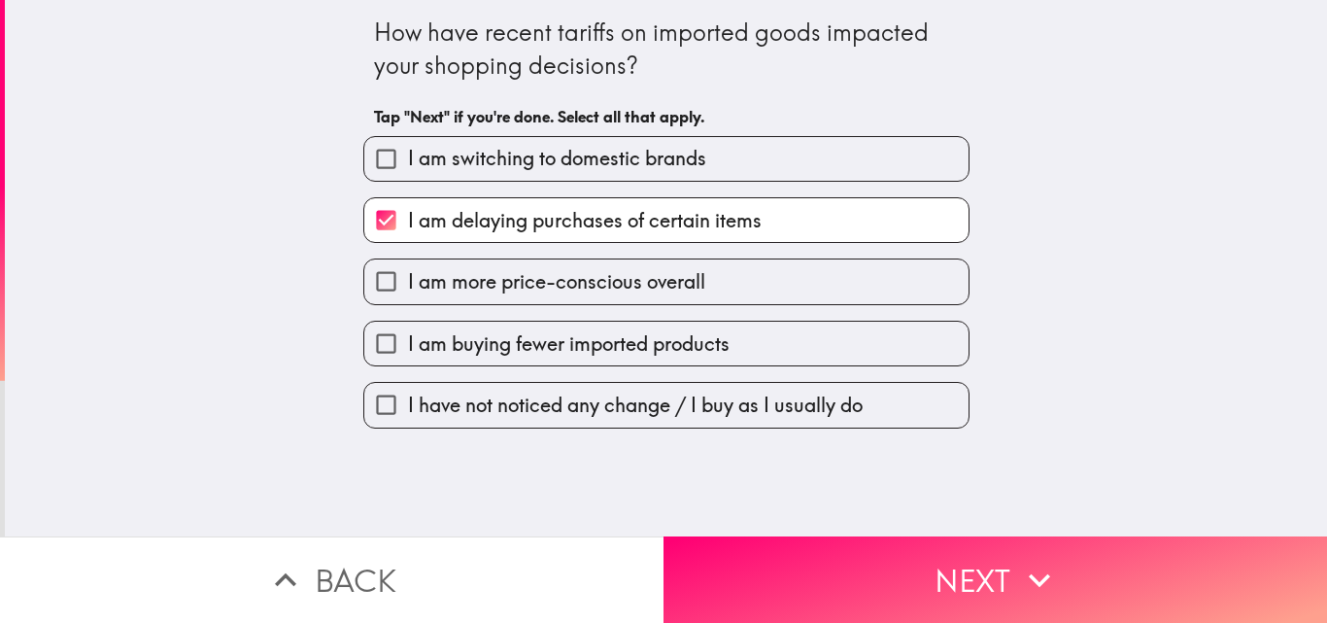
click at [582, 209] on span "I am delaying purchases of certain items" at bounding box center [585, 220] width 354 height 27
click at [408, 209] on input "I am delaying purchases of certain items" at bounding box center [386, 220] width 44 height 44
checkbox input "false"
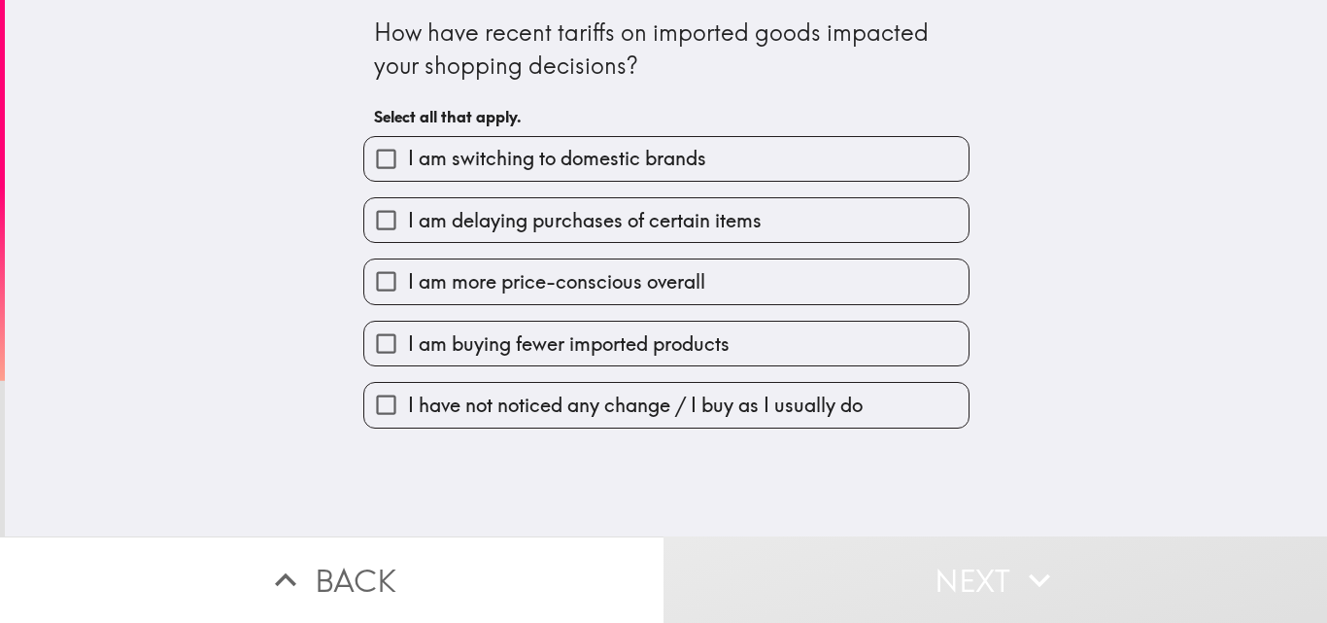
click at [546, 286] on span "I am more price-conscious overall" at bounding box center [556, 281] width 297 height 27
click at [408, 286] on input "I am more price-conscious overall" at bounding box center [386, 281] width 44 height 44
checkbox input "true"
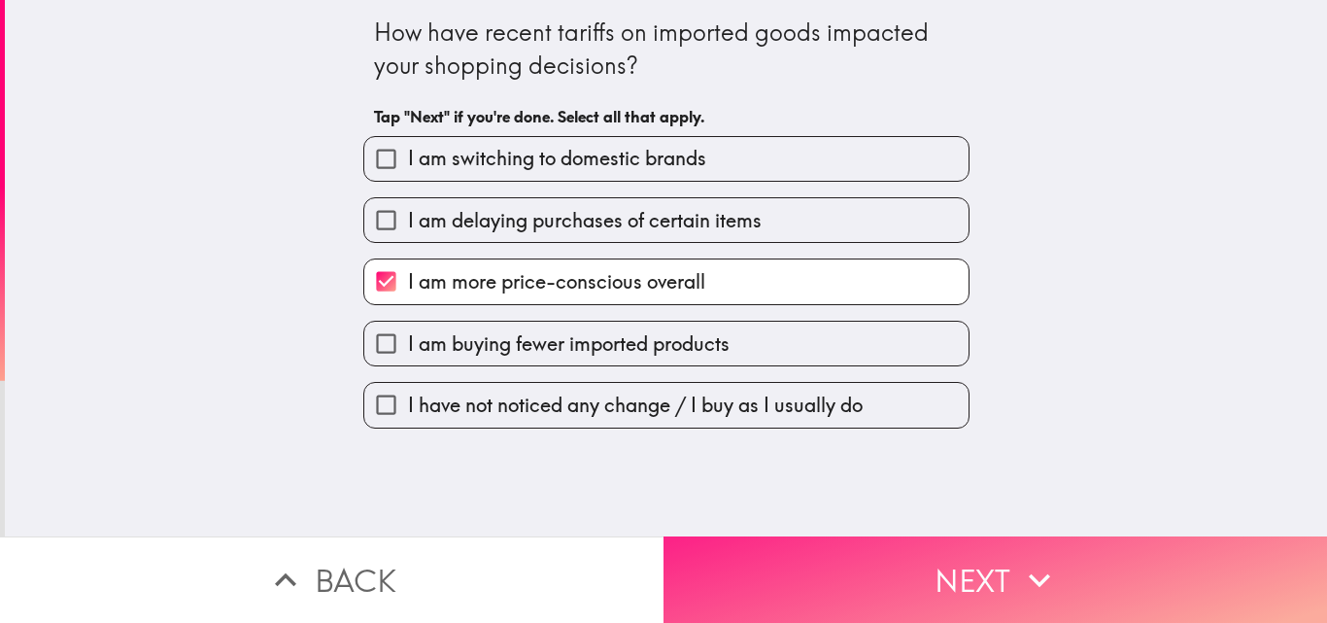
click at [731, 579] on button "Next" at bounding box center [994, 579] width 663 height 86
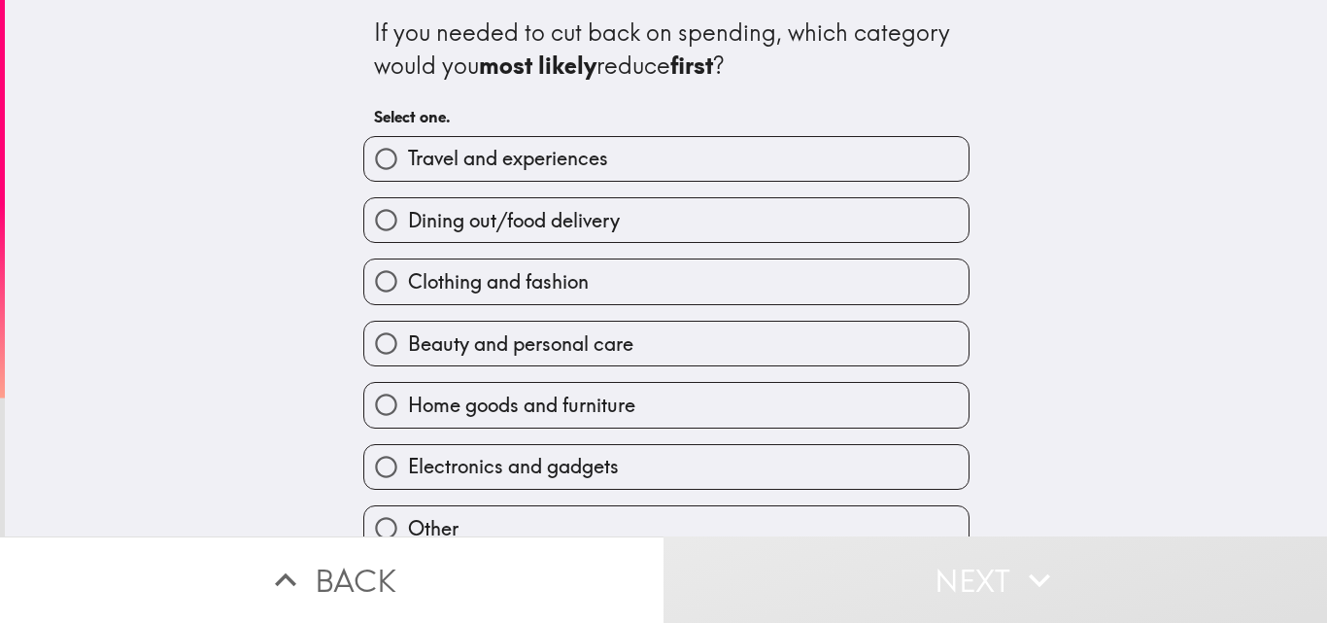
click at [533, 155] on span "Travel and experiences" at bounding box center [508, 158] width 200 height 27
click at [408, 155] on input "Travel and experiences" at bounding box center [386, 159] width 44 height 44
radio input "true"
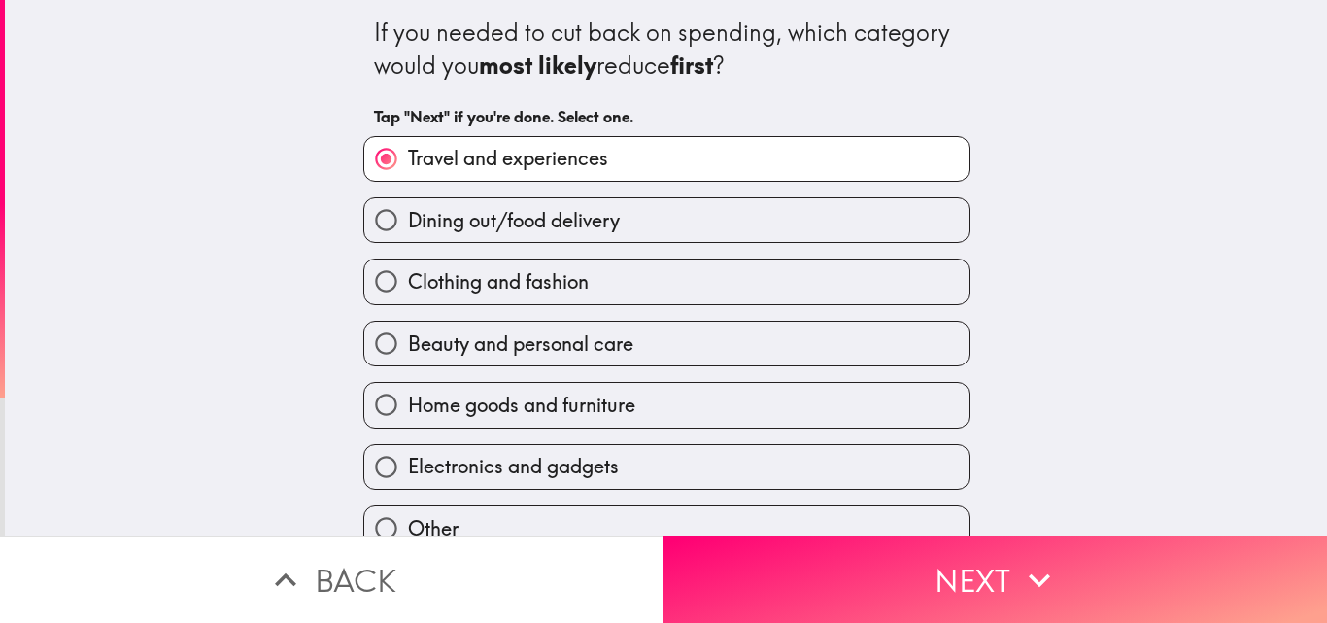
click at [580, 340] on span "Beauty and personal care" at bounding box center [520, 343] width 225 height 27
click at [408, 340] on input "Beauty and personal care" at bounding box center [386, 343] width 44 height 44
radio input "true"
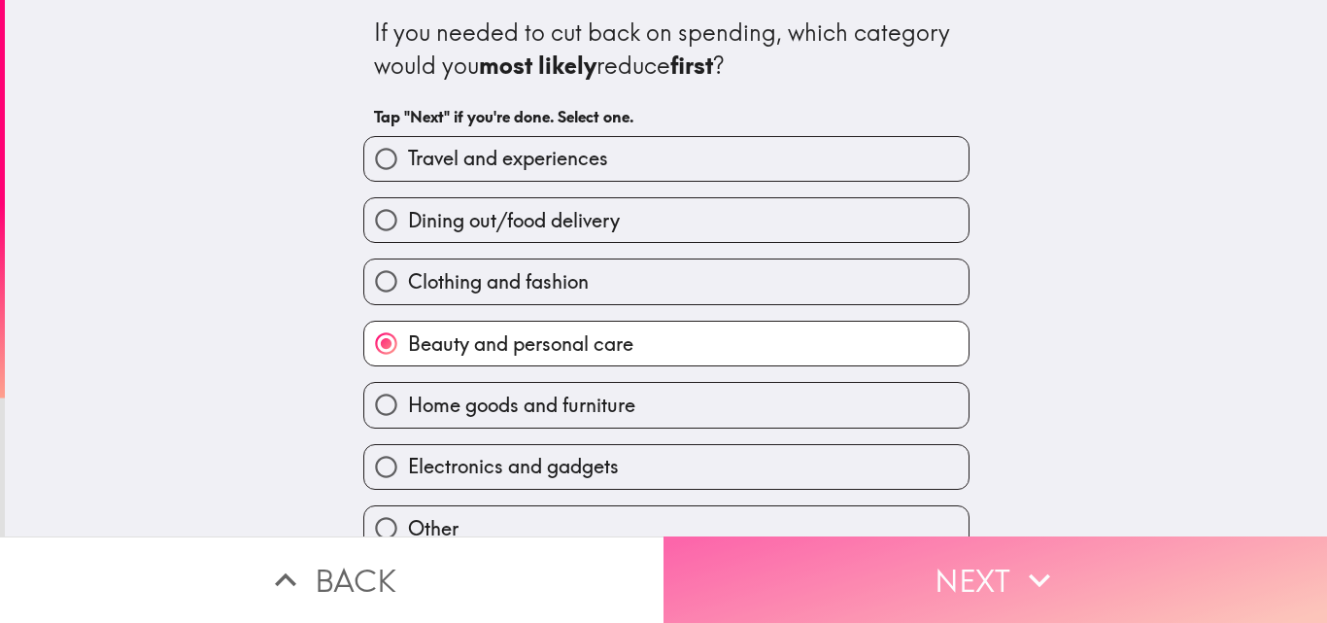
click at [726, 562] on button "Next" at bounding box center [994, 579] width 663 height 86
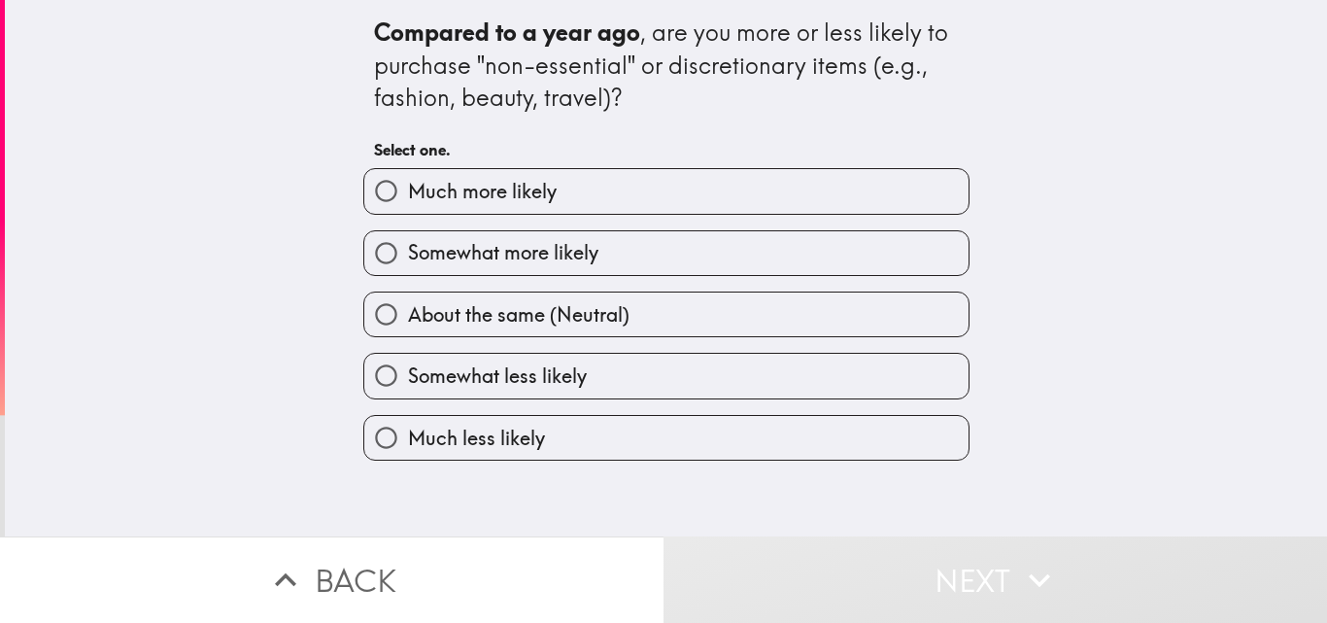
click at [588, 199] on label "Much more likely" at bounding box center [666, 191] width 604 height 44
click at [408, 199] on input "Much more likely" at bounding box center [386, 191] width 44 height 44
radio input "true"
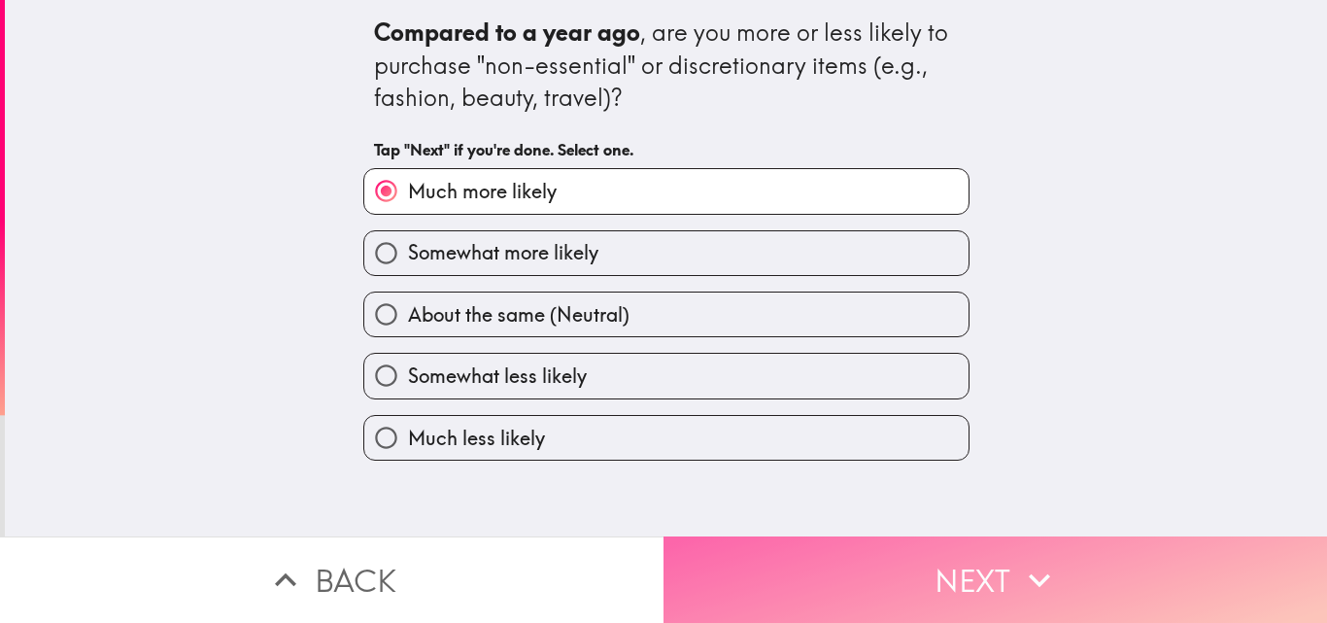
click at [717, 553] on button "Next" at bounding box center [994, 579] width 663 height 86
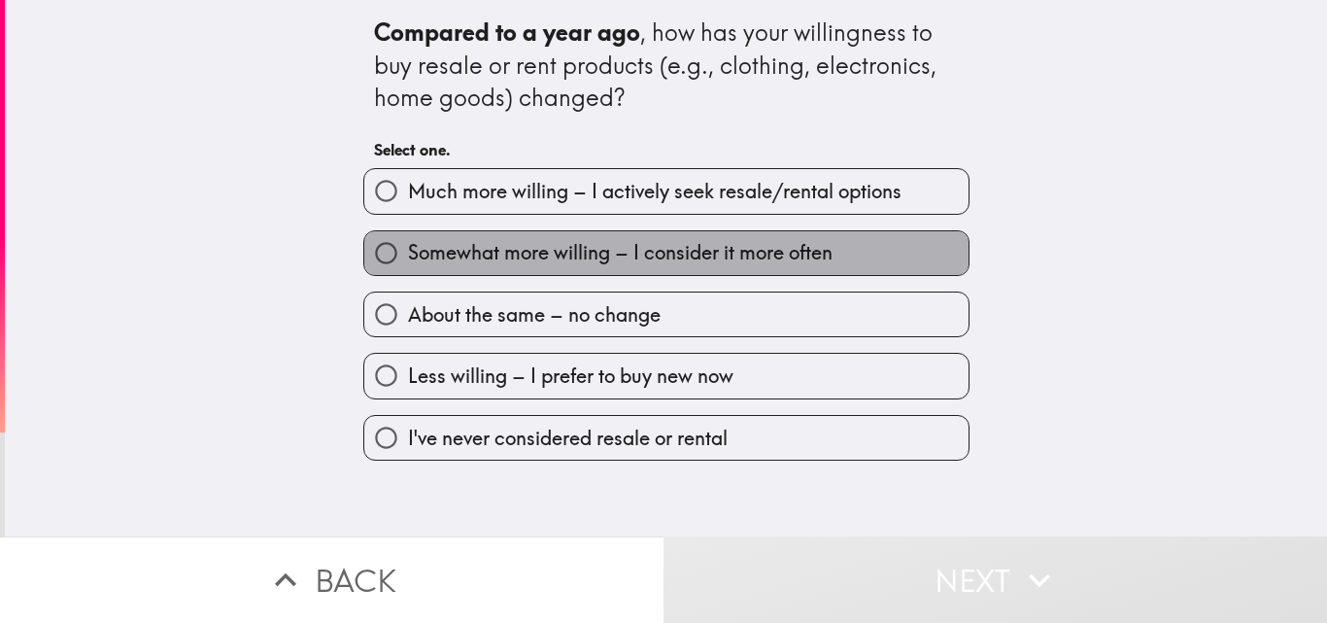
click at [564, 236] on label "Somewhat more willing – I consider it more often" at bounding box center [666, 253] width 604 height 44
click at [408, 236] on input "Somewhat more willing – I consider it more often" at bounding box center [386, 253] width 44 height 44
radio input "true"
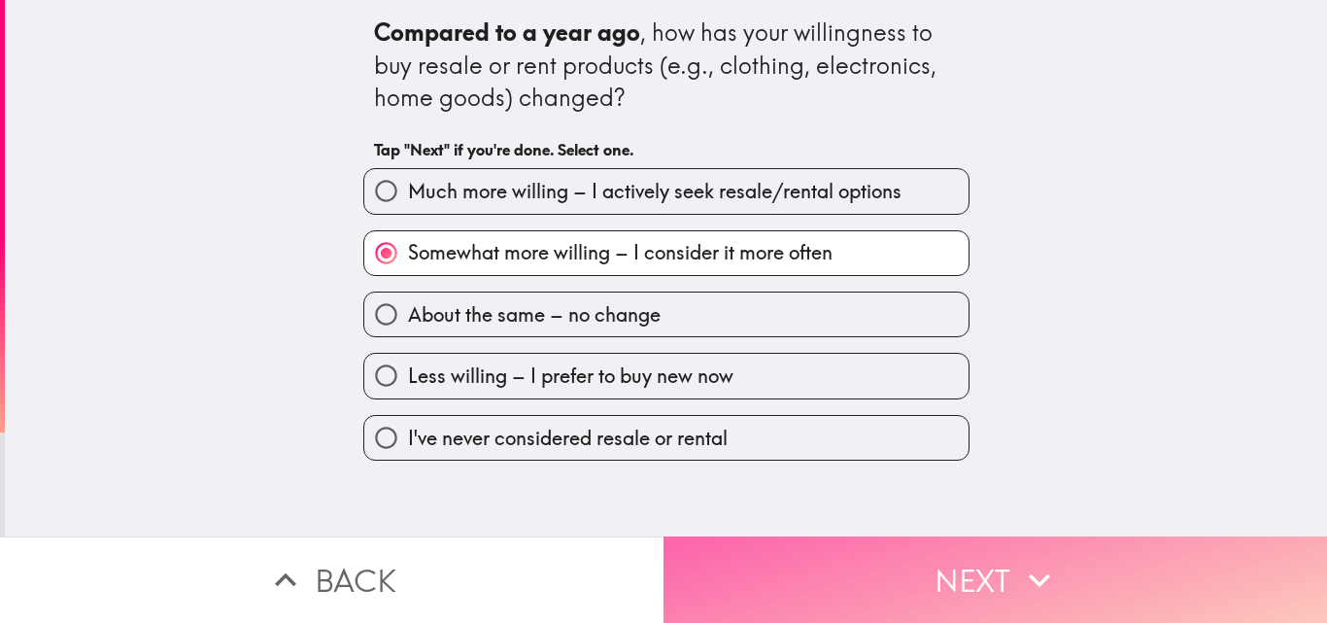
click at [775, 544] on button "Next" at bounding box center [994, 579] width 663 height 86
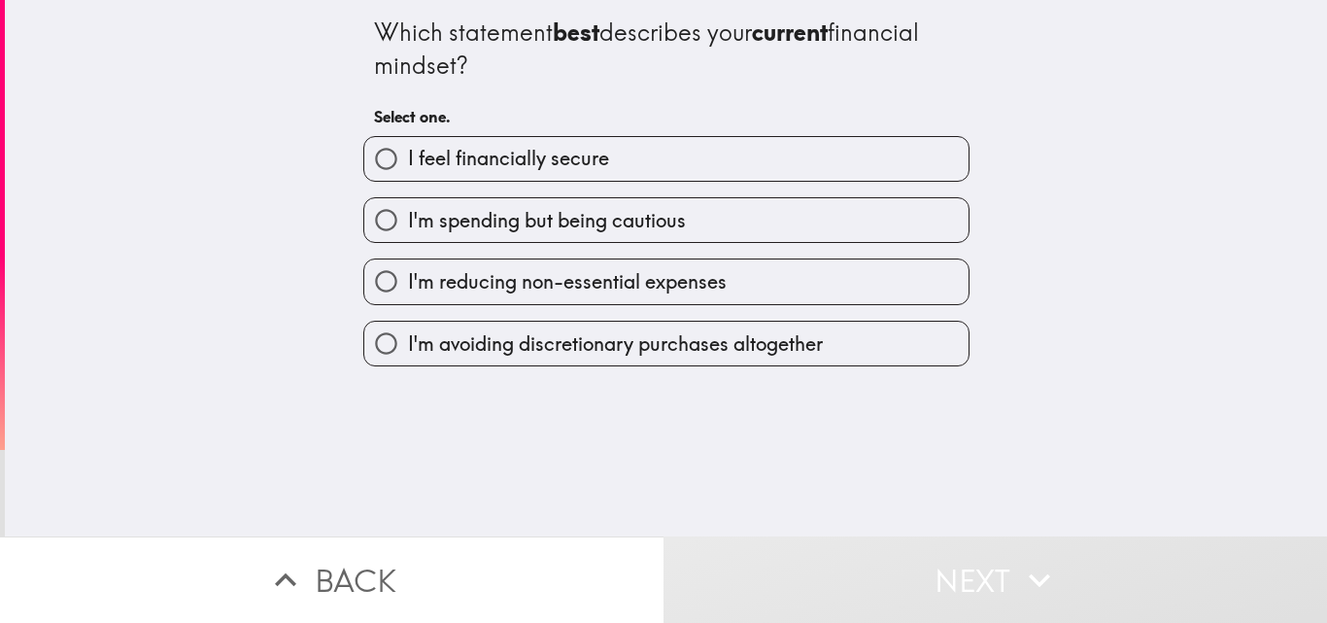
click at [613, 170] on label "I feel financially secure" at bounding box center [666, 159] width 604 height 44
click at [408, 170] on input "I feel financially secure" at bounding box center [386, 159] width 44 height 44
radio input "true"
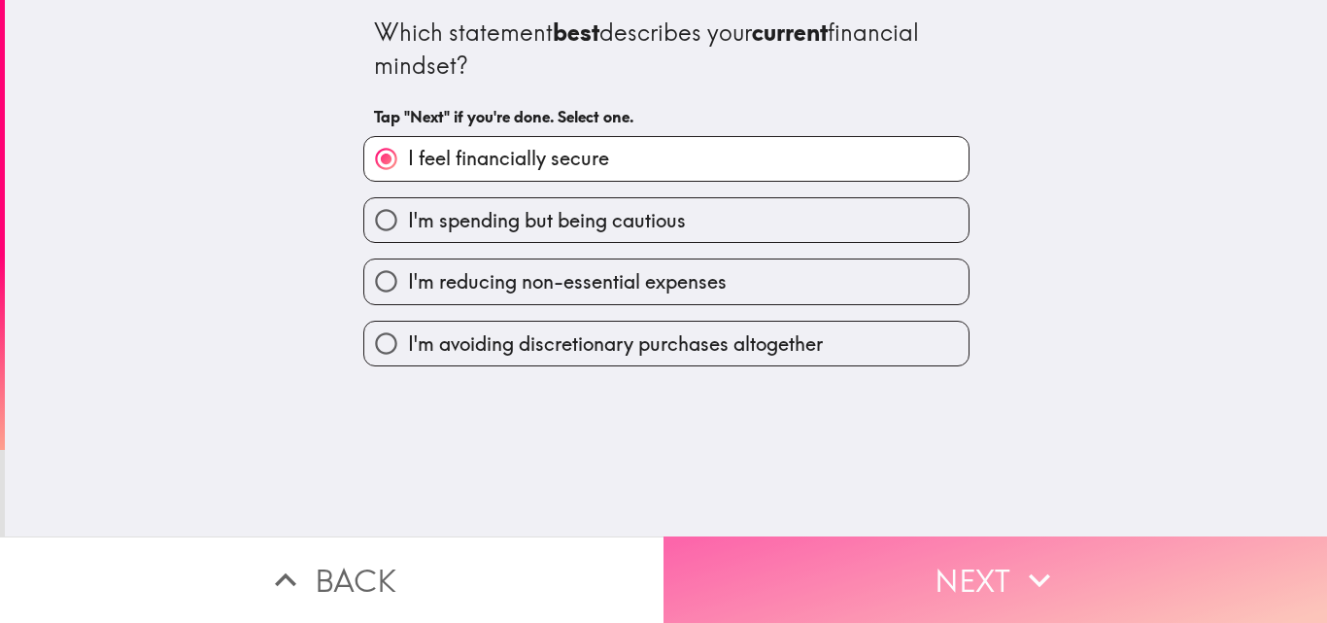
click at [734, 536] on button "Next" at bounding box center [994, 579] width 663 height 86
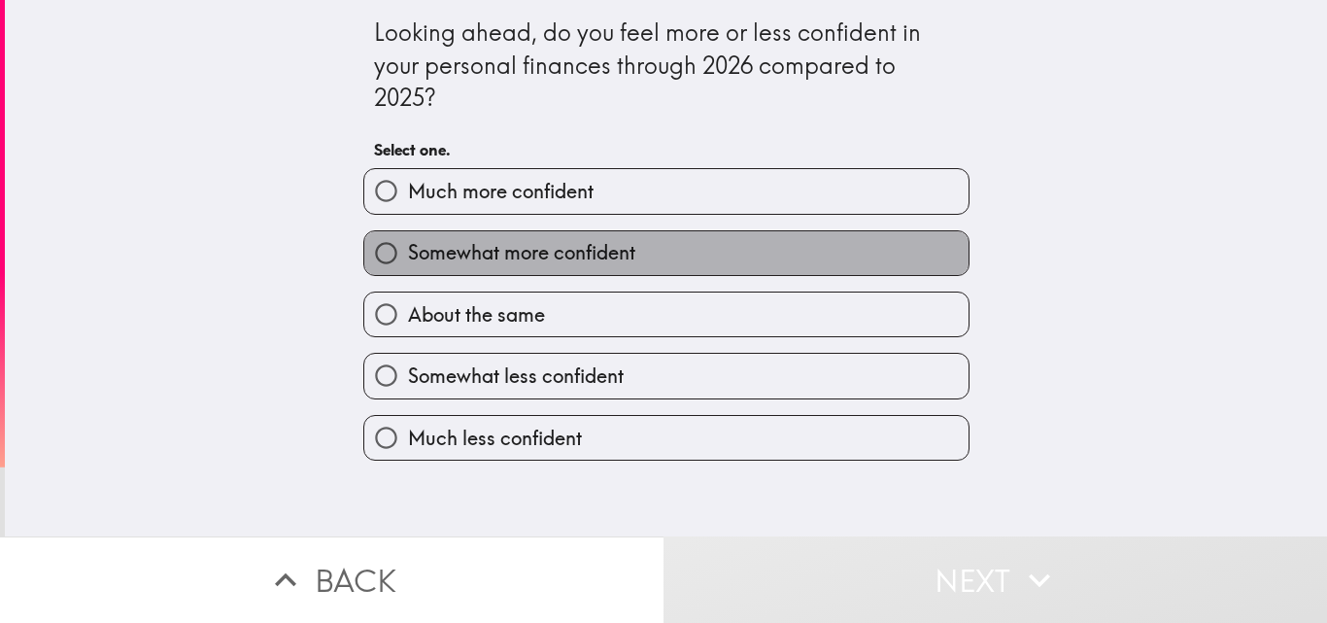
click at [559, 253] on span "Somewhat more confident" at bounding box center [521, 252] width 227 height 27
click at [408, 253] on input "Somewhat more confident" at bounding box center [386, 253] width 44 height 44
radio input "true"
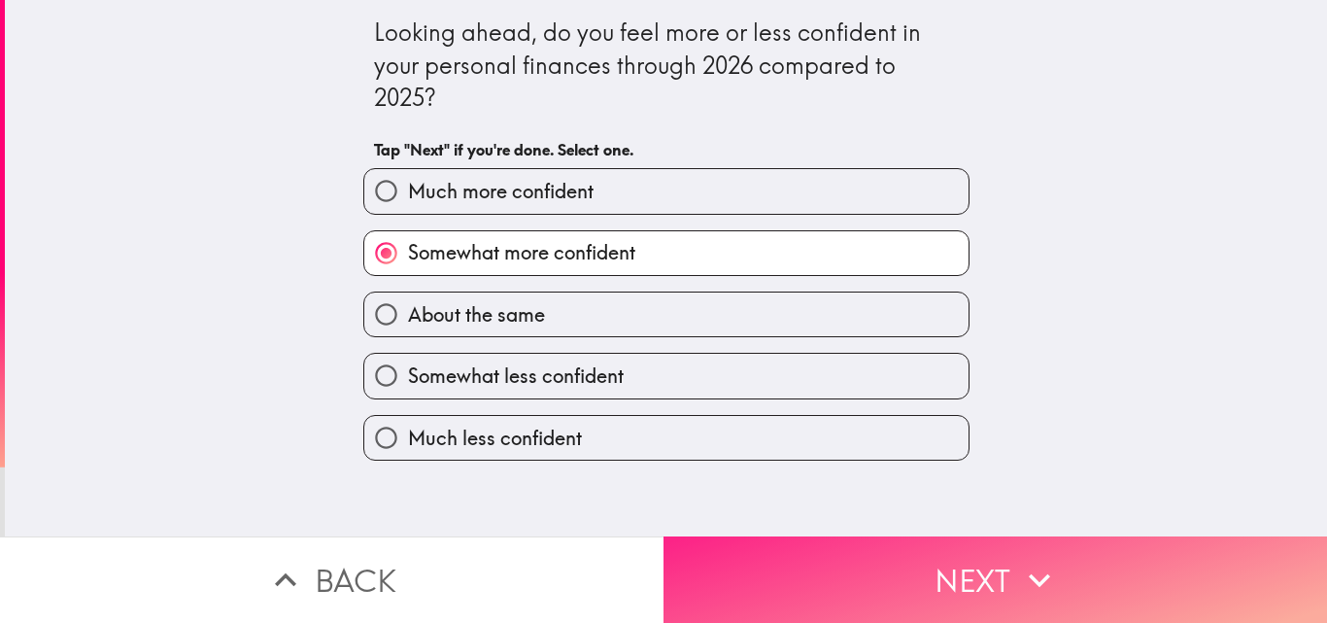
click at [777, 579] on button "Next" at bounding box center [994, 579] width 663 height 86
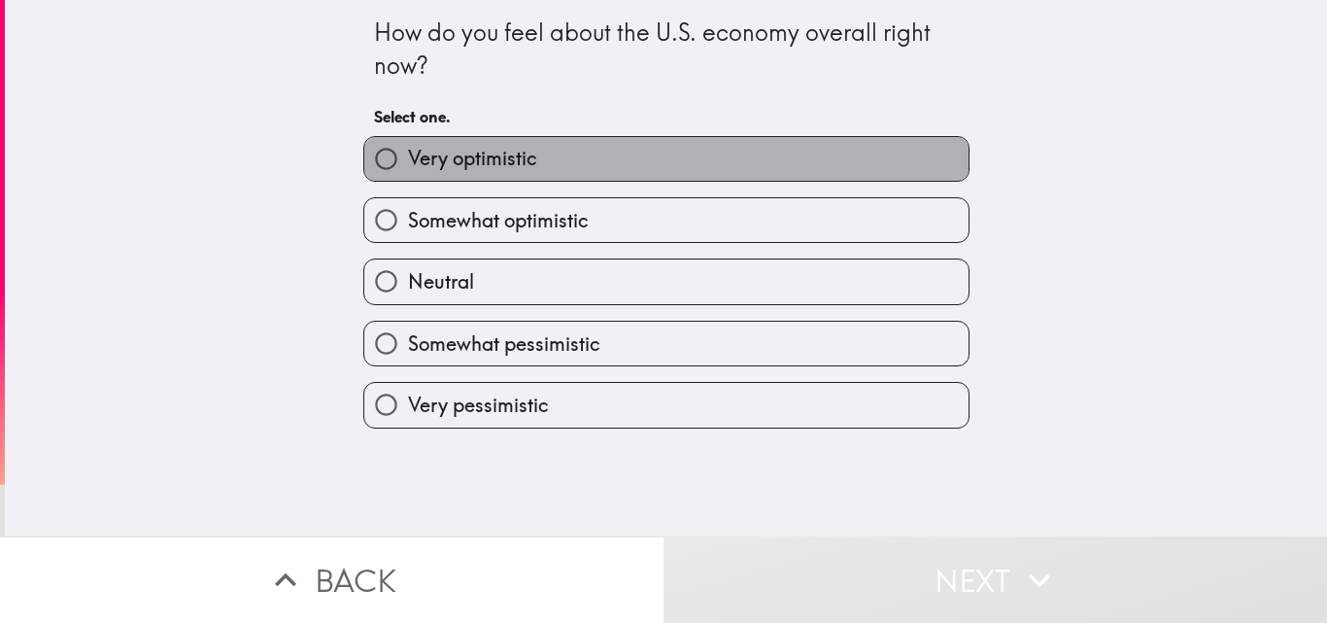
drag, startPoint x: 565, startPoint y: 158, endPoint x: 564, endPoint y: 178, distance: 19.4
click at [564, 158] on label "Very optimistic" at bounding box center [666, 159] width 604 height 44
click at [408, 158] on input "Very optimistic" at bounding box center [386, 159] width 44 height 44
radio input "true"
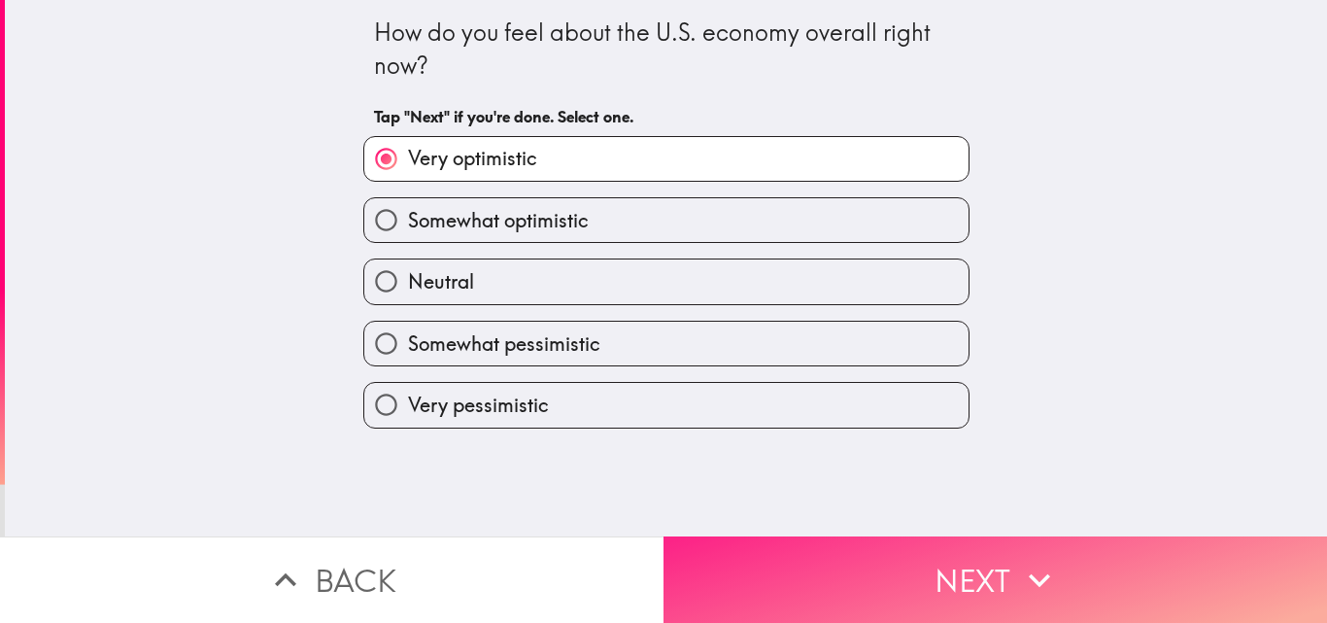
click at [732, 588] on button "Next" at bounding box center [994, 579] width 663 height 86
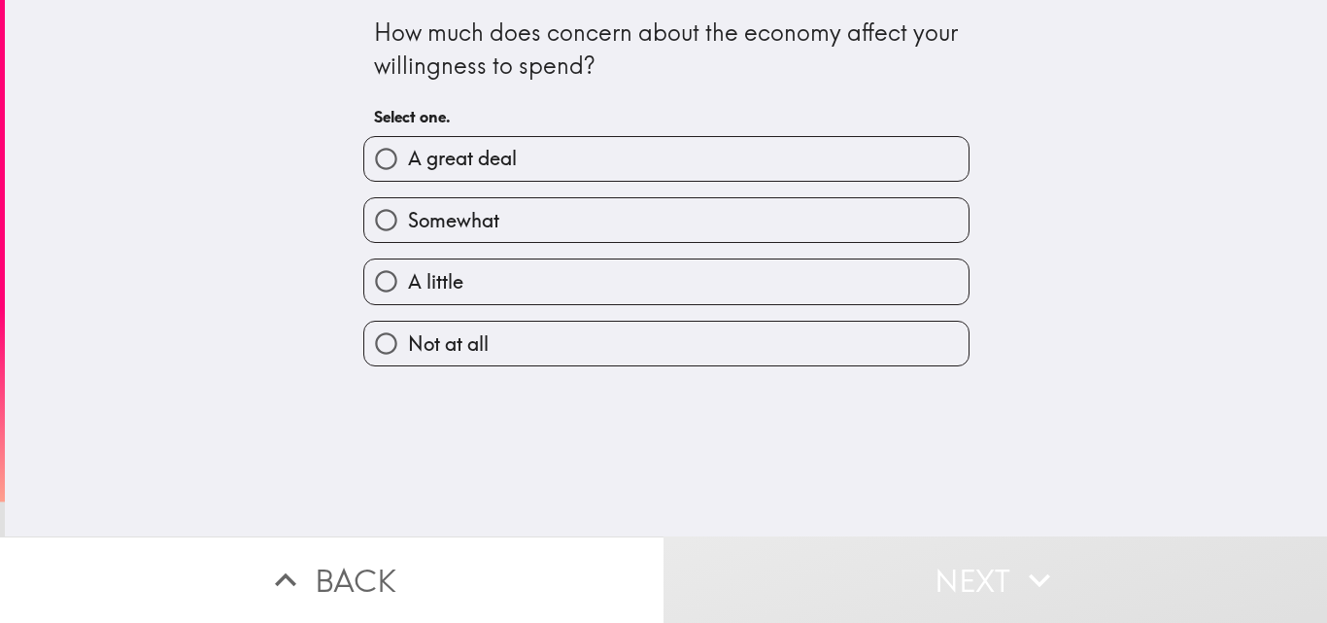
click at [581, 218] on label "Somewhat" at bounding box center [666, 220] width 604 height 44
click at [408, 218] on input "Somewhat" at bounding box center [386, 220] width 44 height 44
radio input "true"
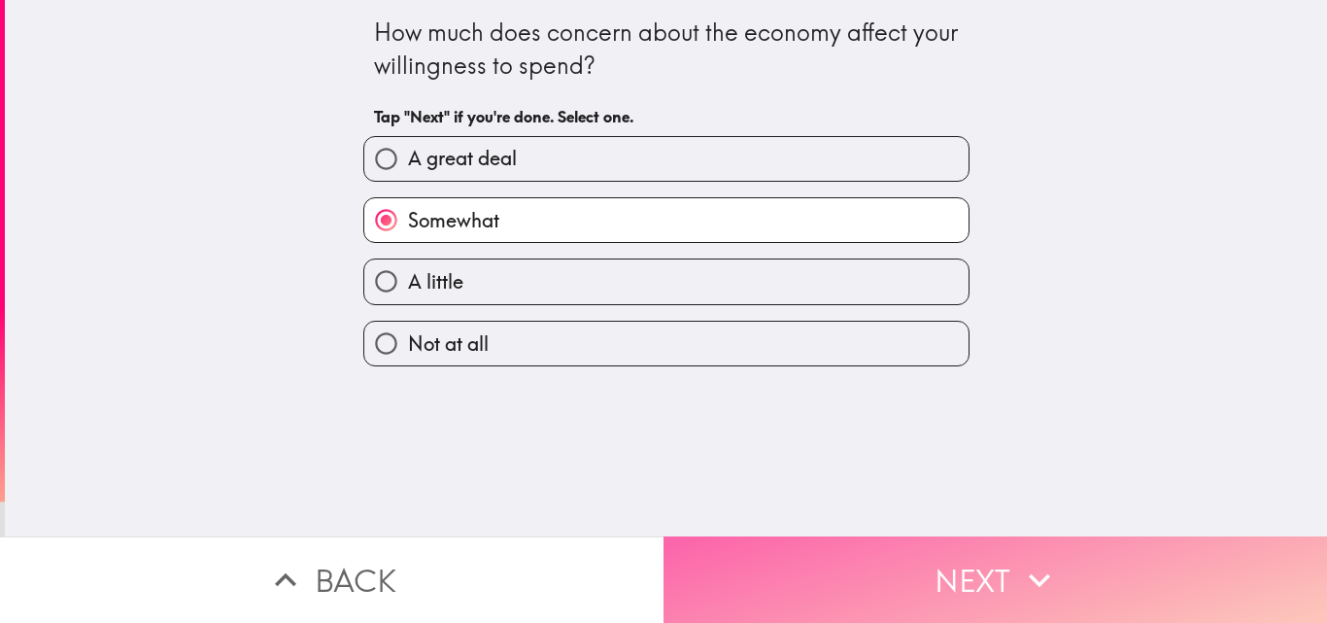
click at [706, 561] on button "Next" at bounding box center [994, 579] width 663 height 86
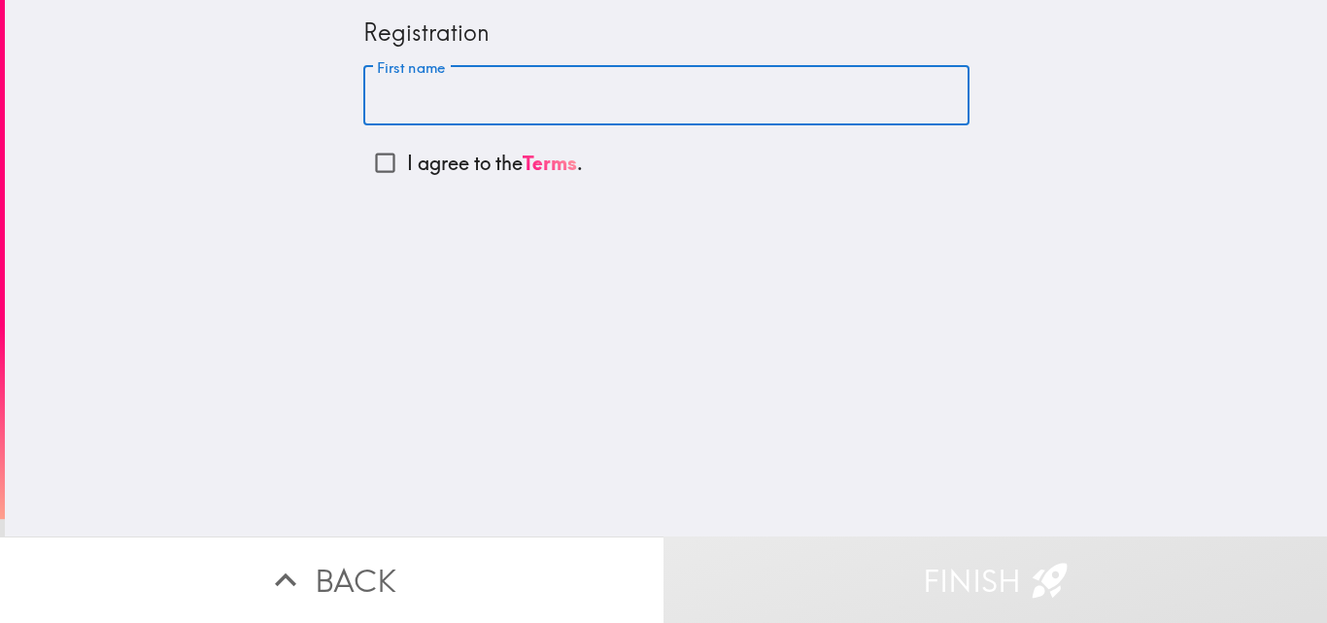
click at [537, 110] on input "First name" at bounding box center [666, 96] width 606 height 60
type input "[PERSON_NAME]"
click at [365, 166] on input "I agree to the Terms ." at bounding box center [385, 163] width 44 height 44
checkbox input "true"
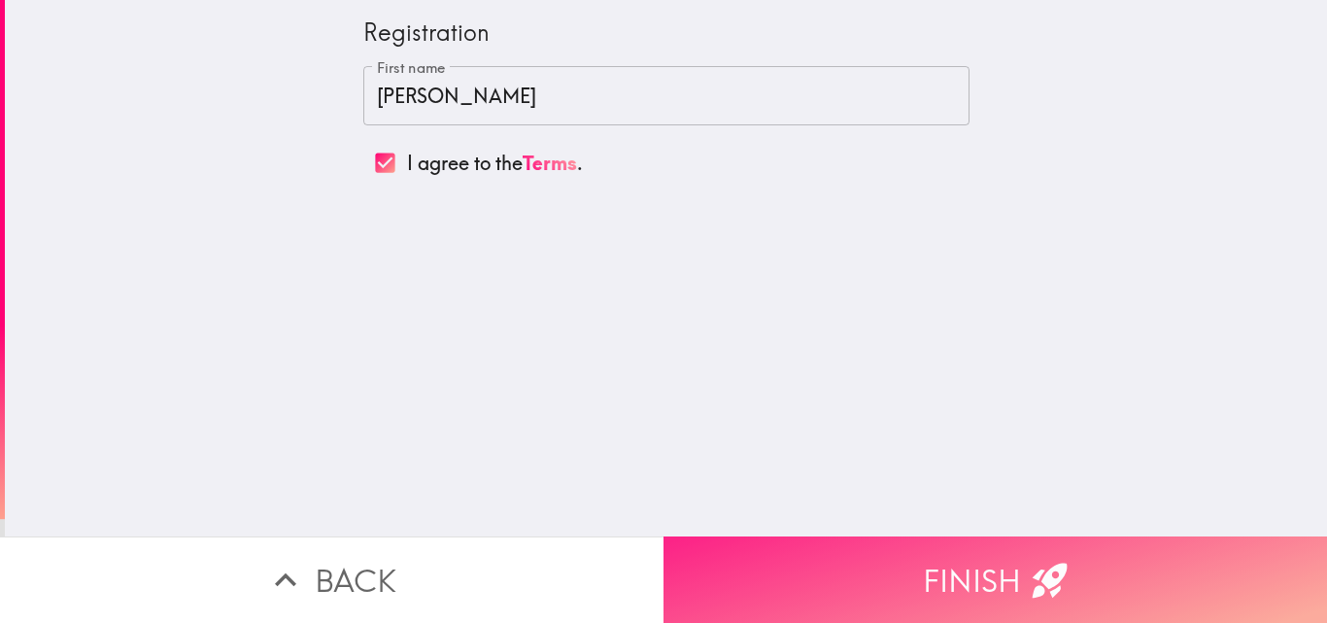
click at [720, 567] on button "Finish" at bounding box center [994, 579] width 663 height 86
